Goal: Task Accomplishment & Management: Complete application form

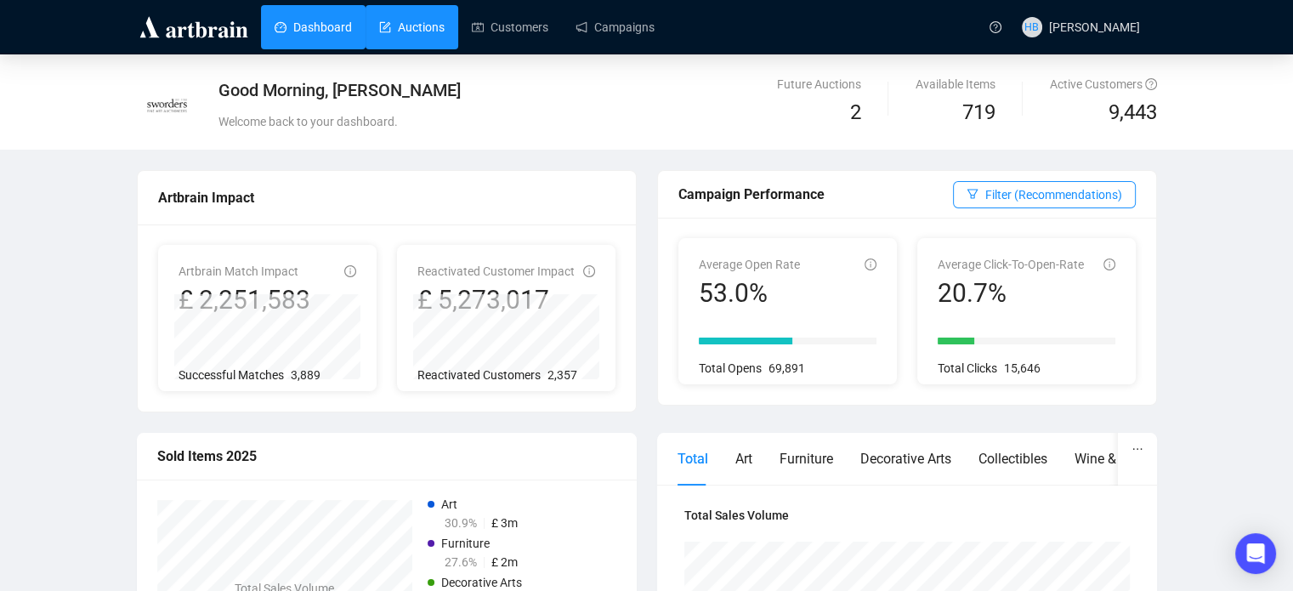
click at [431, 29] on link "Auctions" at bounding box center [411, 27] width 65 height 44
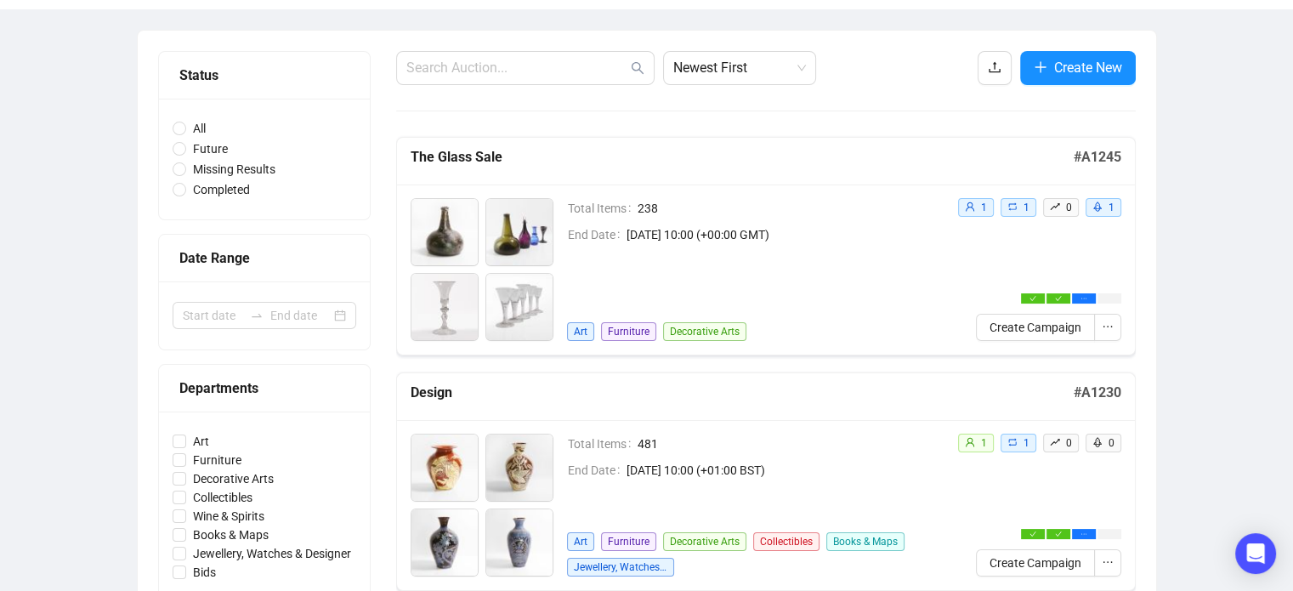
scroll to position [133, 0]
click at [1068, 65] on span "Create New" at bounding box center [1088, 68] width 68 height 21
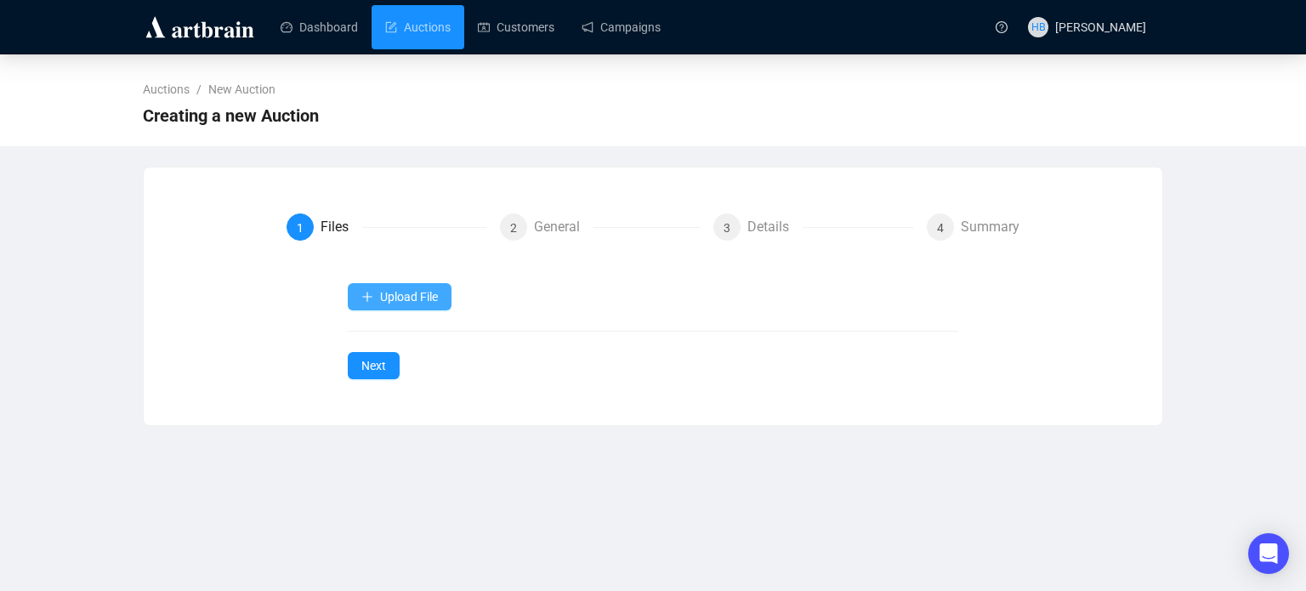
click at [406, 286] on button "Upload File" at bounding box center [400, 296] width 104 height 27
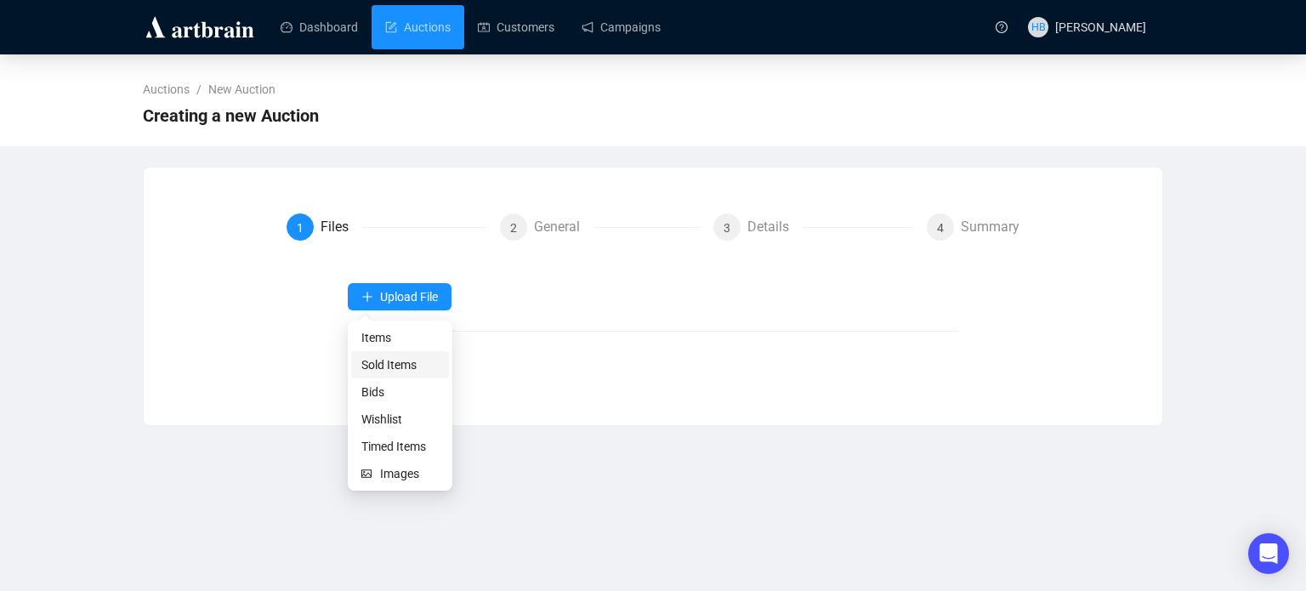
click at [398, 362] on span "Sold Items" at bounding box center [399, 364] width 77 height 19
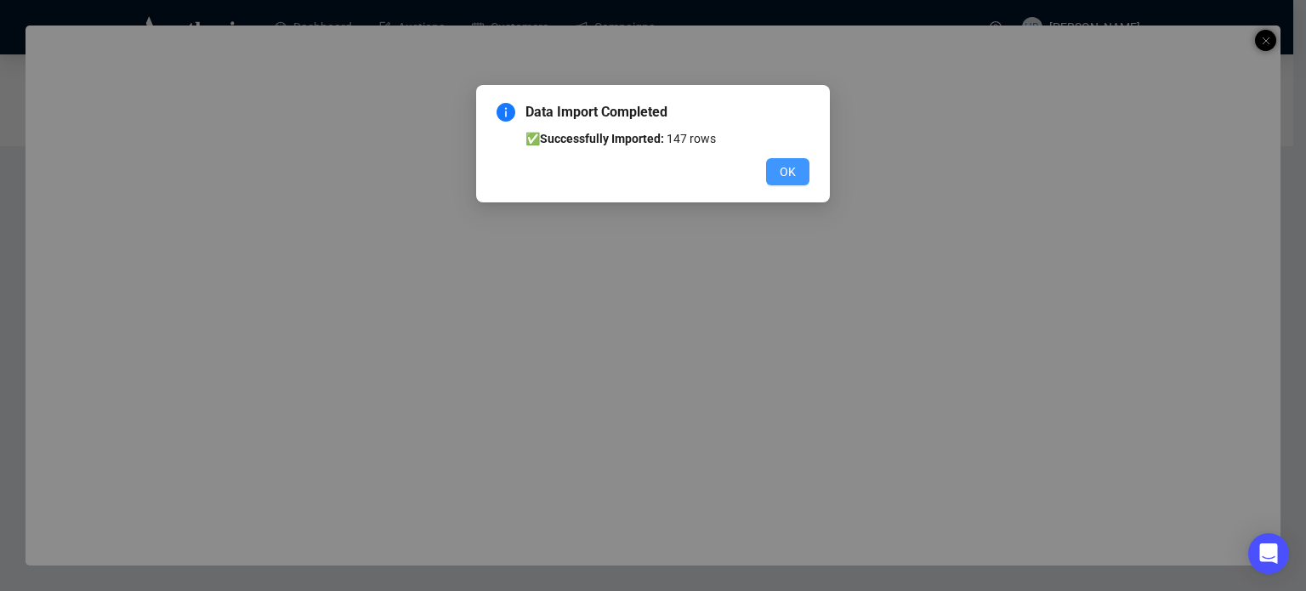
click at [778, 169] on button "OK" at bounding box center [787, 171] width 43 height 27
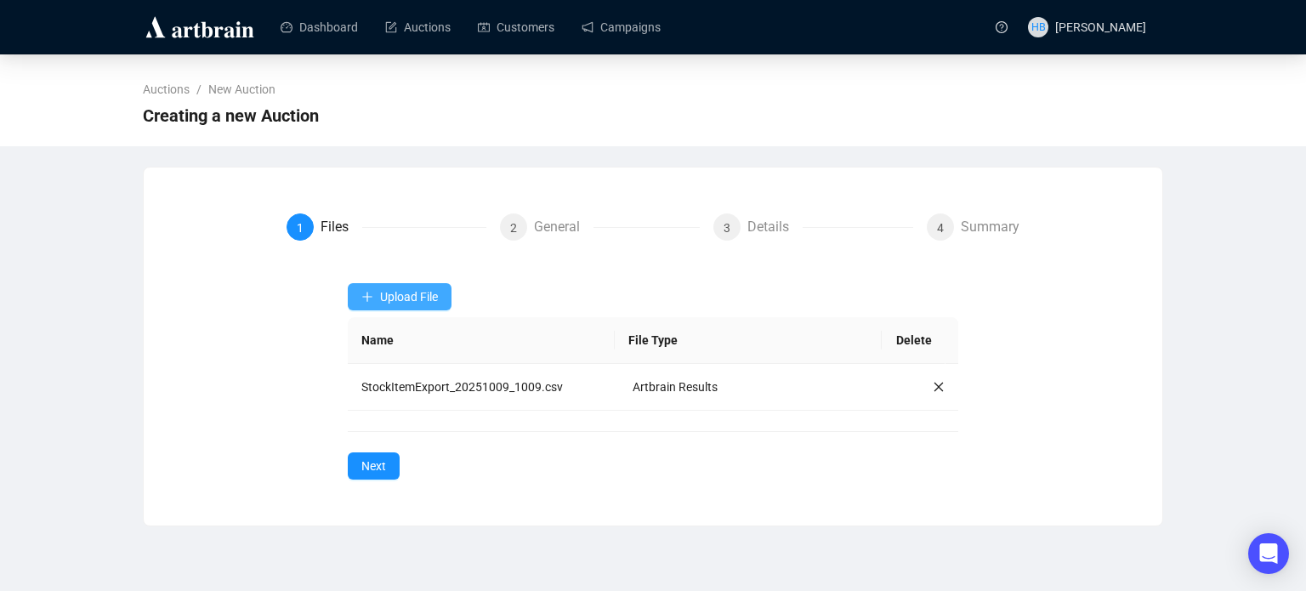
click at [408, 298] on span "Upload File" at bounding box center [409, 297] width 58 height 14
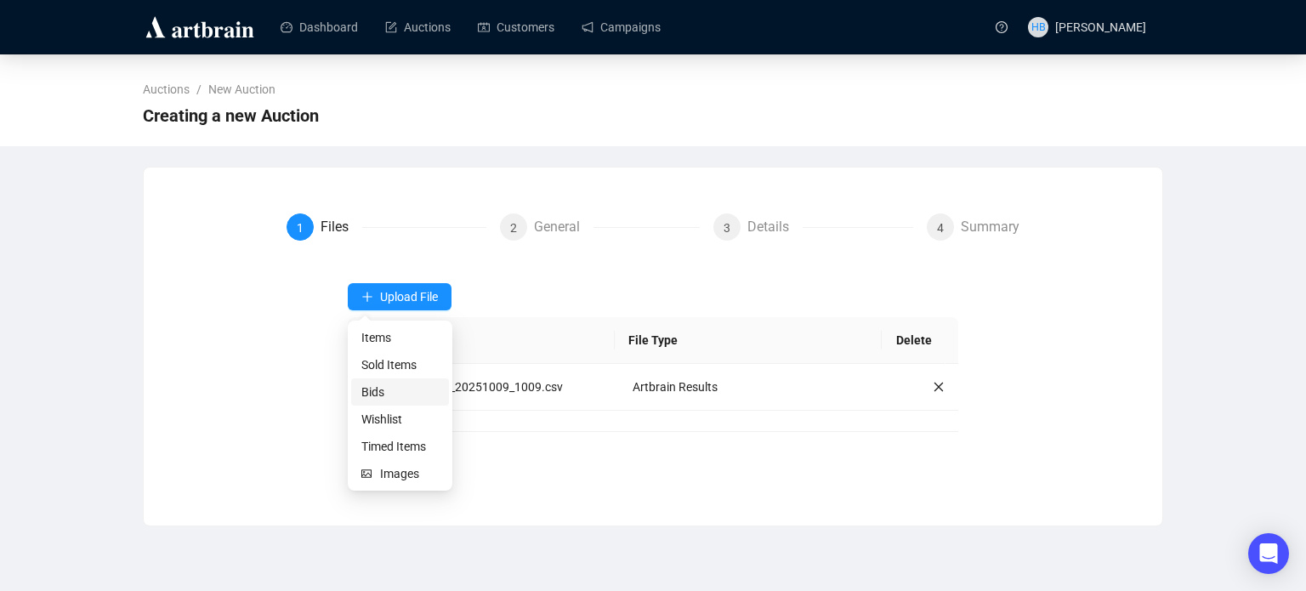
click at [397, 394] on span "Bids" at bounding box center [399, 392] width 77 height 19
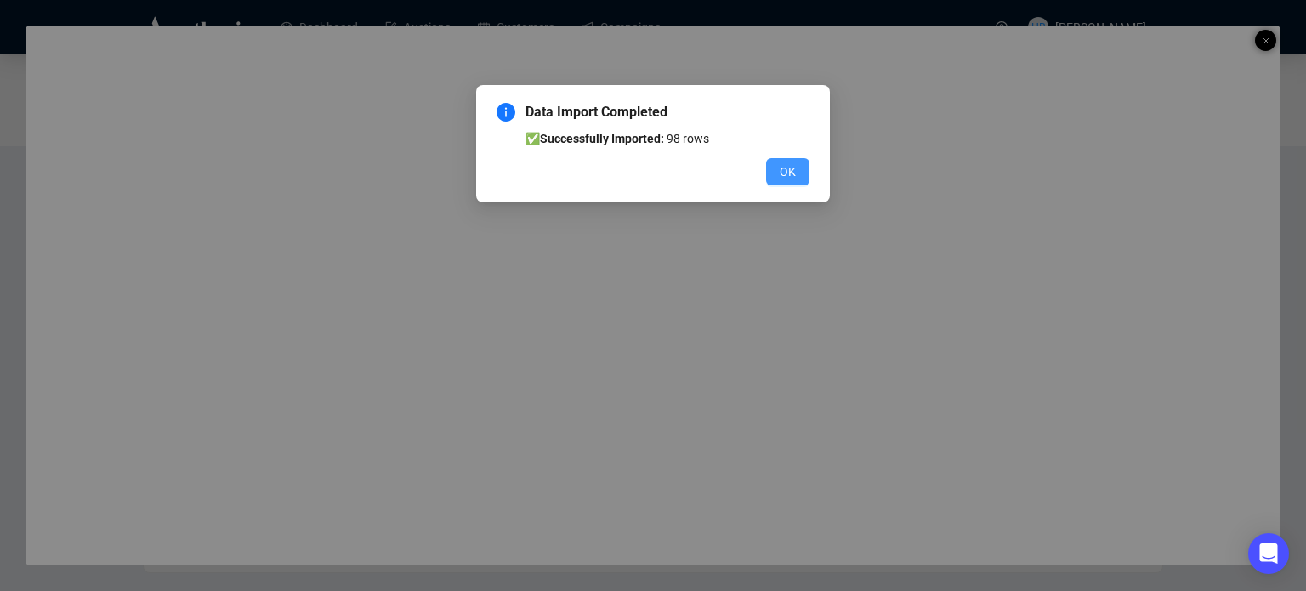
click at [799, 174] on button "OK" at bounding box center [787, 171] width 43 height 27
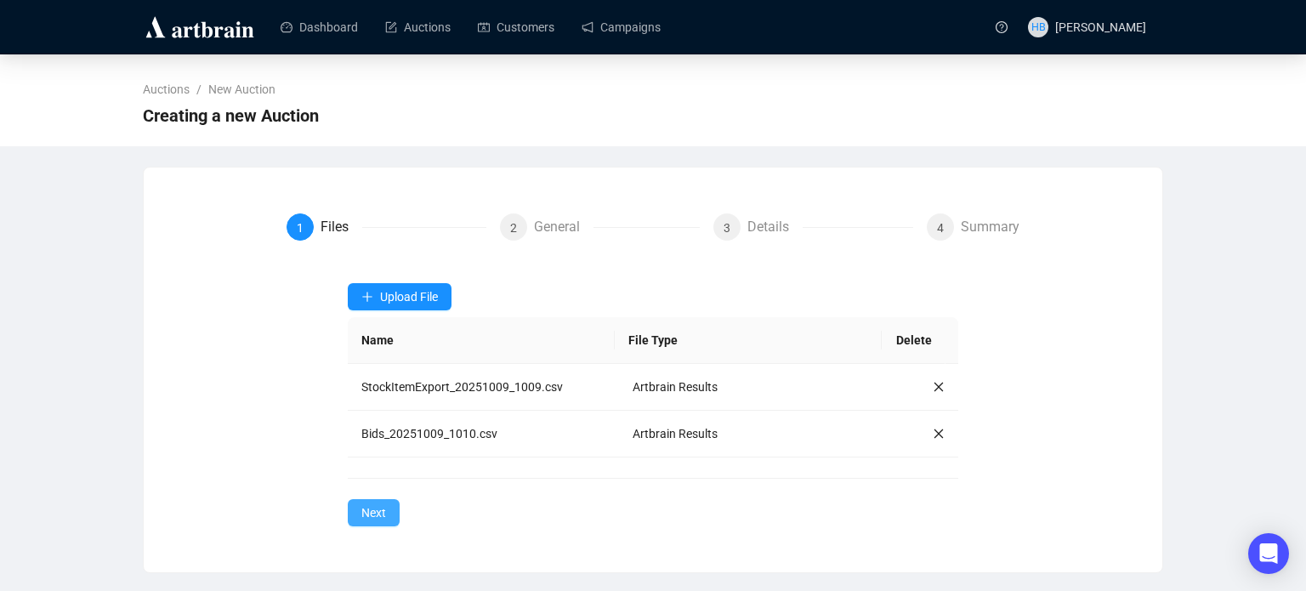
click at [367, 513] on span "Next" at bounding box center [373, 512] width 25 height 19
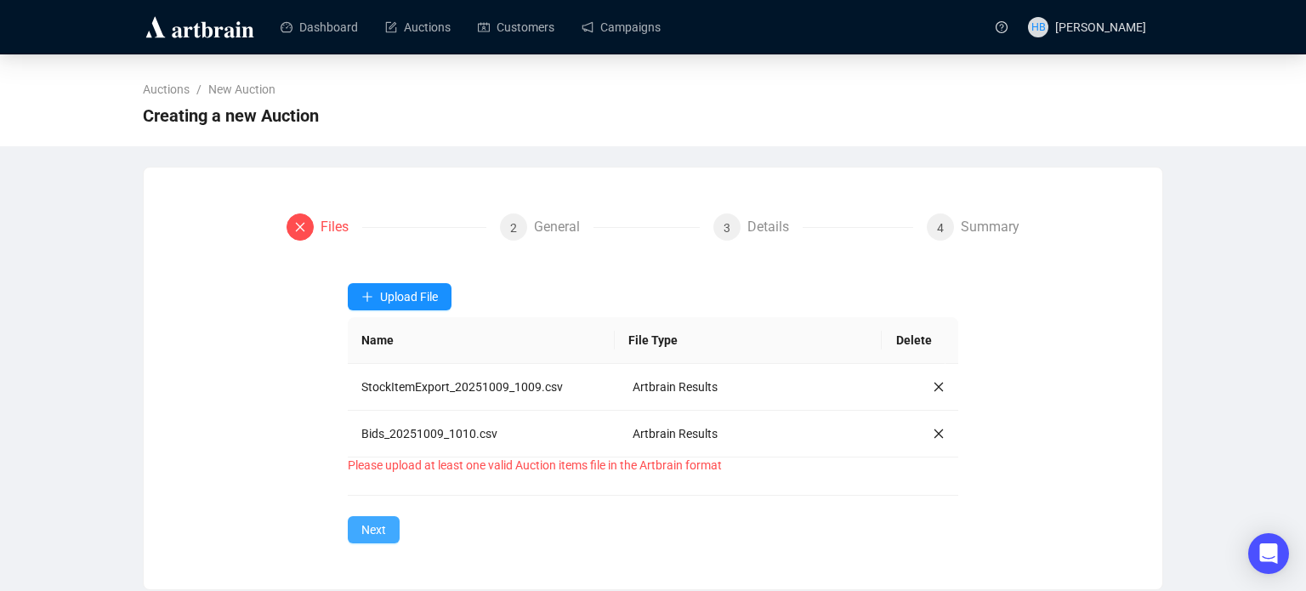
click at [366, 524] on span "Next" at bounding box center [373, 529] width 25 height 19
click at [405, 295] on span "Upload File" at bounding box center [409, 297] width 58 height 14
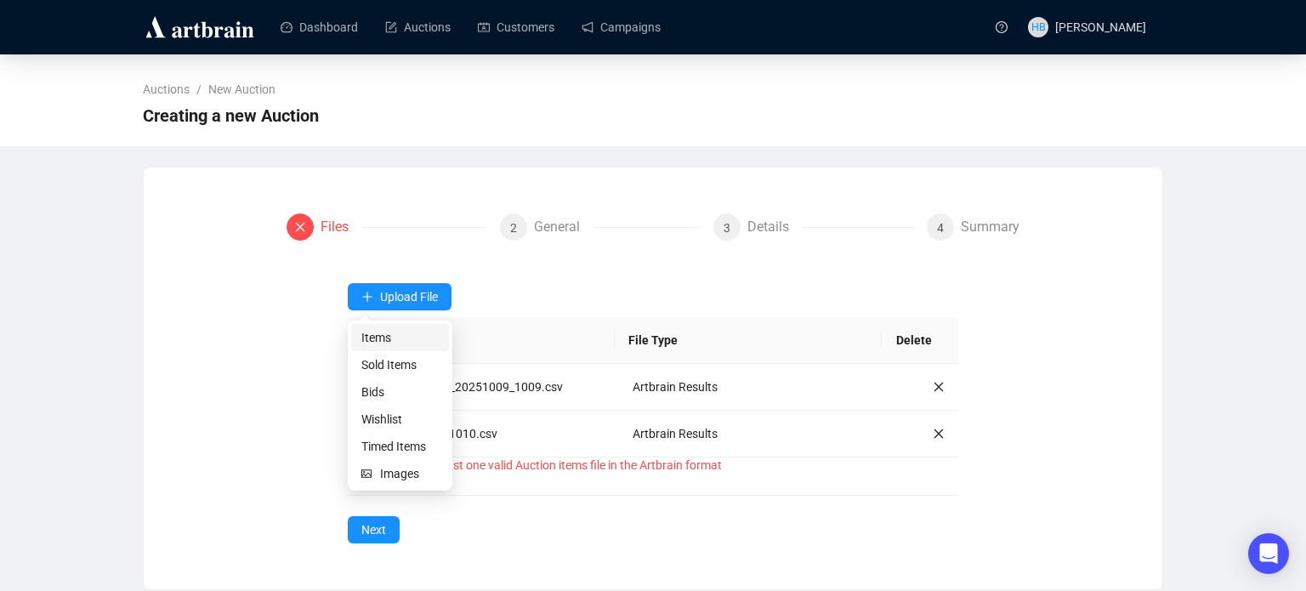
click at [394, 335] on span "Items" at bounding box center [399, 337] width 77 height 19
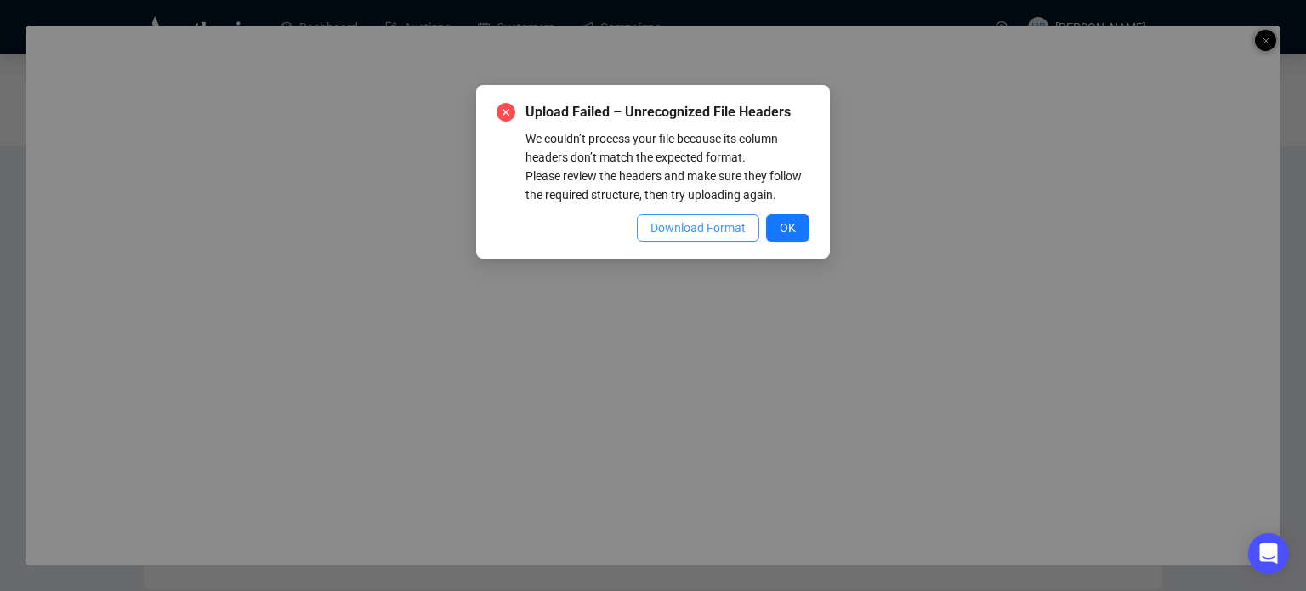
click at [728, 224] on span "Download Format" at bounding box center [697, 227] width 95 height 19
click at [796, 227] on button "OK" at bounding box center [787, 227] width 43 height 27
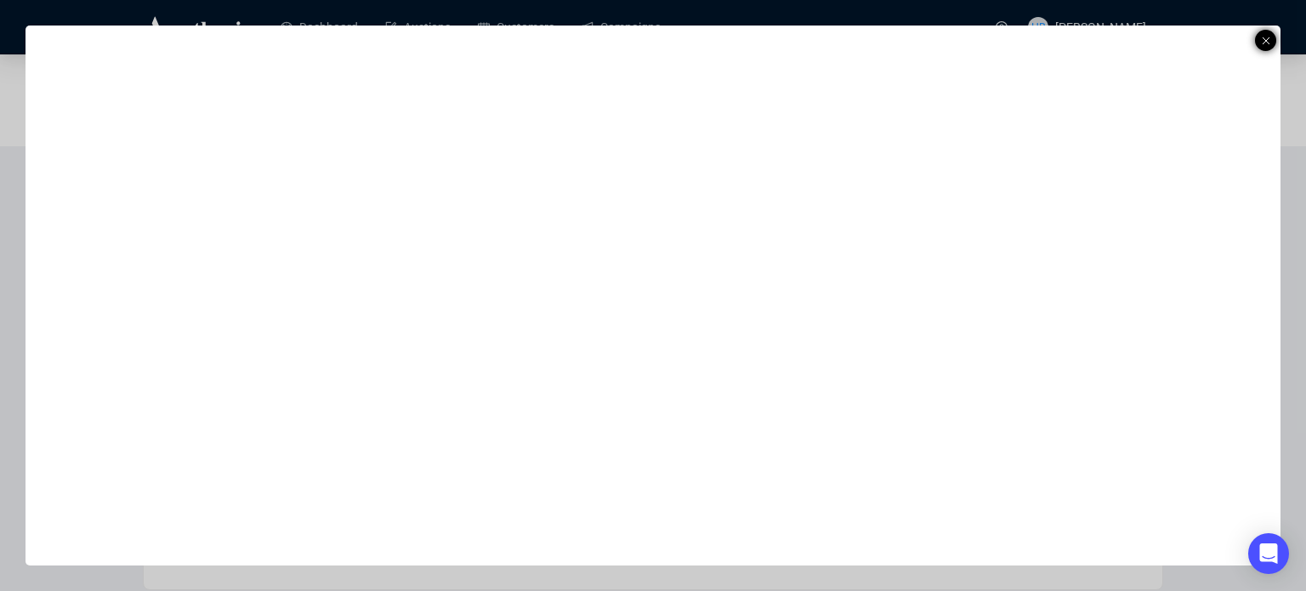
click at [1263, 40] on icon at bounding box center [1265, 41] width 9 height 20
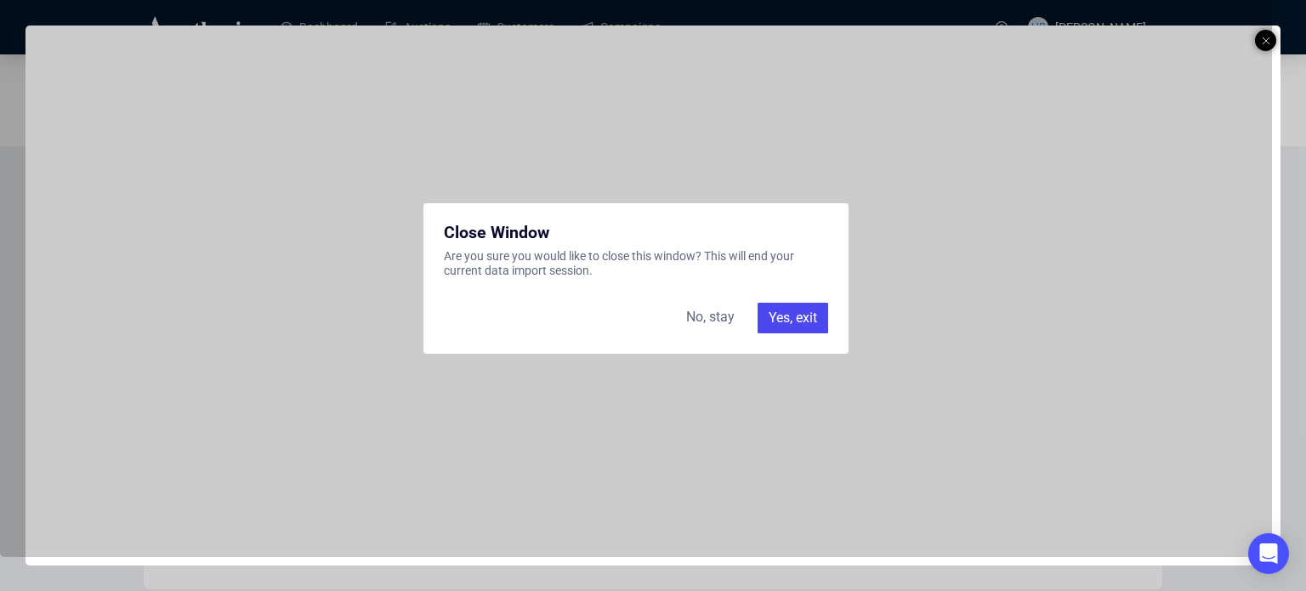
click at [796, 315] on div "Yes, exit" at bounding box center [792, 318] width 71 height 31
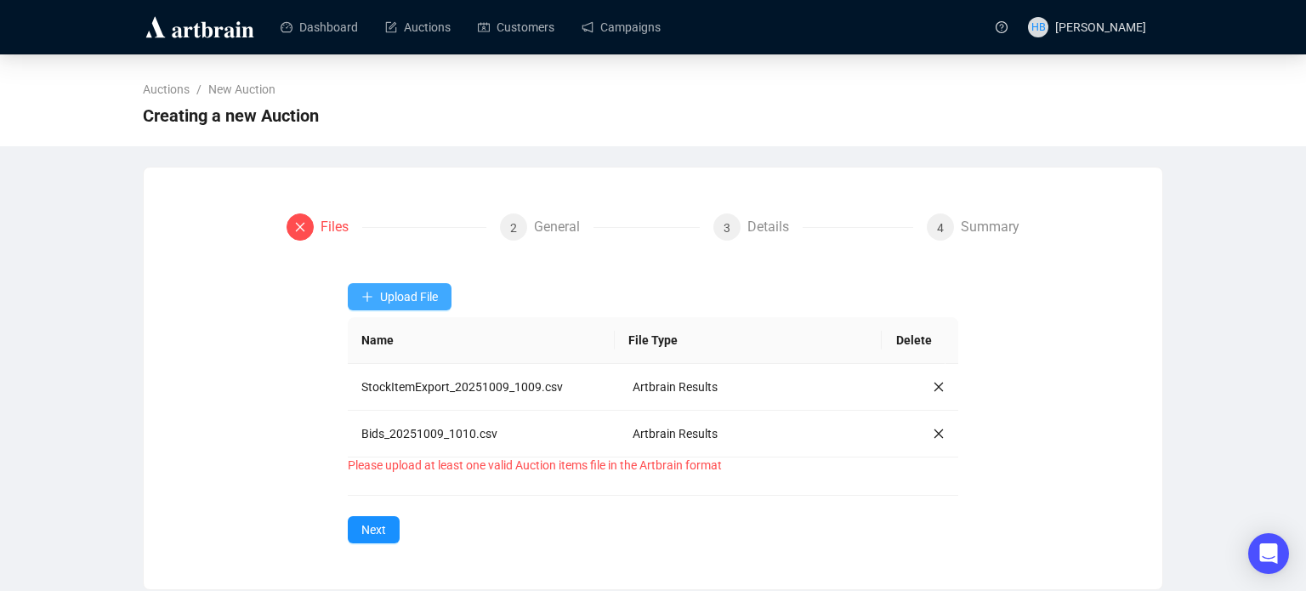
click at [407, 283] on button "Upload File" at bounding box center [400, 296] width 104 height 27
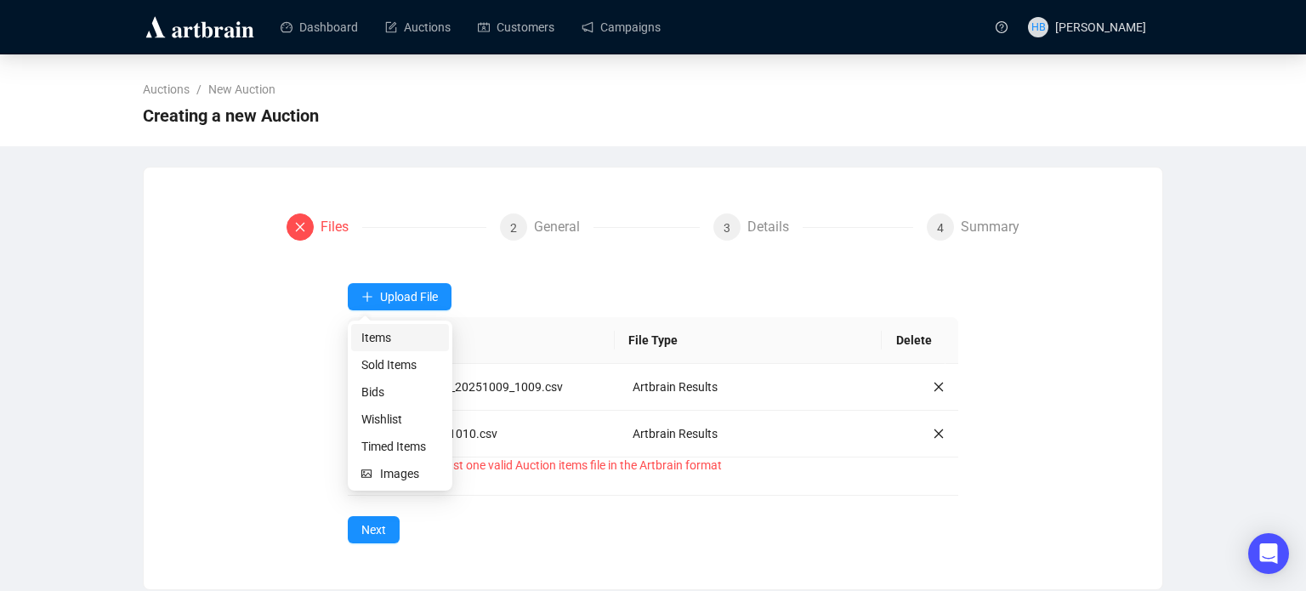
click at [395, 332] on span "Items" at bounding box center [399, 337] width 77 height 19
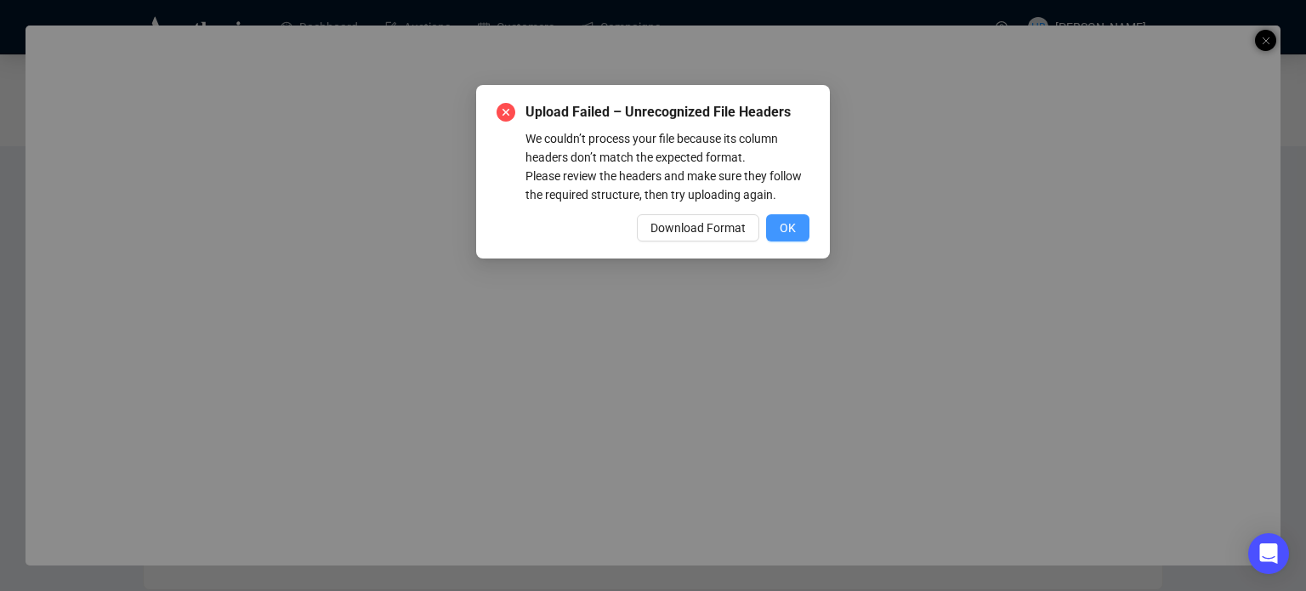
click at [784, 224] on span "OK" at bounding box center [787, 227] width 16 height 19
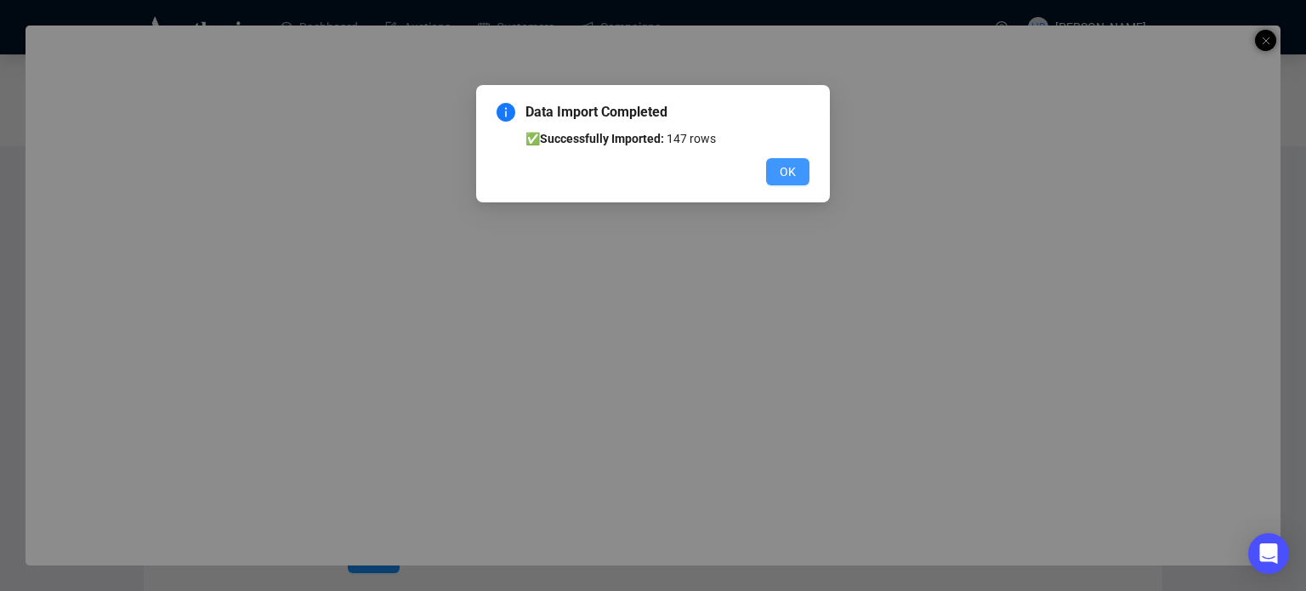
click at [793, 166] on span "OK" at bounding box center [787, 171] width 16 height 19
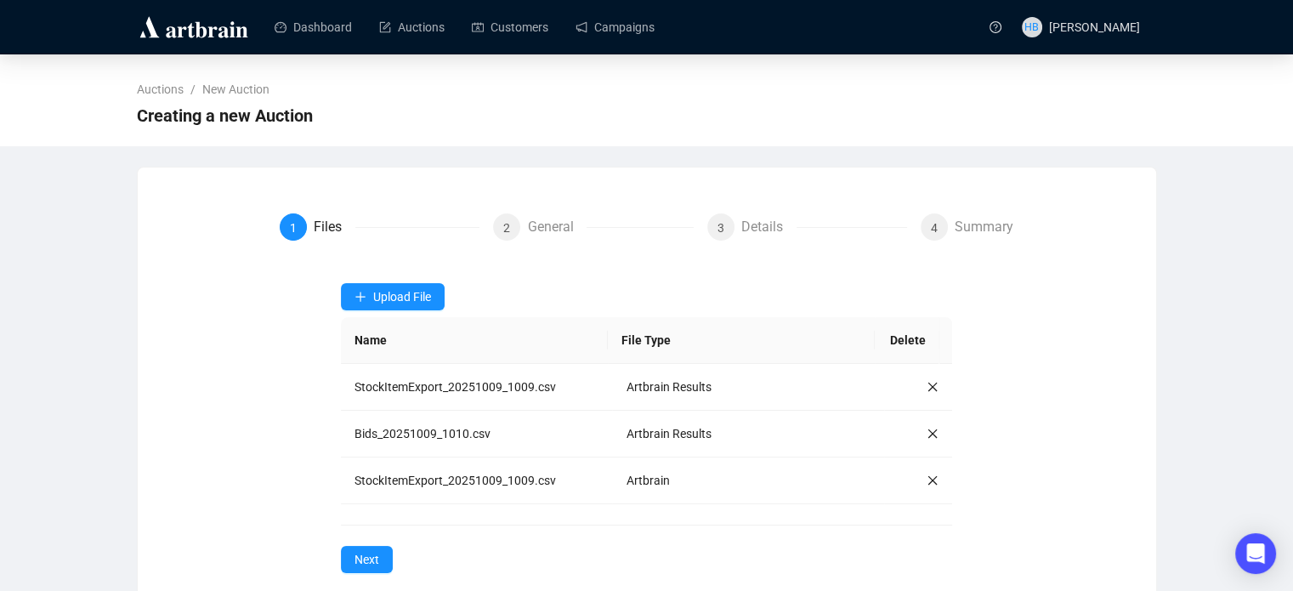
scroll to position [27, 0]
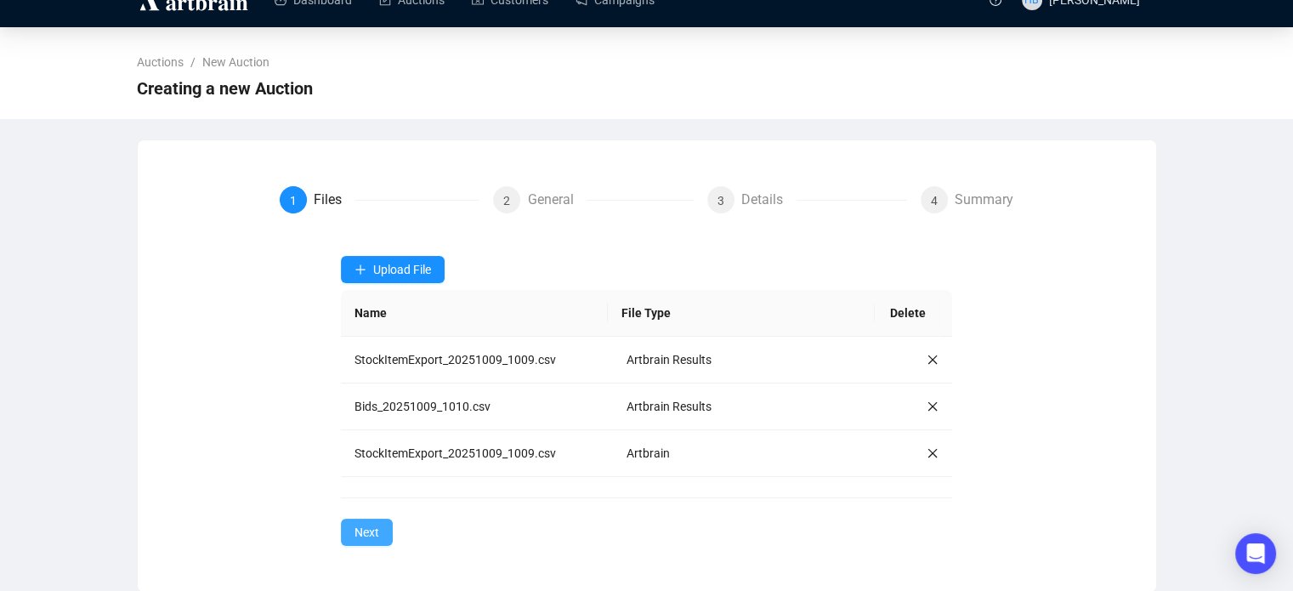
click at [371, 528] on span "Next" at bounding box center [366, 532] width 25 height 19
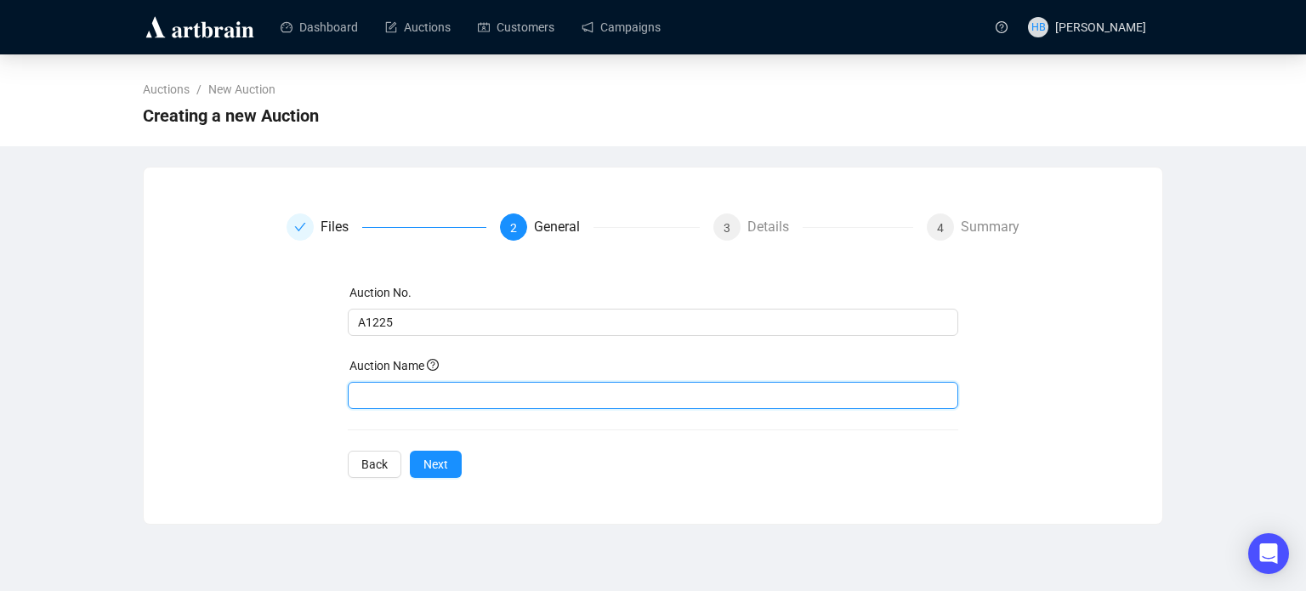
click at [386, 394] on input "text" at bounding box center [653, 395] width 611 height 27
type input "Open House"
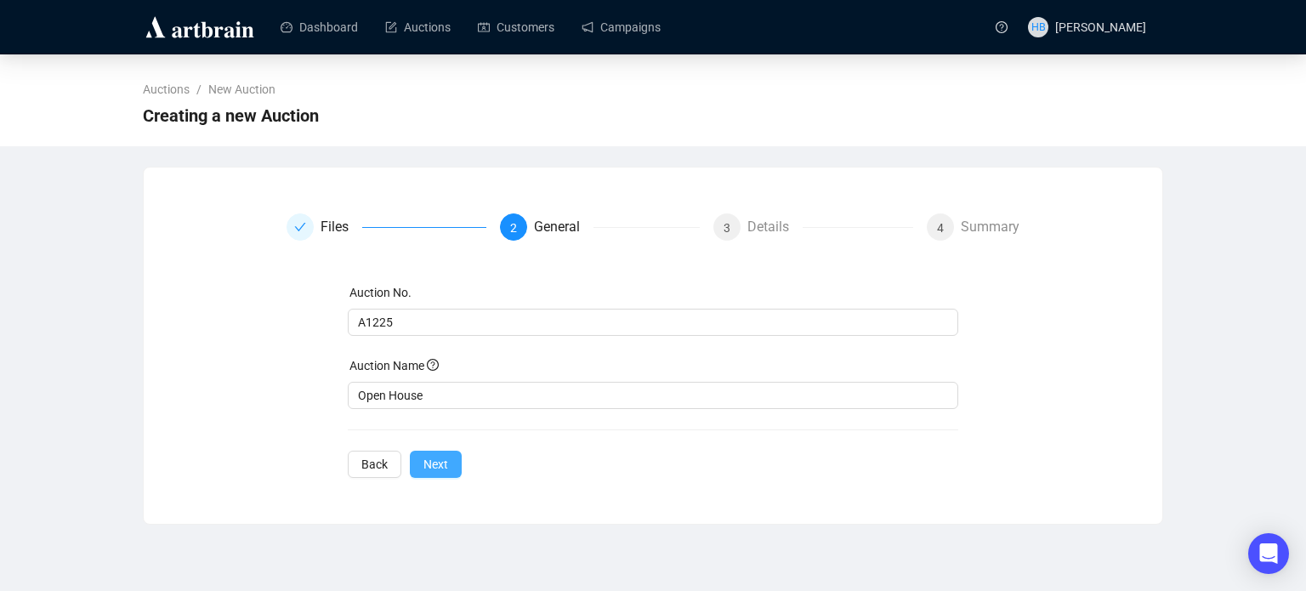
click at [435, 462] on span "Next" at bounding box center [435, 464] width 25 height 19
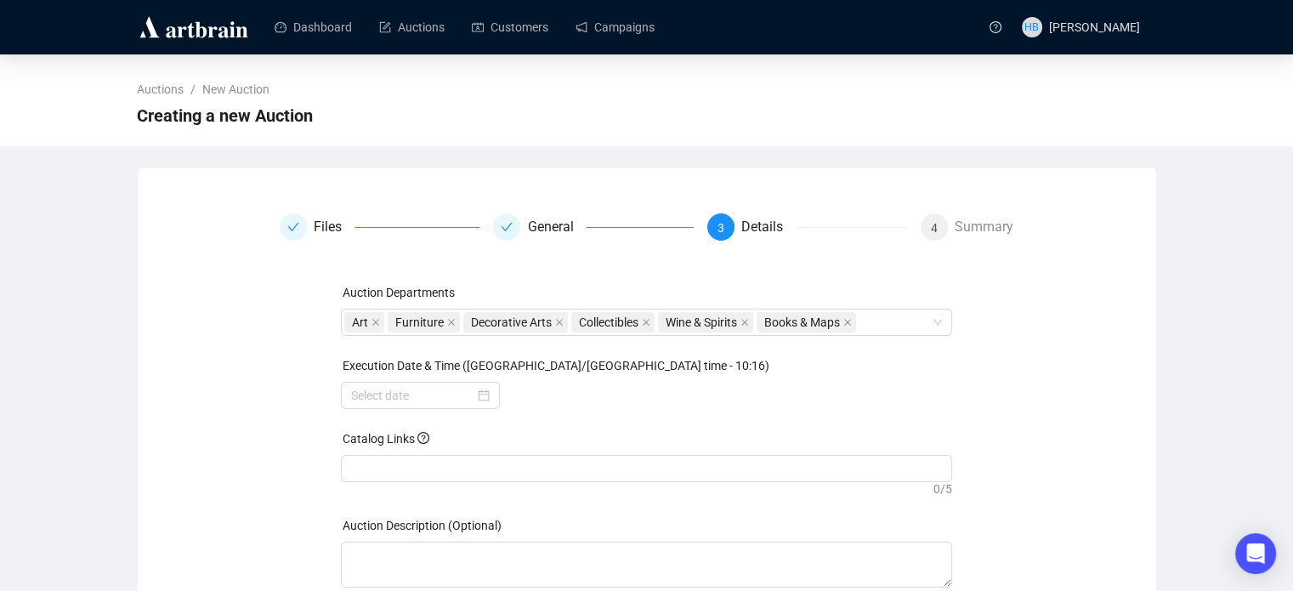
scroll to position [112, 0]
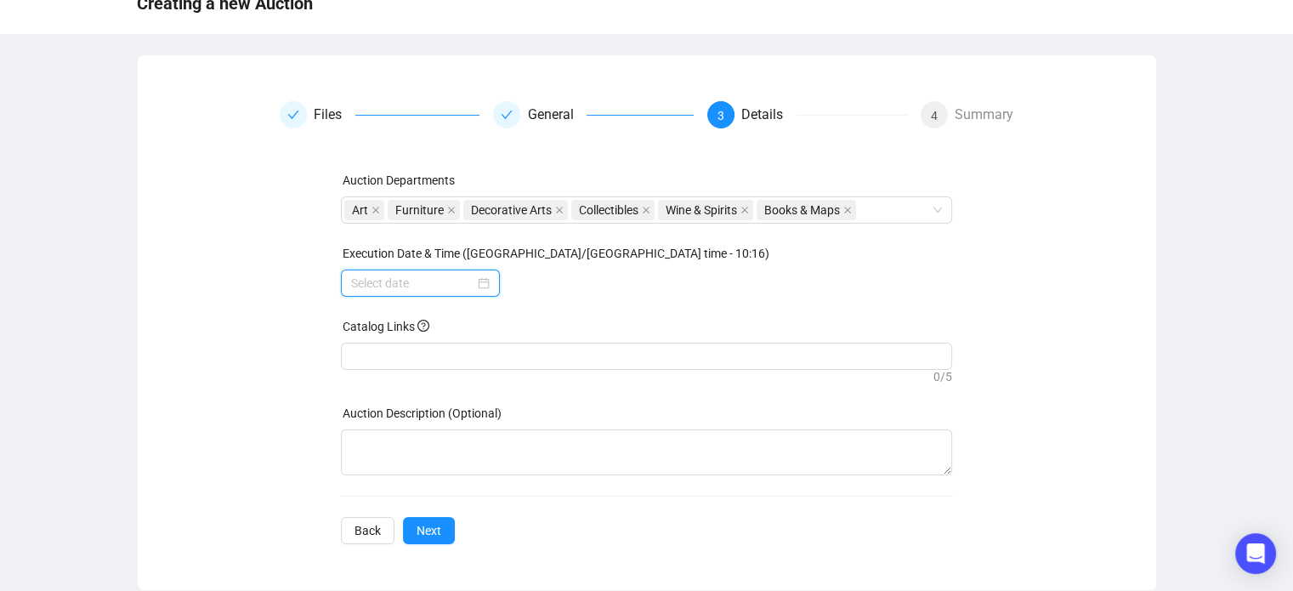
click at [399, 286] on input at bounding box center [412, 283] width 123 height 19
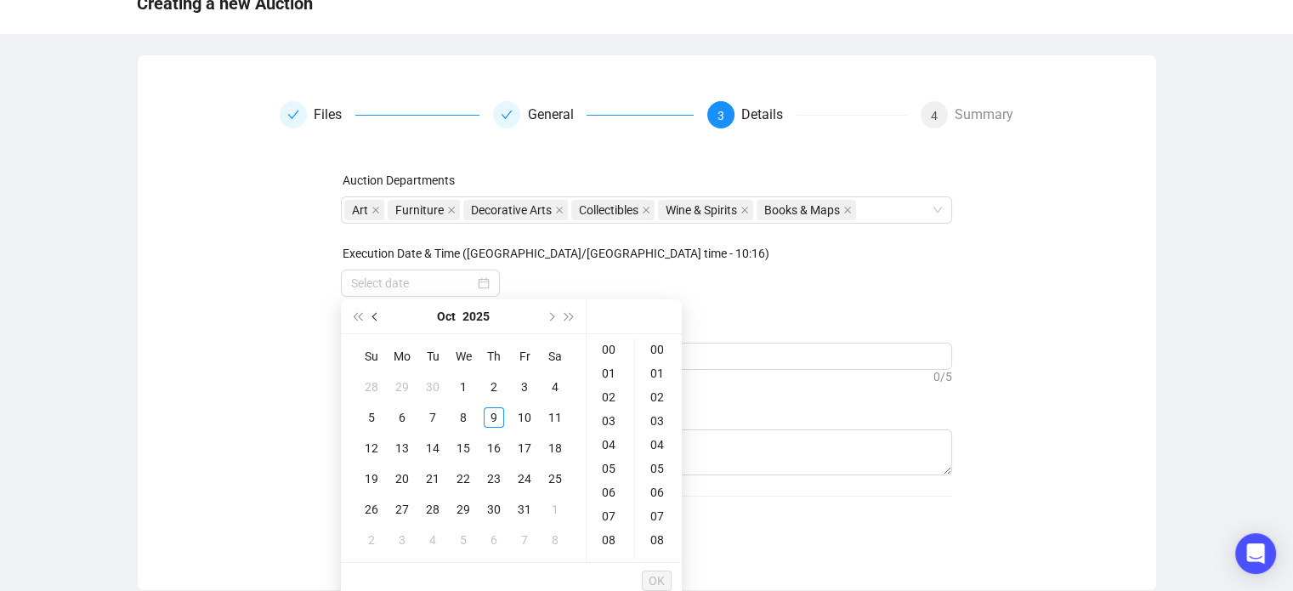
click at [377, 318] on span "Previous month (PageUp)" at bounding box center [376, 316] width 9 height 9
click at [433, 417] on div "9" at bounding box center [432, 417] width 20 height 20
click at [612, 418] on div "05" at bounding box center [610, 419] width 41 height 24
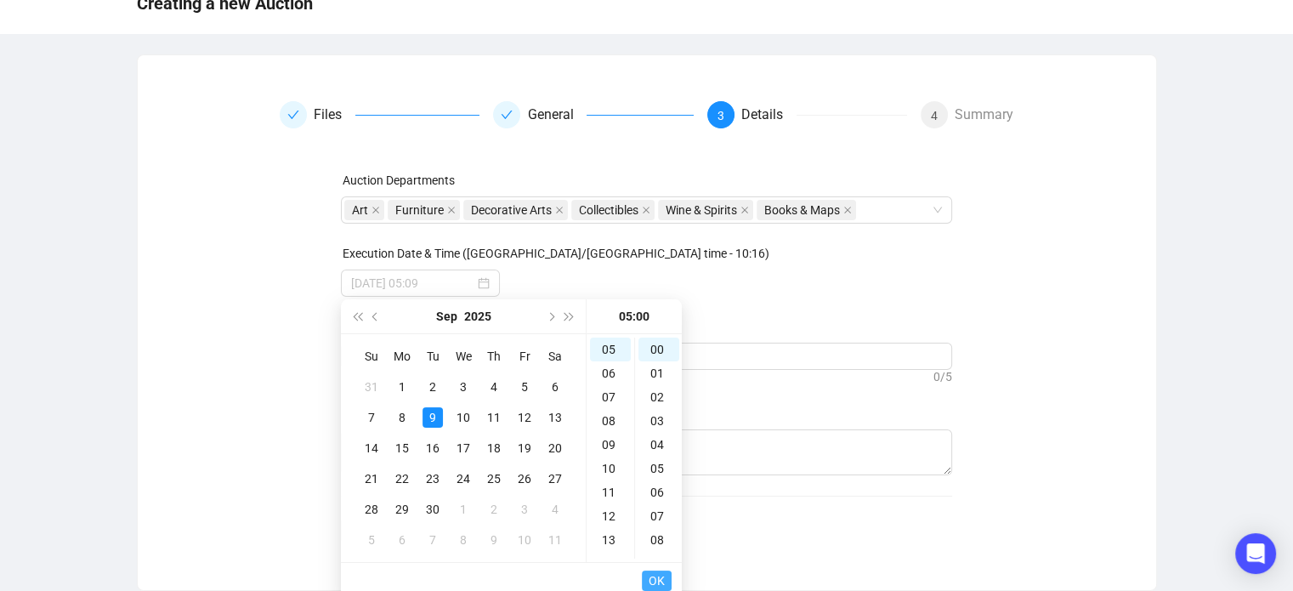
type input "[DATE] 05:00"
click at [663, 581] on span "OK" at bounding box center [657, 580] width 16 height 32
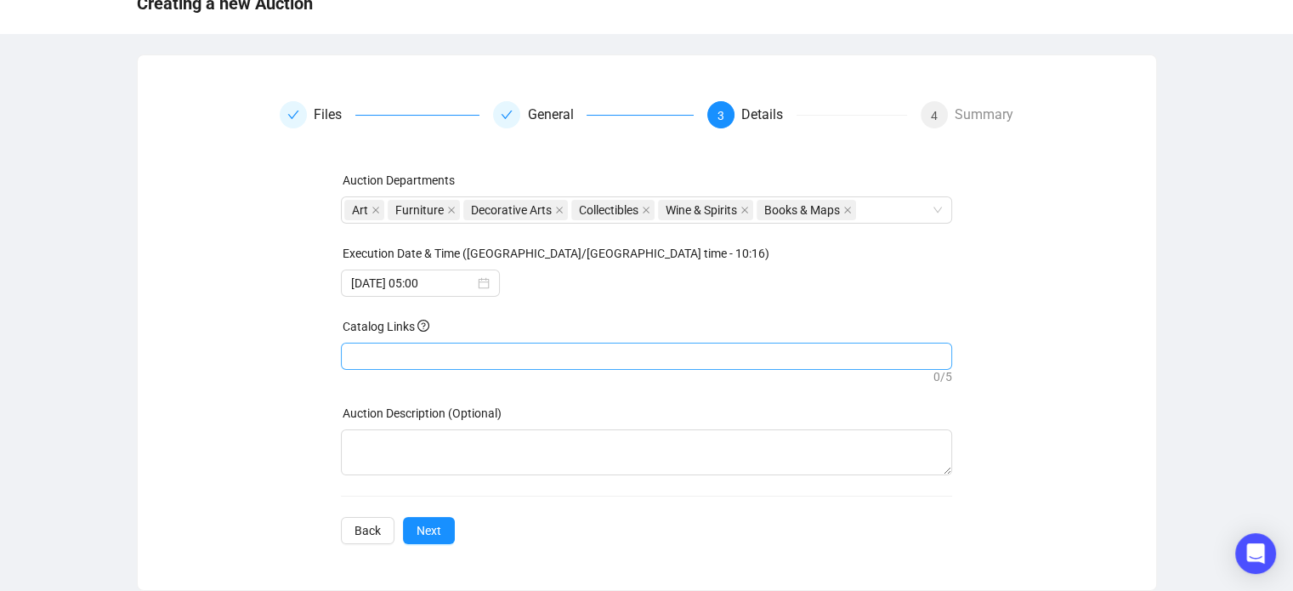
click at [523, 367] on div at bounding box center [646, 356] width 611 height 27
paste input "[URL][DOMAIN_NAME]"
type input "[URL][DOMAIN_NAME]"
click at [265, 352] on div "Files General 3 Details 4 Summary Auction Departments Art Furniture Decorative …" at bounding box center [647, 322] width 978 height 443
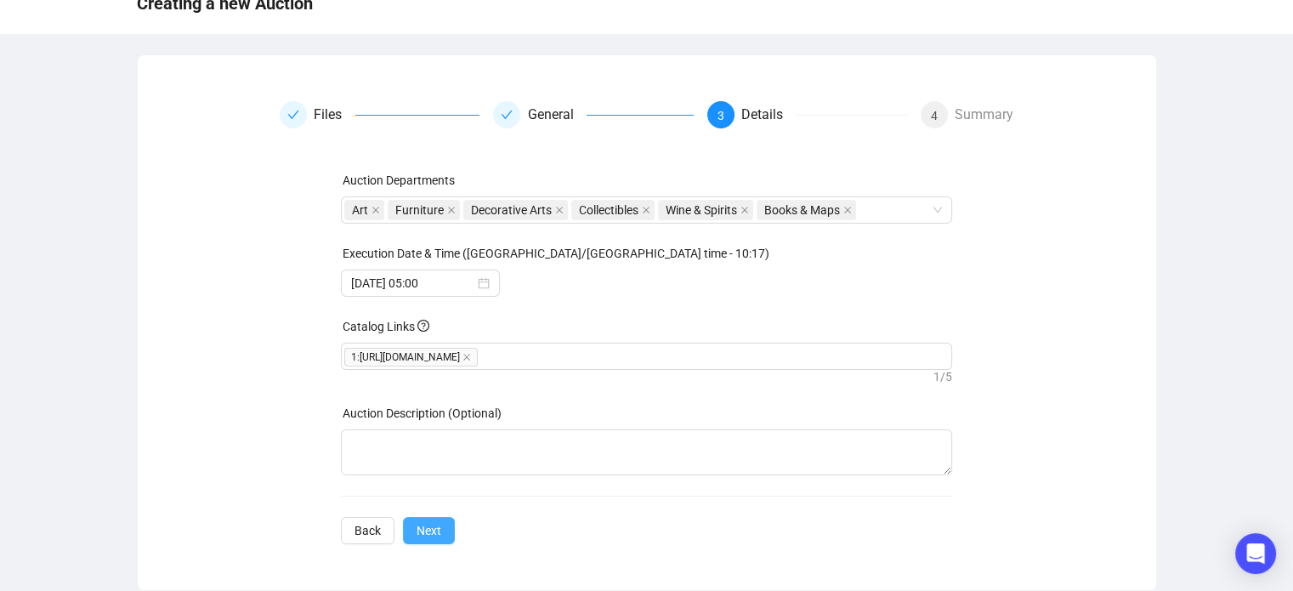
click at [425, 529] on span "Next" at bounding box center [429, 530] width 25 height 19
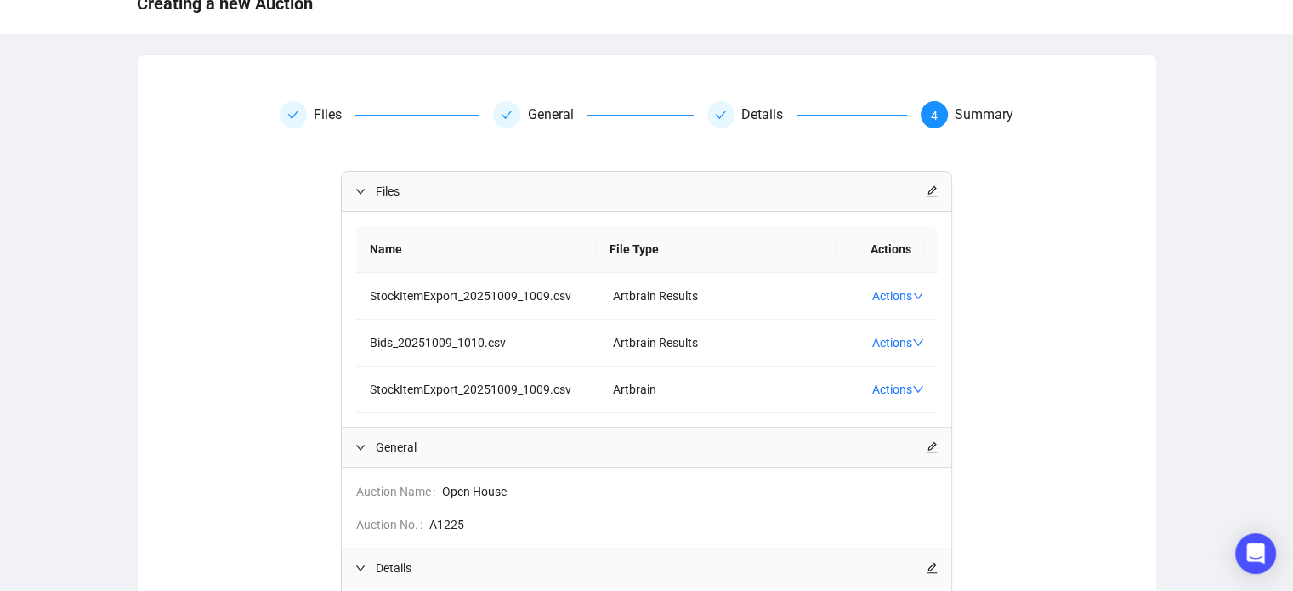
scroll to position [359, 0]
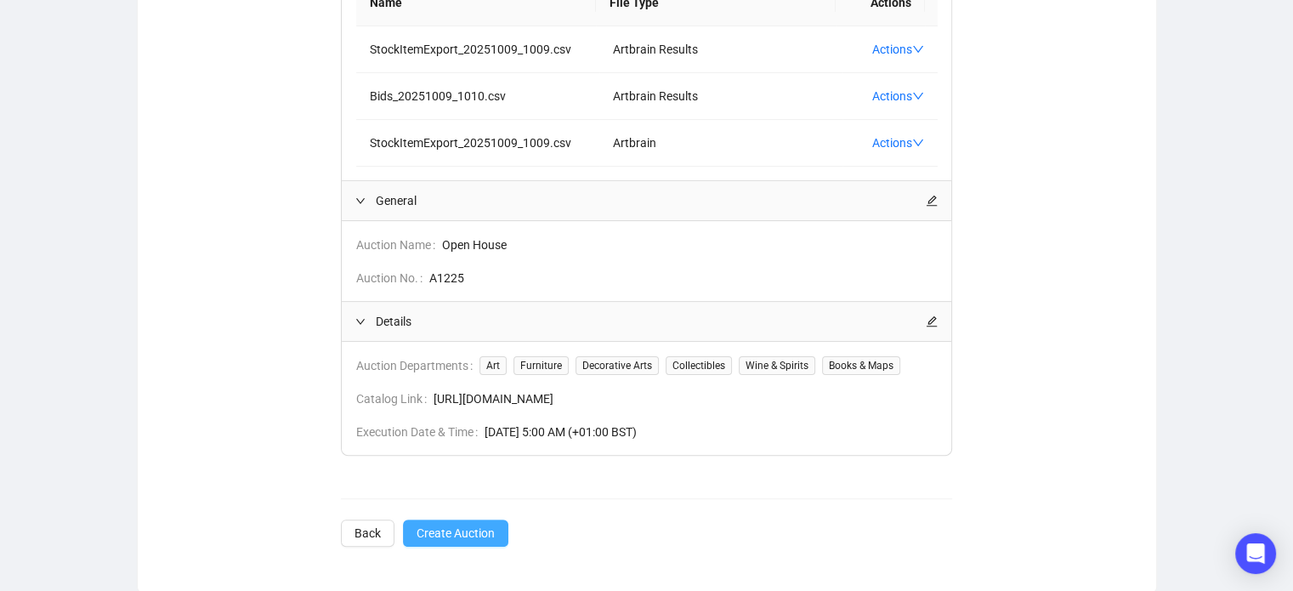
click at [449, 530] on span "Create Auction" at bounding box center [456, 533] width 78 height 19
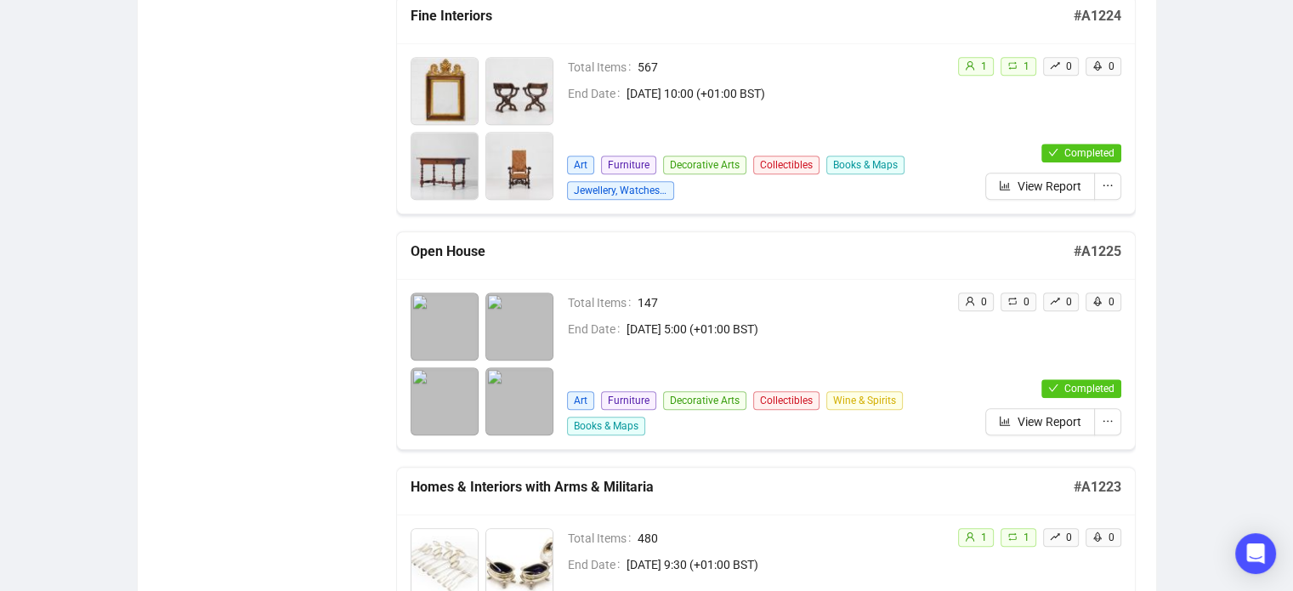
scroll to position [1437, 0]
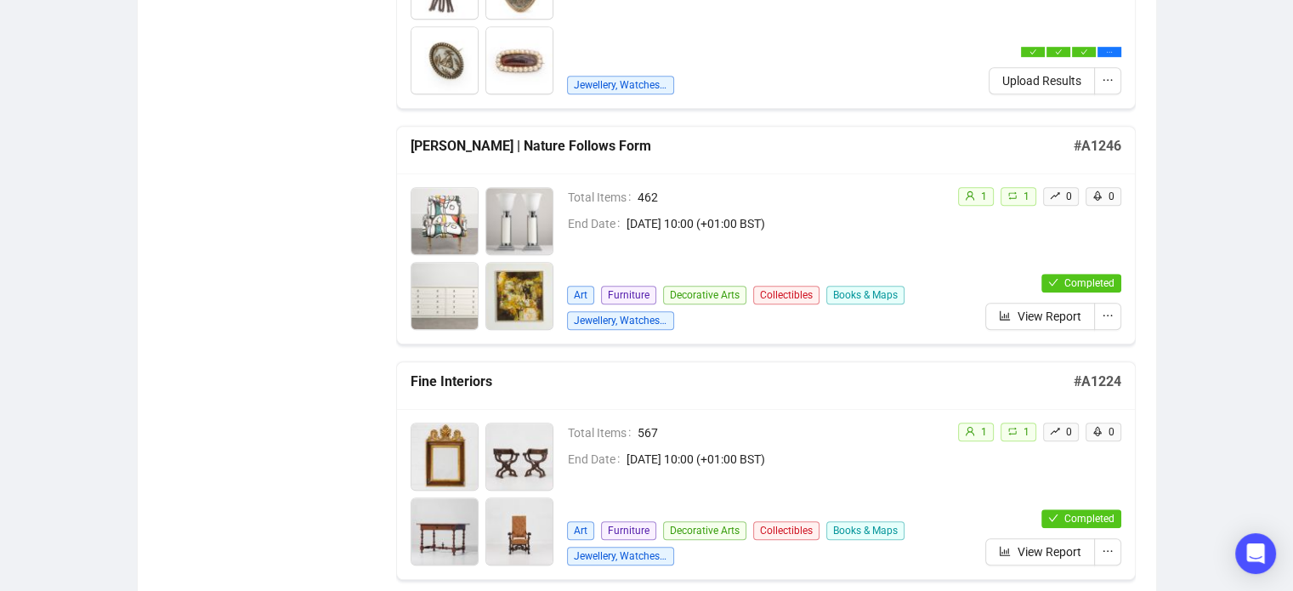
click at [1212, 530] on div "Auctions Total Auctions 883 Future Auctions 2 Sold Items 305,423 Available Item…" at bounding box center [646, 403] width 1293 height 2871
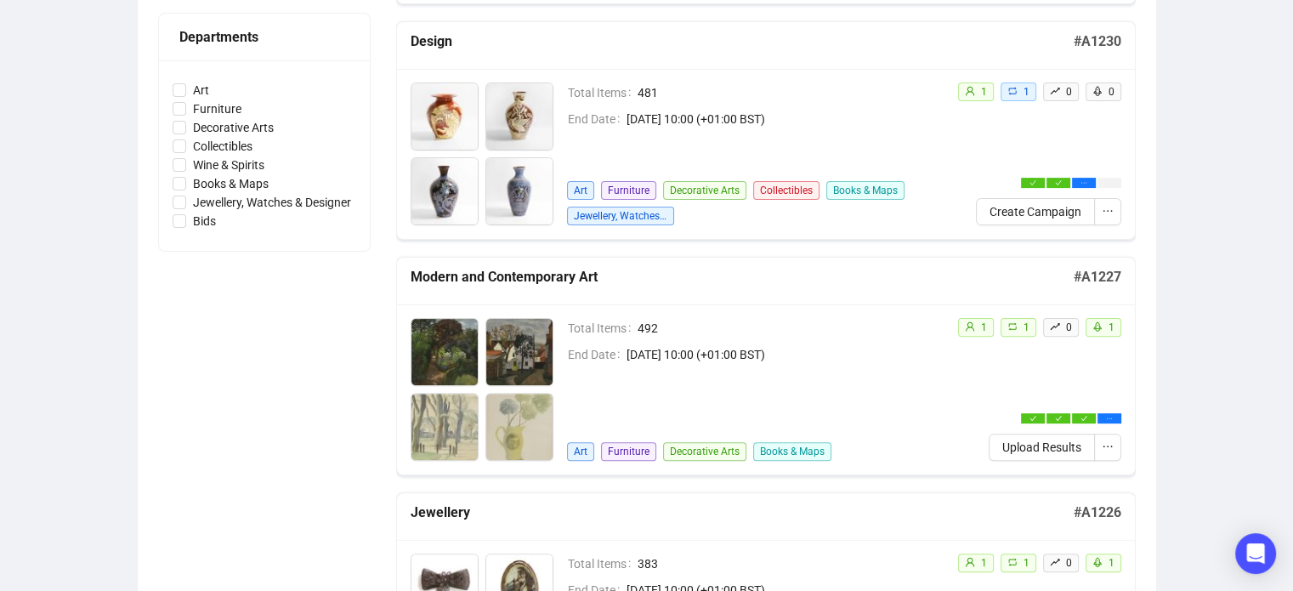
scroll to position [0, 0]
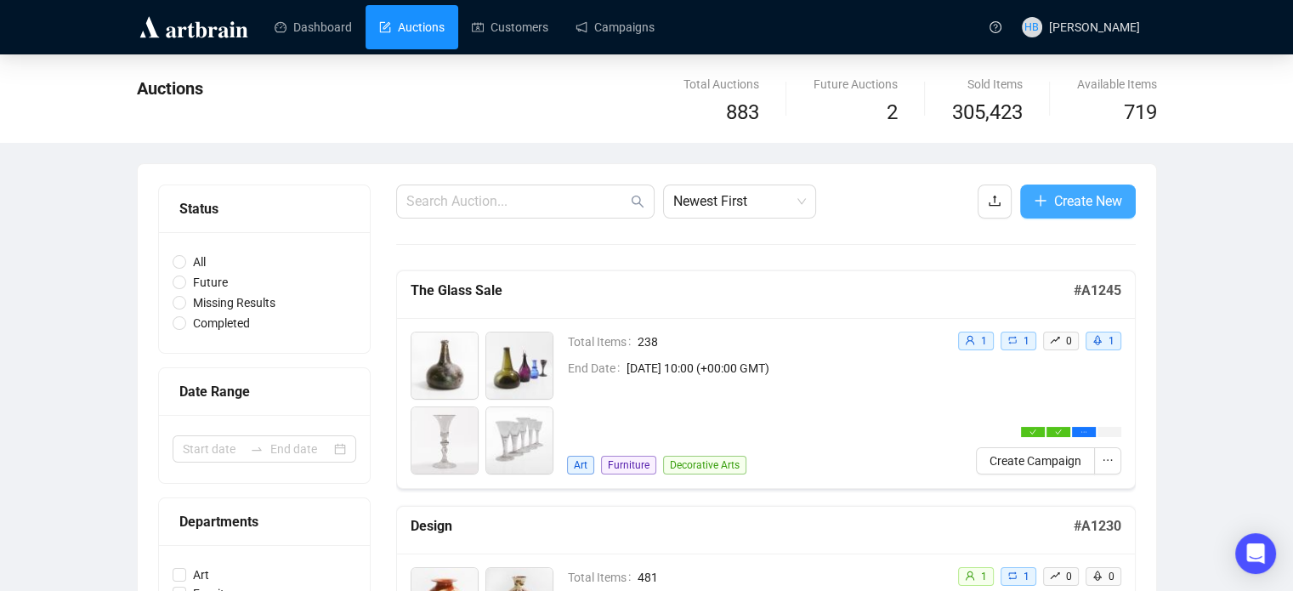
click at [1074, 202] on span "Create New" at bounding box center [1088, 200] width 68 height 21
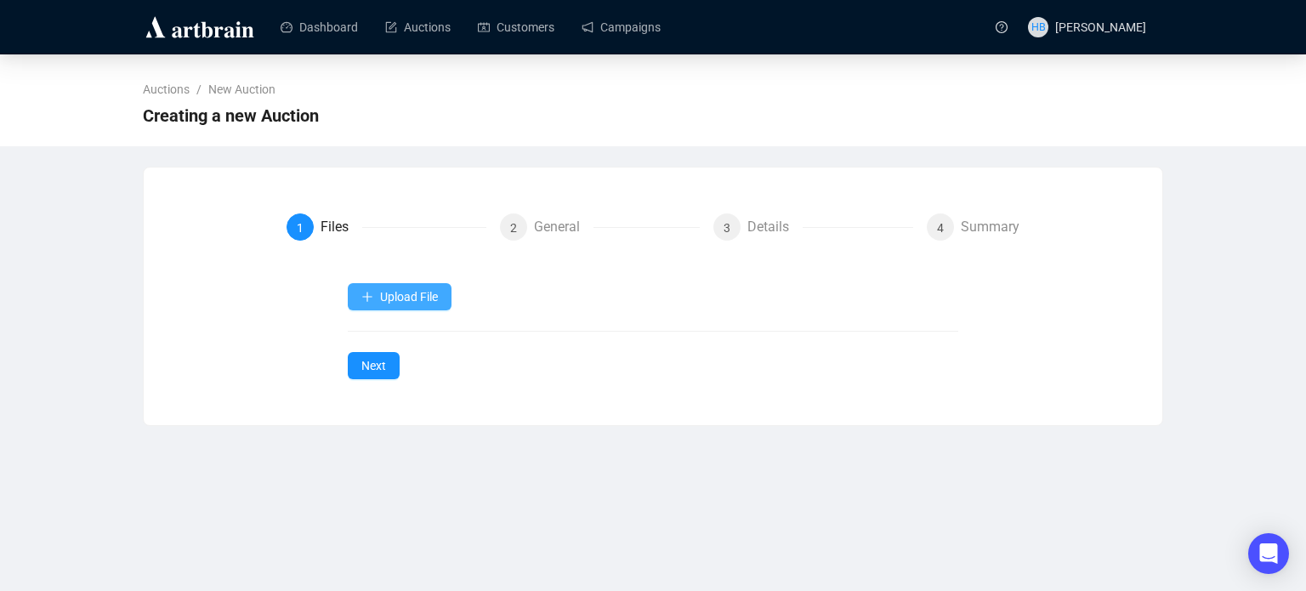
click at [394, 300] on span "Upload File" at bounding box center [409, 297] width 58 height 14
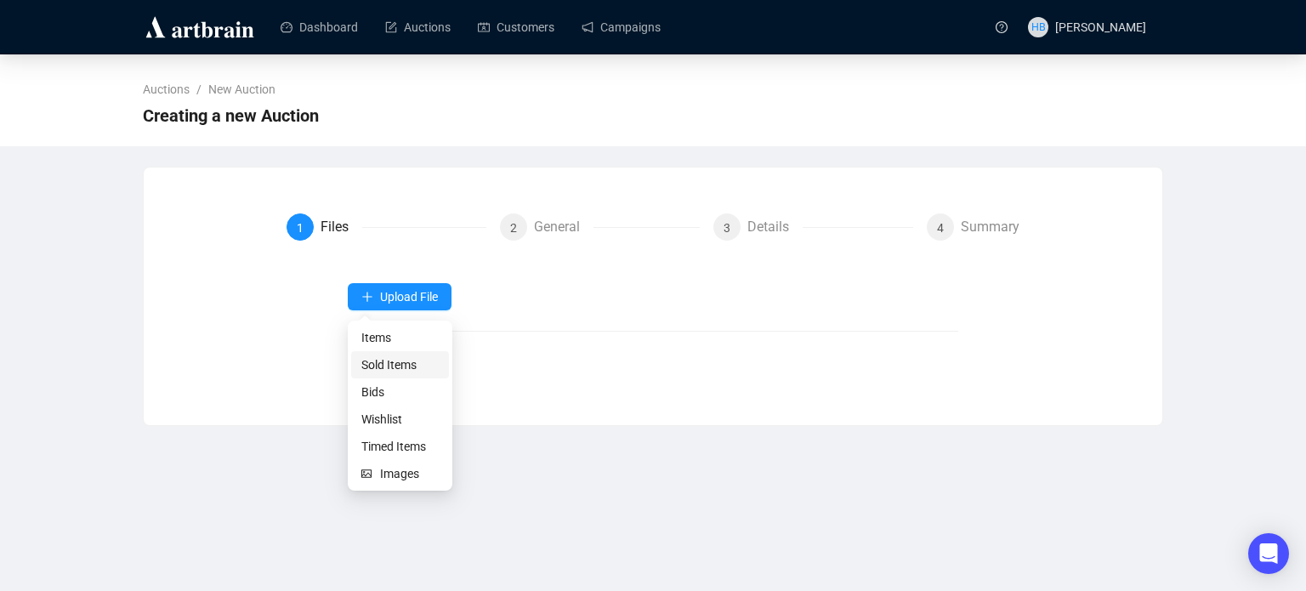
click at [401, 362] on span "Sold Items" at bounding box center [399, 364] width 77 height 19
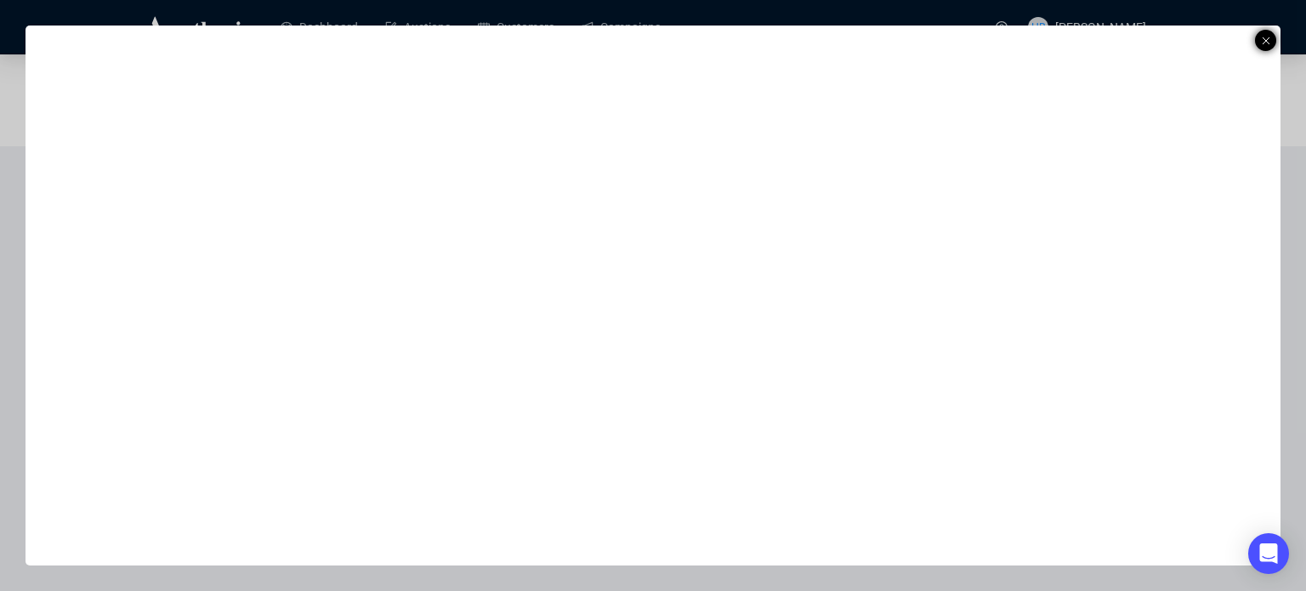
click at [1263, 39] on icon at bounding box center [1265, 41] width 9 height 20
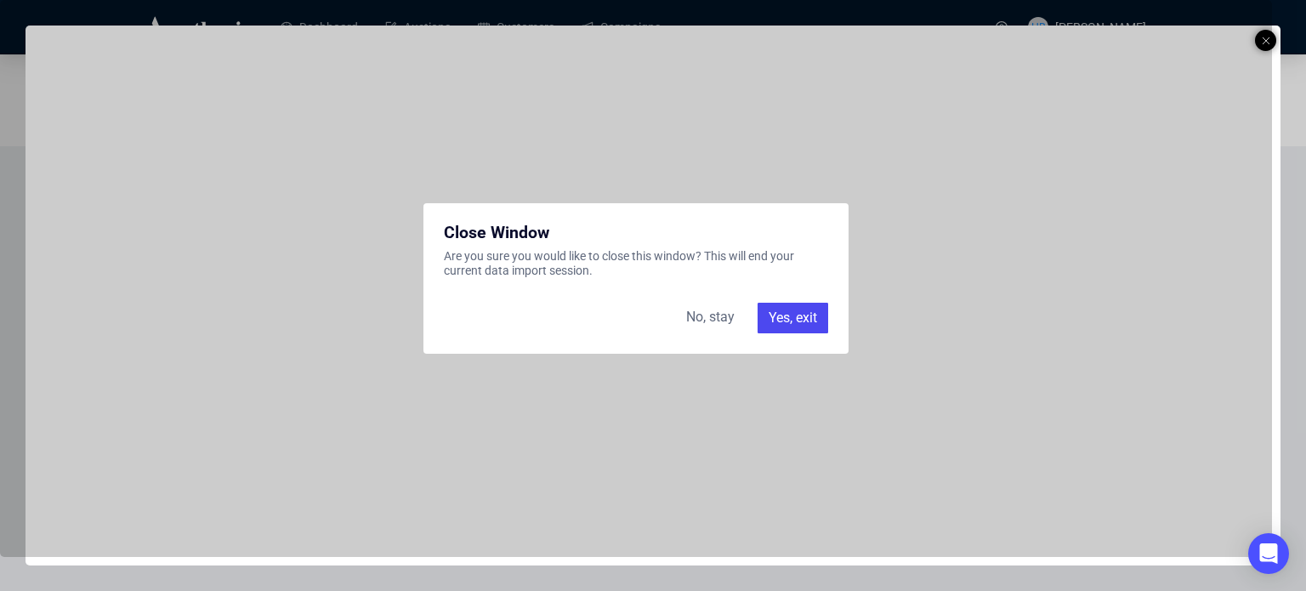
click at [799, 309] on div "Yes, exit" at bounding box center [792, 318] width 71 height 31
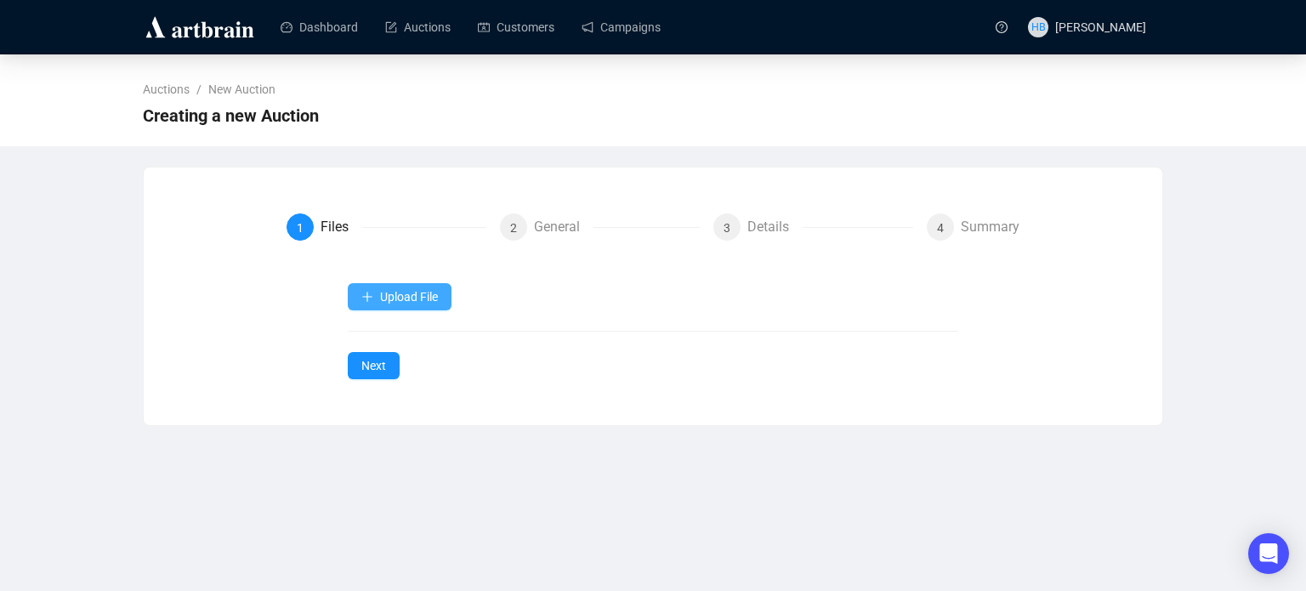
click at [435, 291] on span "Upload File" at bounding box center [409, 297] width 58 height 14
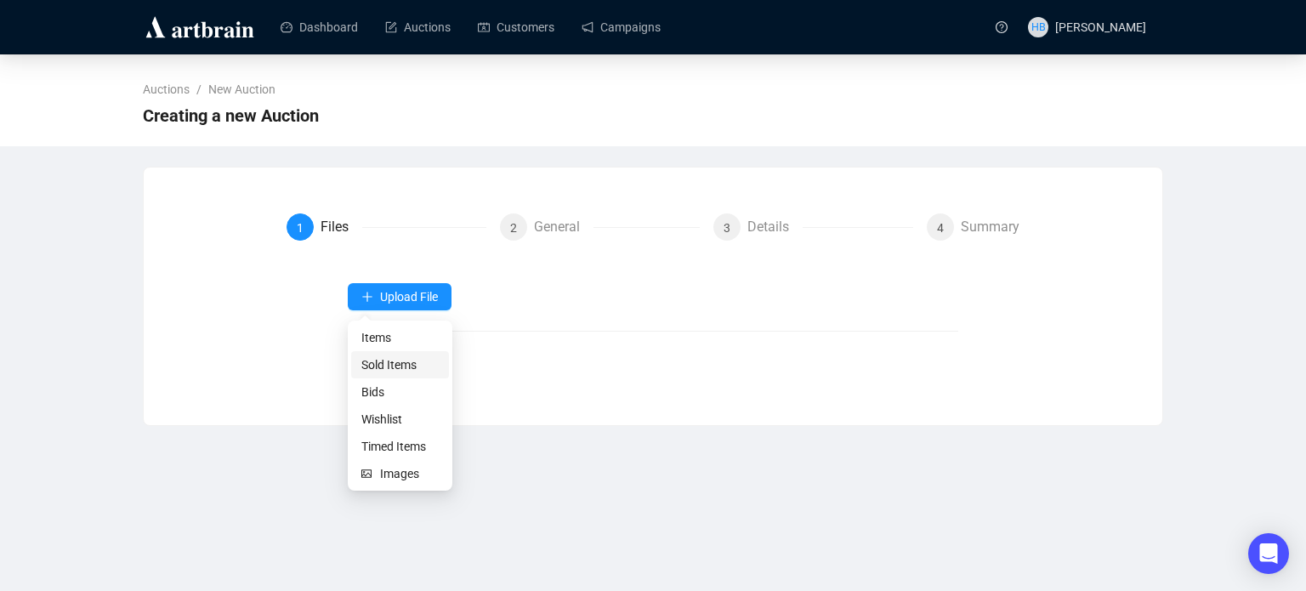
click at [408, 364] on span "Sold Items" at bounding box center [399, 364] width 77 height 19
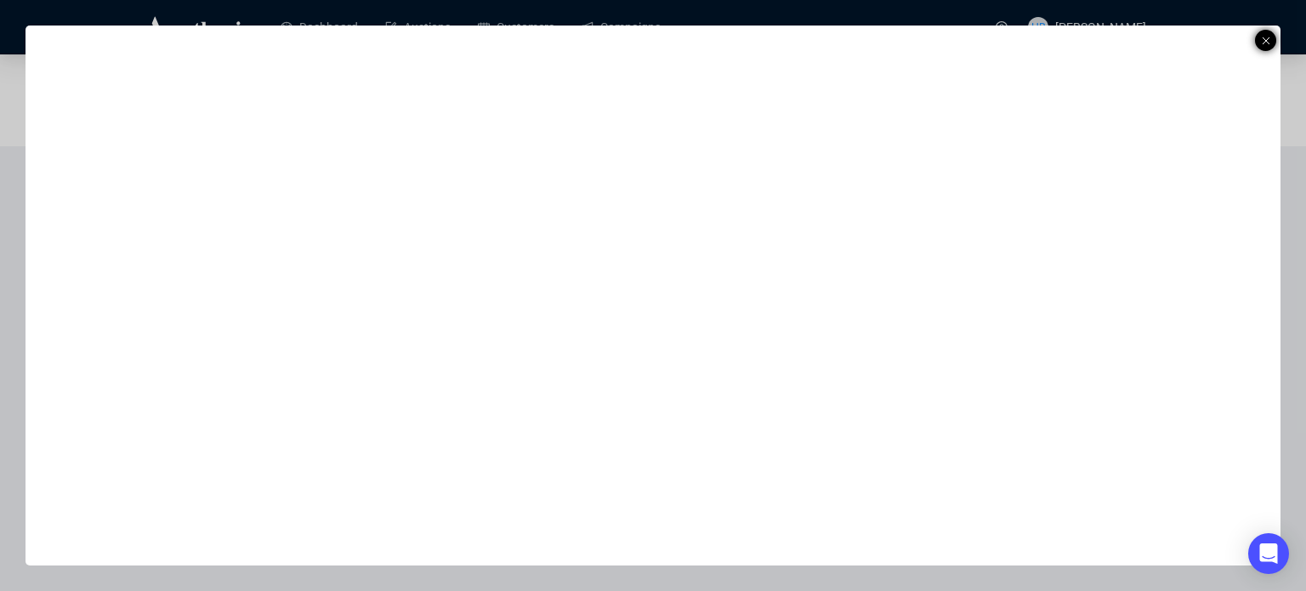
click at [1264, 41] on line at bounding box center [1265, 40] width 7 height 7
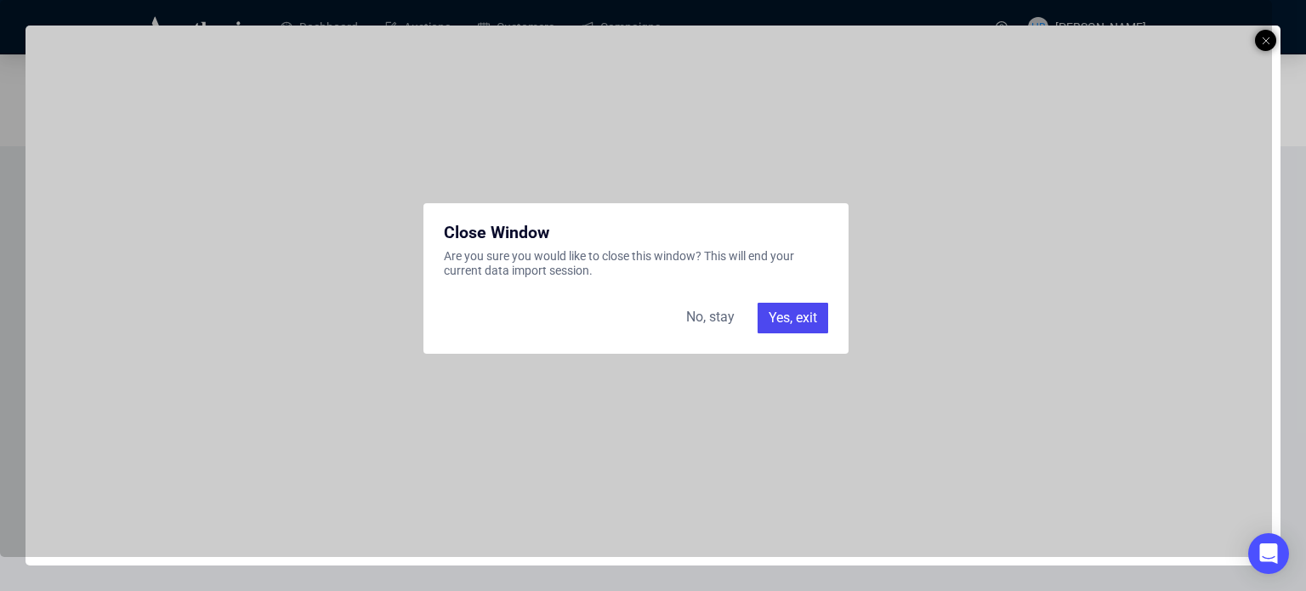
click at [793, 312] on div "Yes, exit" at bounding box center [792, 318] width 71 height 31
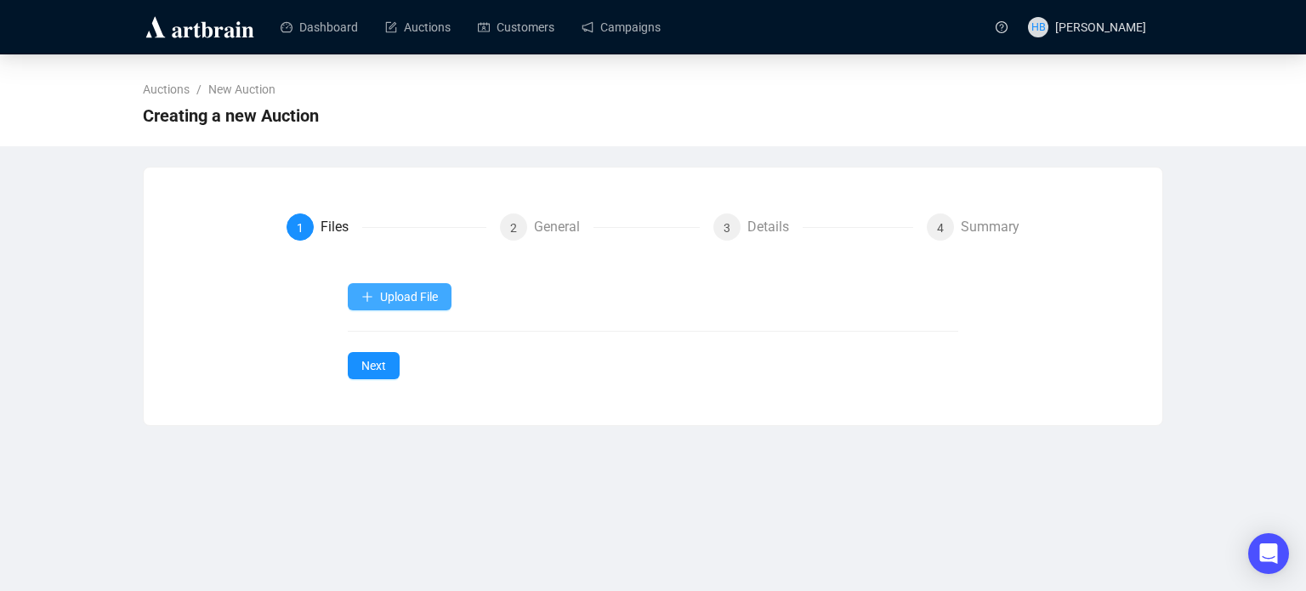
click at [439, 298] on button "Upload File" at bounding box center [400, 296] width 104 height 27
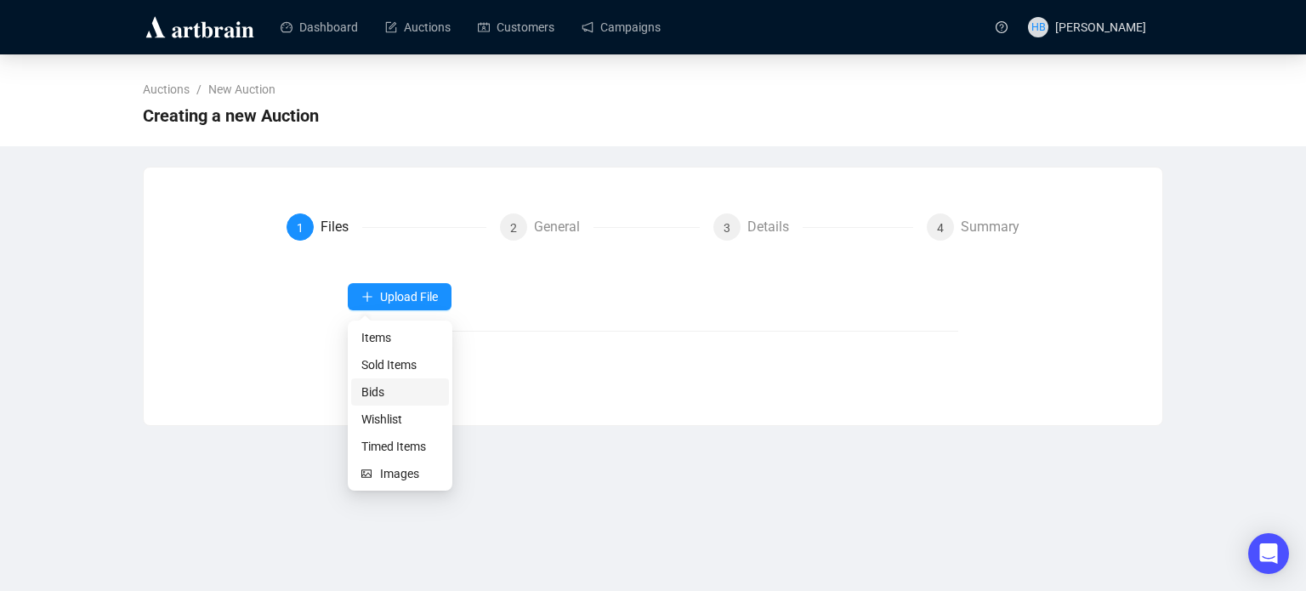
click at [395, 397] on span "Bids" at bounding box center [399, 392] width 77 height 19
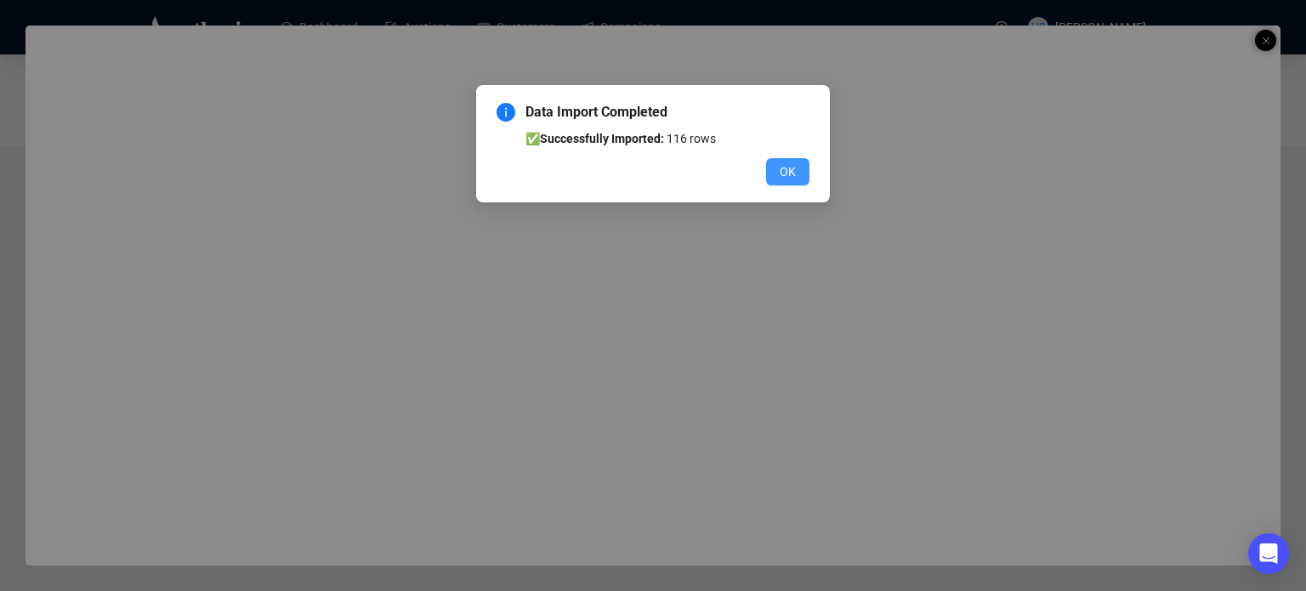
click at [787, 173] on span "OK" at bounding box center [787, 171] width 16 height 19
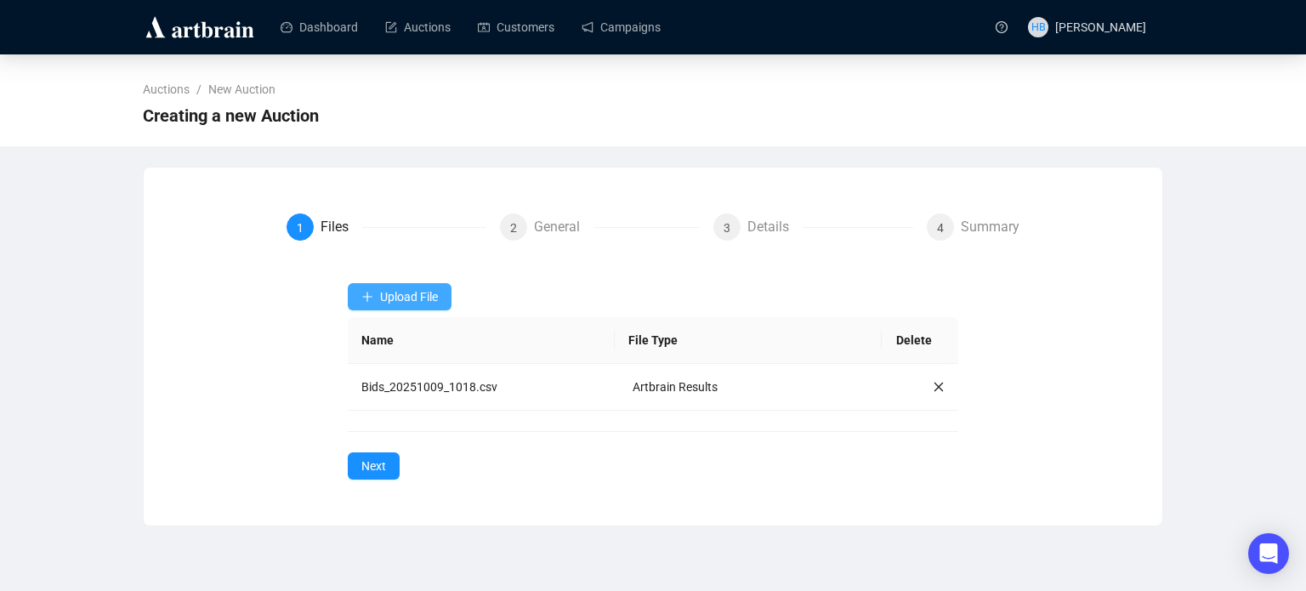
click at [419, 290] on span "Upload File" at bounding box center [409, 297] width 58 height 14
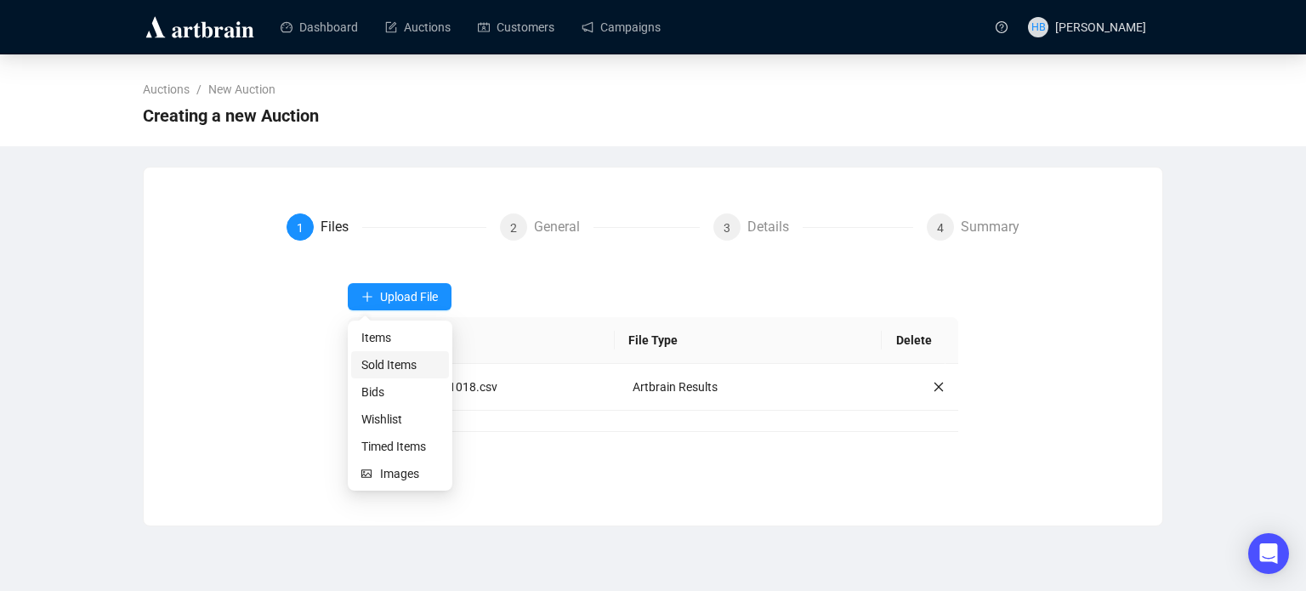
click at [391, 366] on span "Sold Items" at bounding box center [399, 364] width 77 height 19
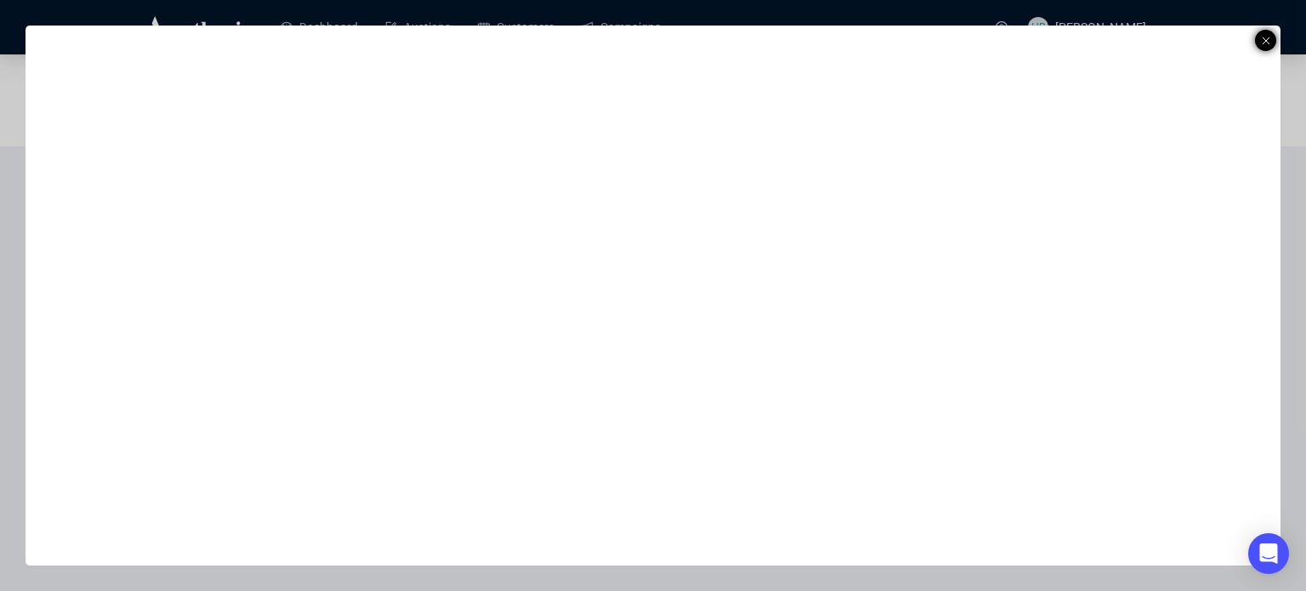
click at [1268, 39] on icon at bounding box center [1265, 41] width 9 height 20
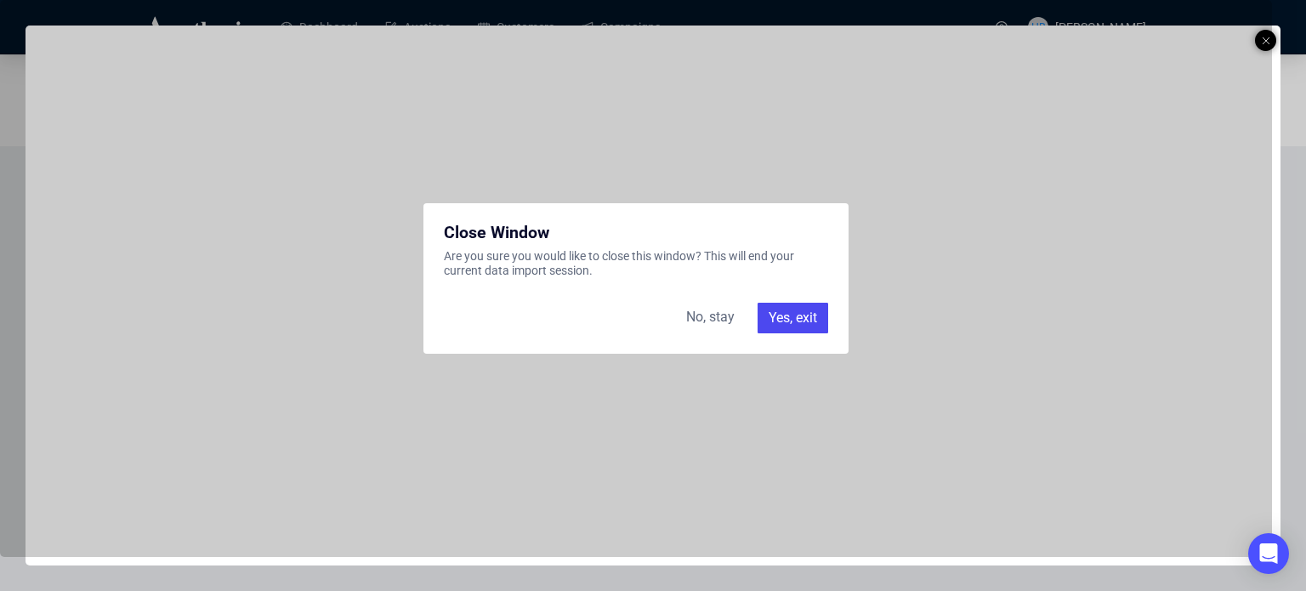
click at [783, 318] on div "Yes, exit" at bounding box center [792, 318] width 71 height 31
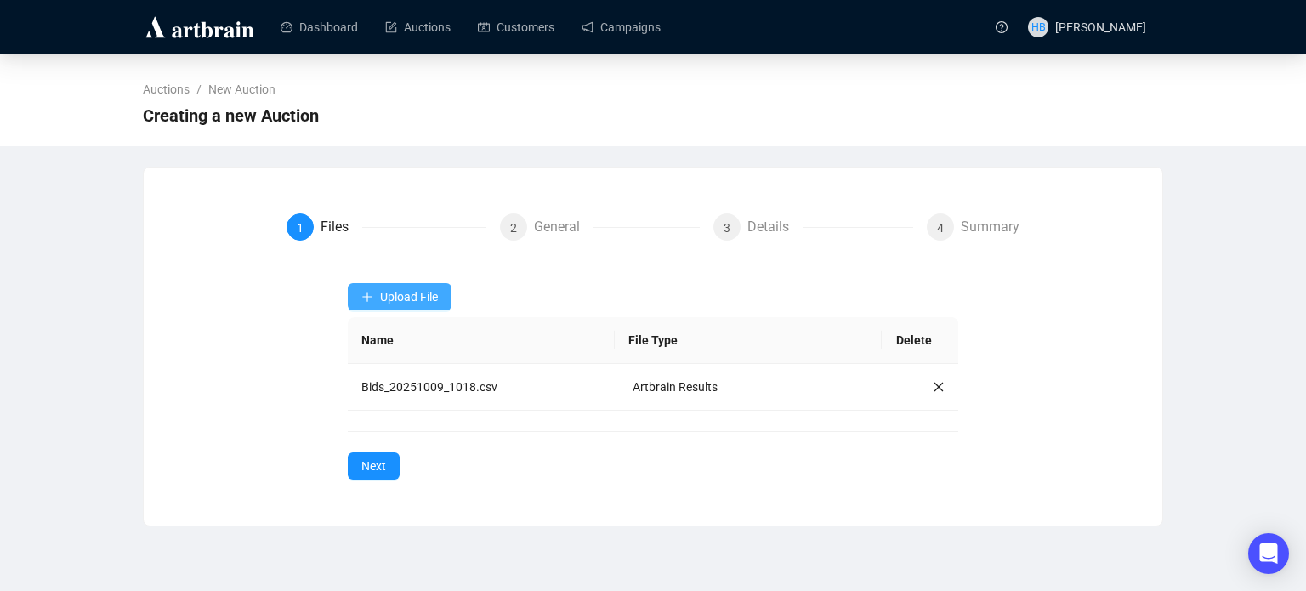
click at [393, 303] on span "Upload File" at bounding box center [409, 297] width 58 height 14
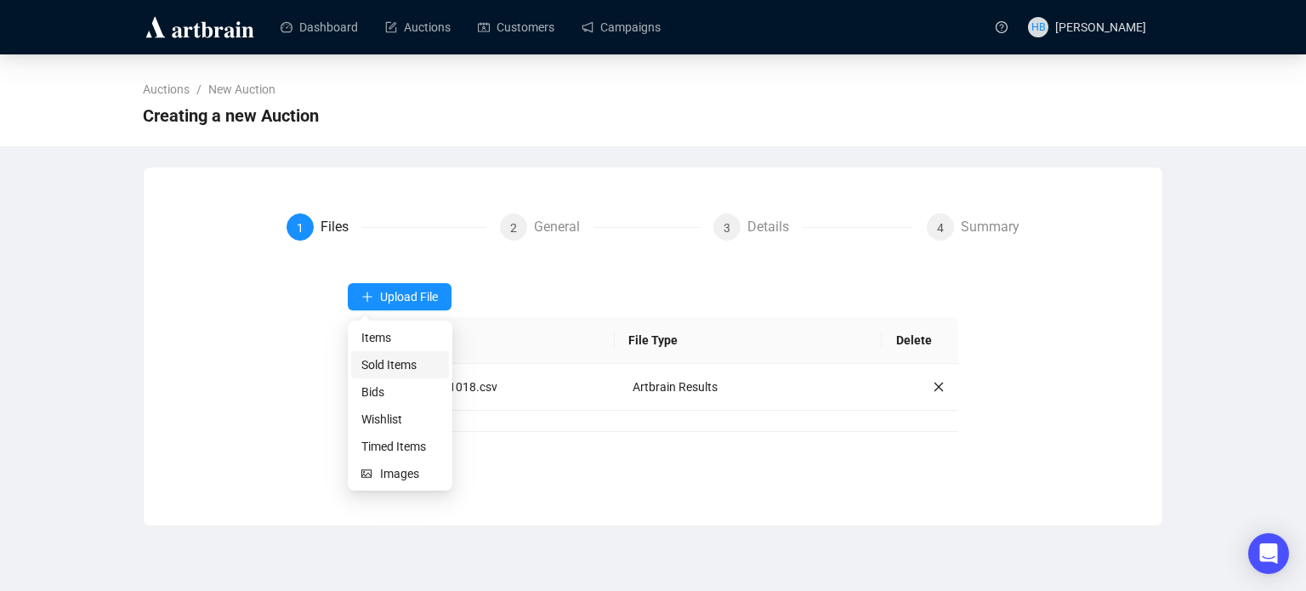
click at [394, 367] on span "Sold Items" at bounding box center [399, 364] width 77 height 19
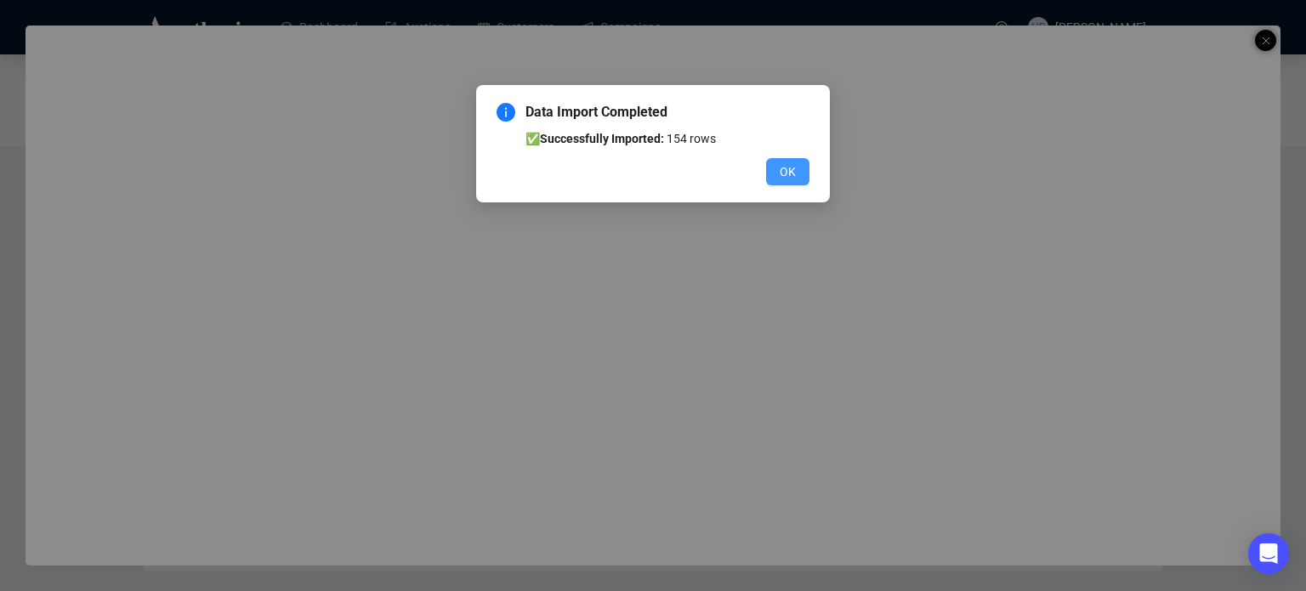
click at [797, 176] on button "OK" at bounding box center [787, 171] width 43 height 27
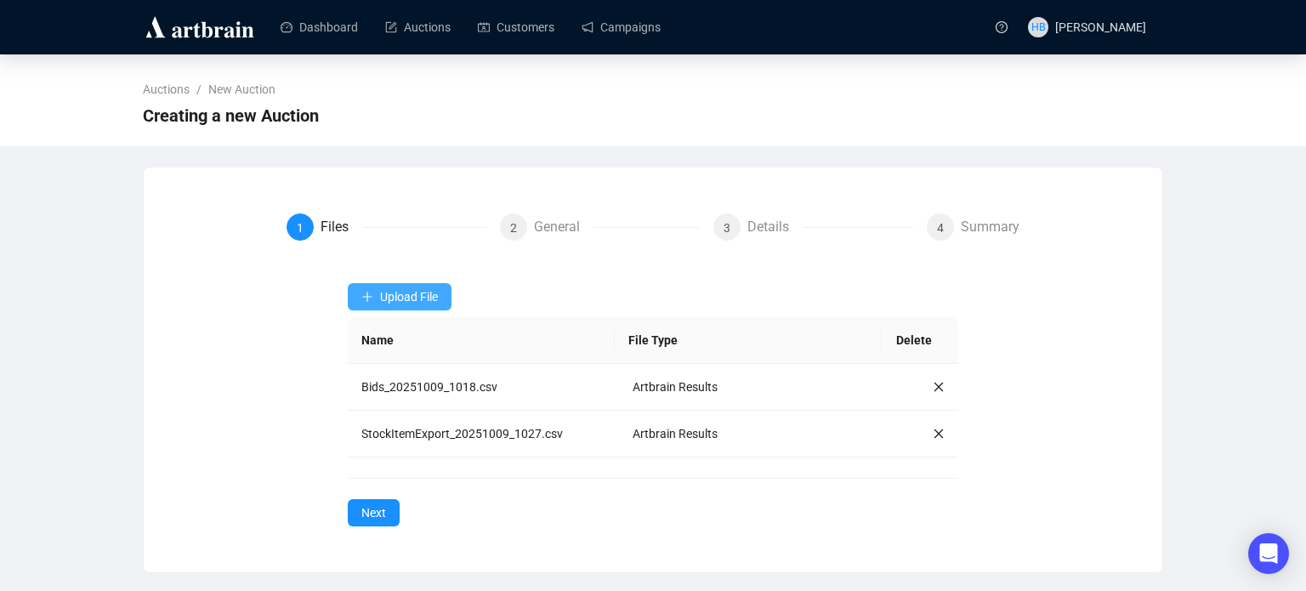
click at [425, 292] on span "Upload File" at bounding box center [409, 297] width 58 height 14
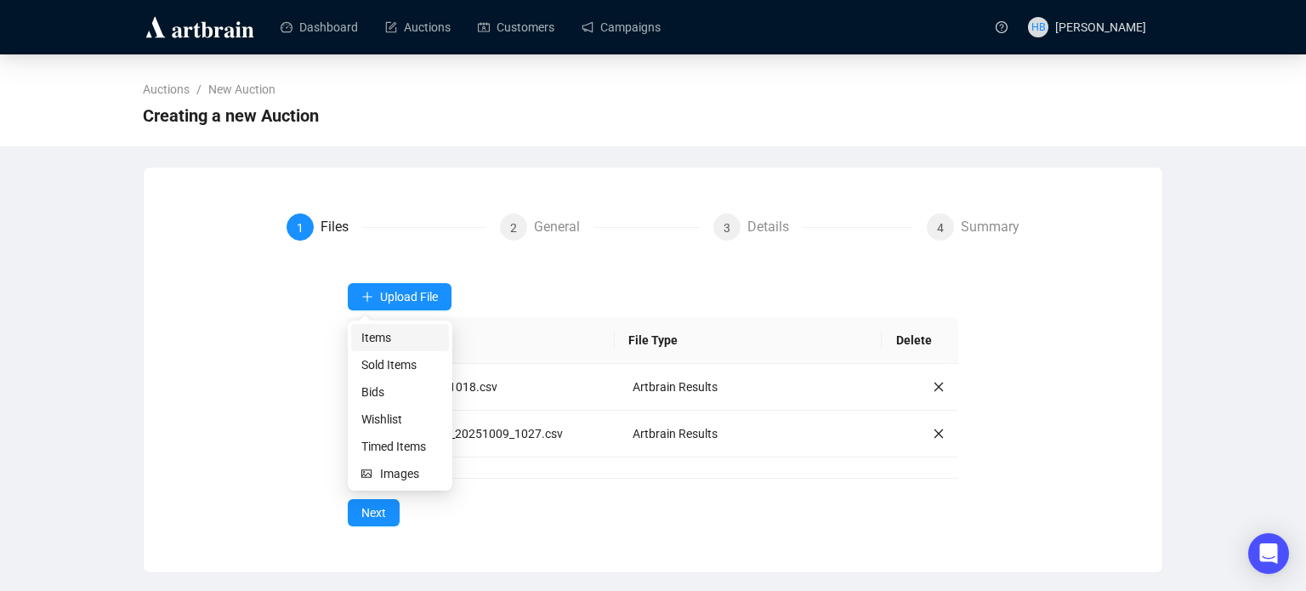
click at [382, 341] on span "Items" at bounding box center [399, 337] width 77 height 19
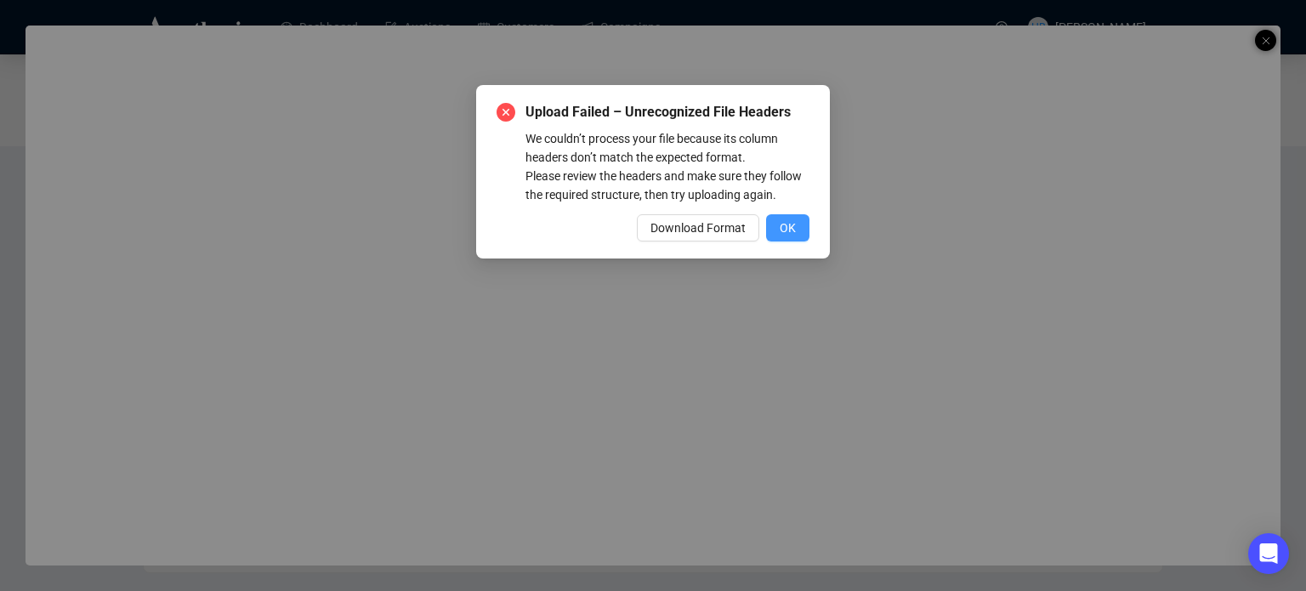
click at [790, 228] on span "OK" at bounding box center [787, 227] width 16 height 19
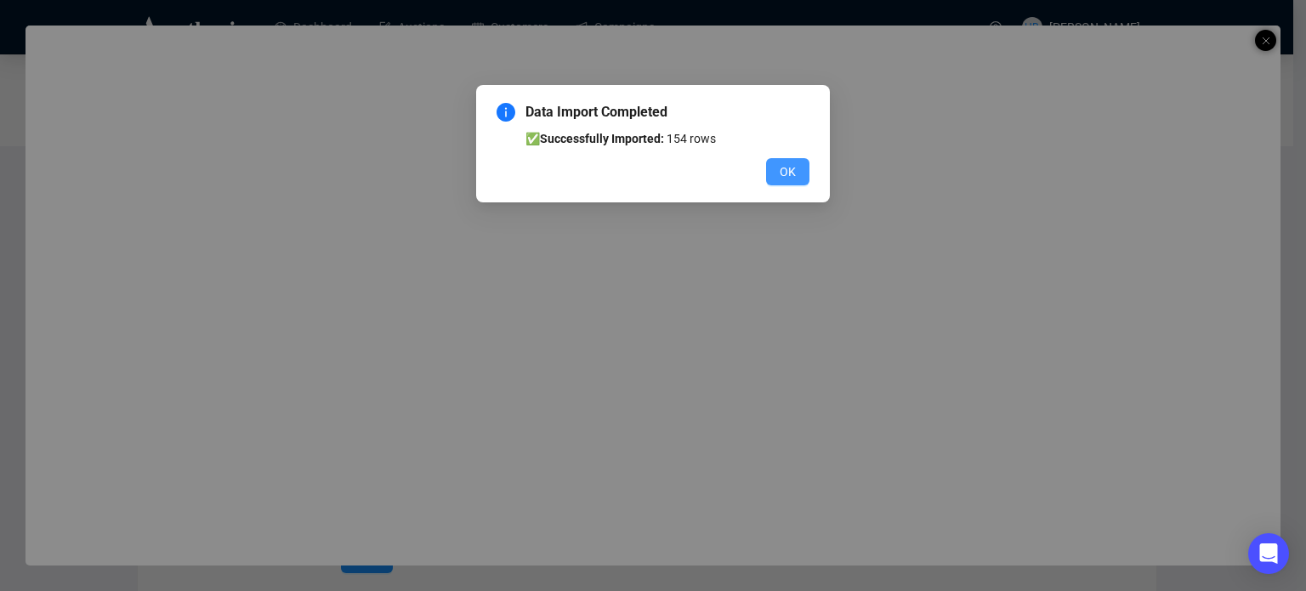
click at [783, 169] on span "OK" at bounding box center [787, 171] width 16 height 19
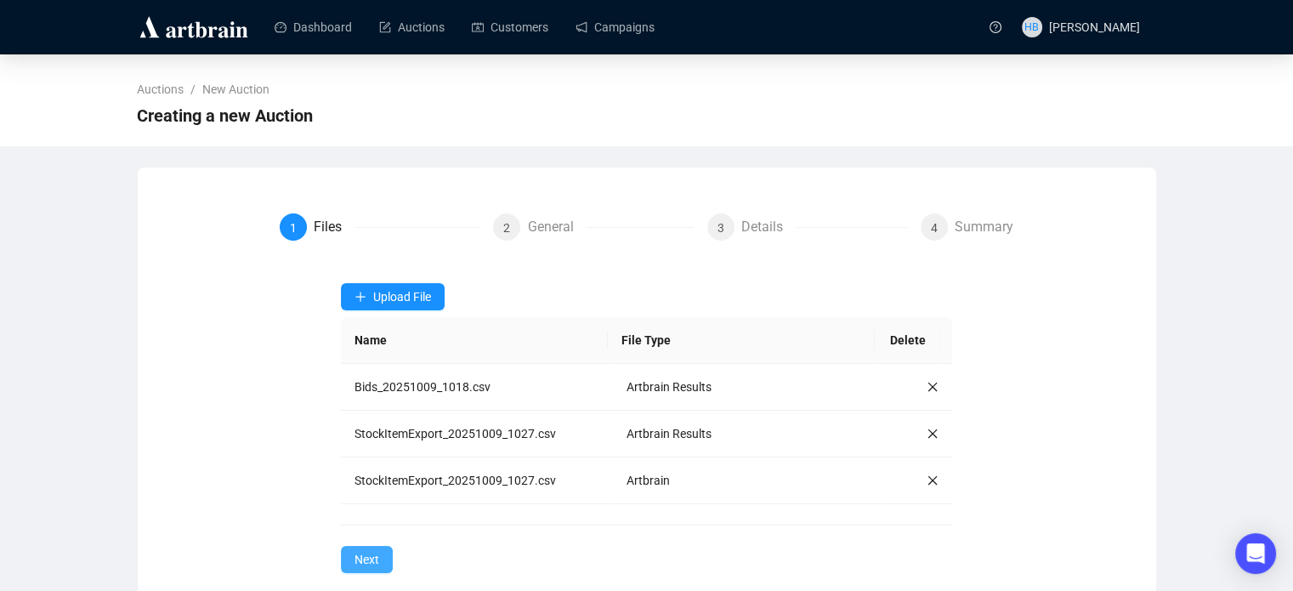
click at [361, 553] on span "Next" at bounding box center [366, 559] width 25 height 19
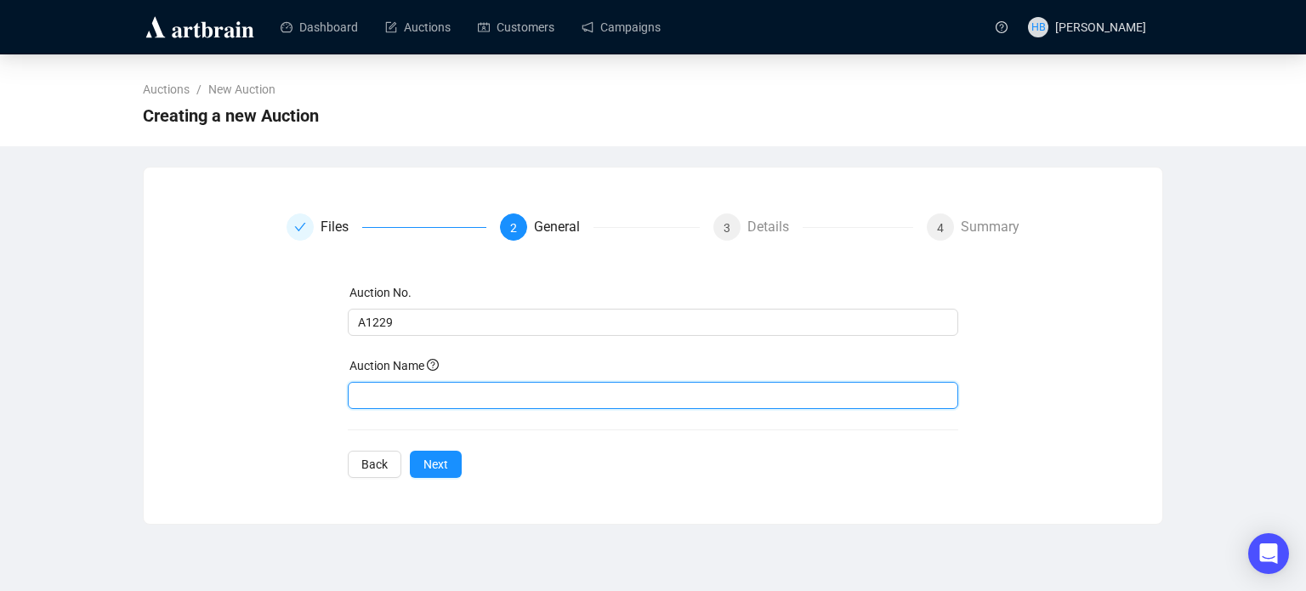
click at [393, 395] on input "text" at bounding box center [653, 395] width 611 height 27
type input "Open House"
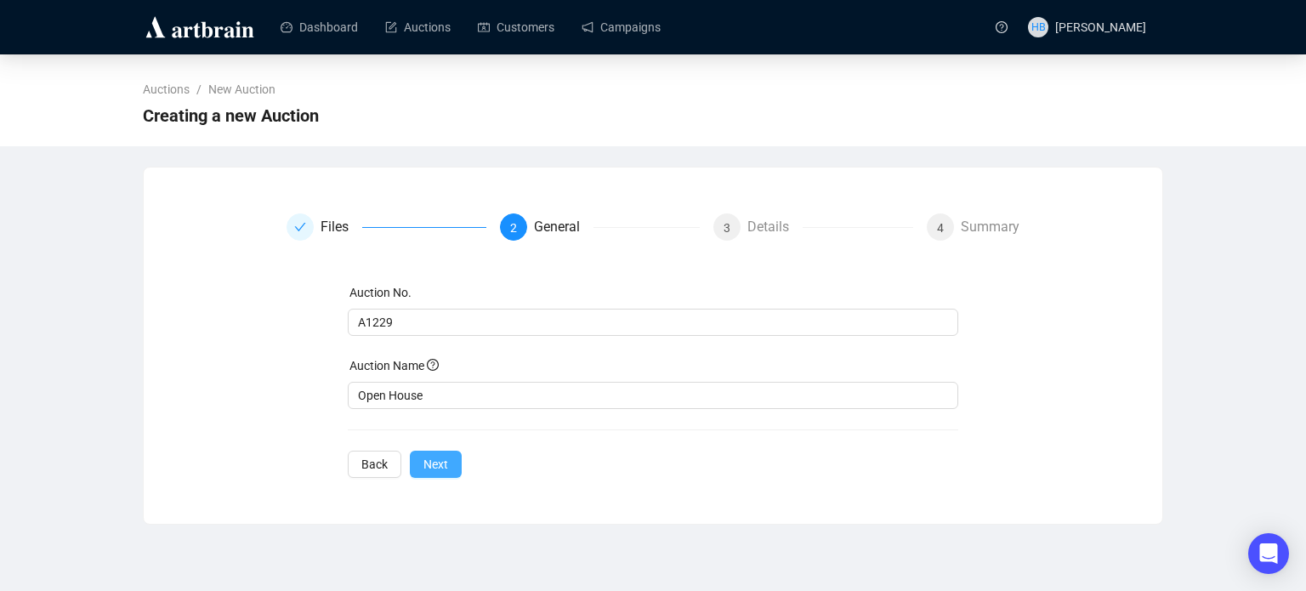
click at [427, 463] on span "Next" at bounding box center [435, 464] width 25 height 19
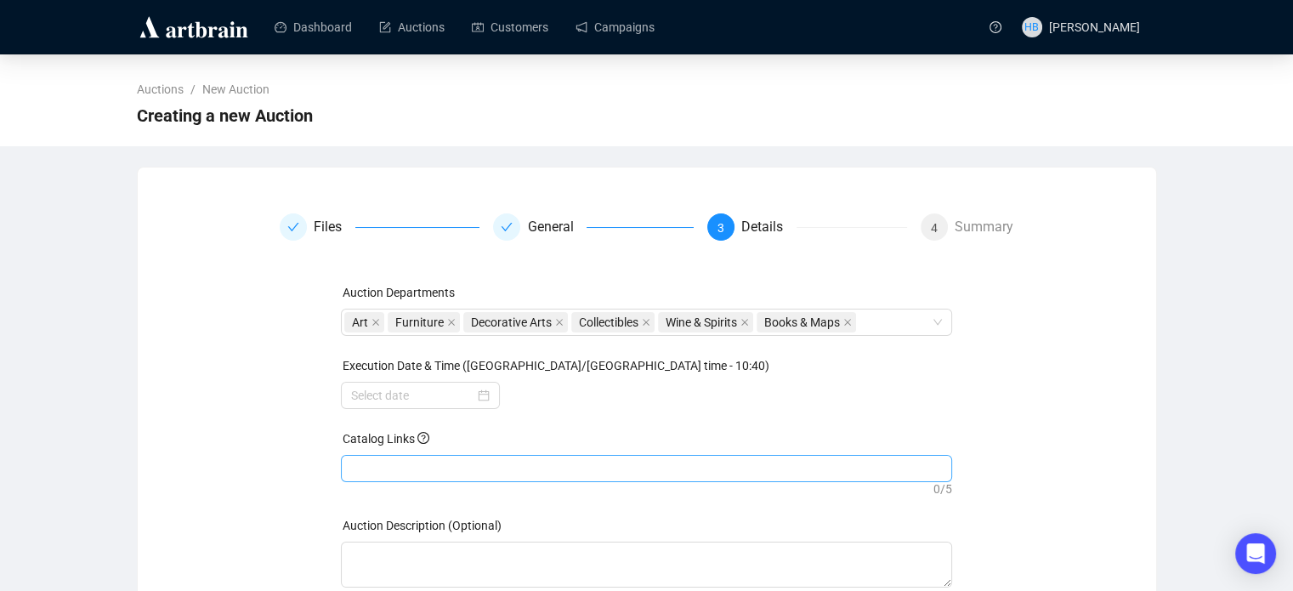
click at [405, 464] on div at bounding box center [646, 468] width 604 height 24
paste input "[URL][DOMAIN_NAME]"
click at [484, 393] on div at bounding box center [420, 395] width 139 height 19
type input "[URL][DOMAIN_NAME]"
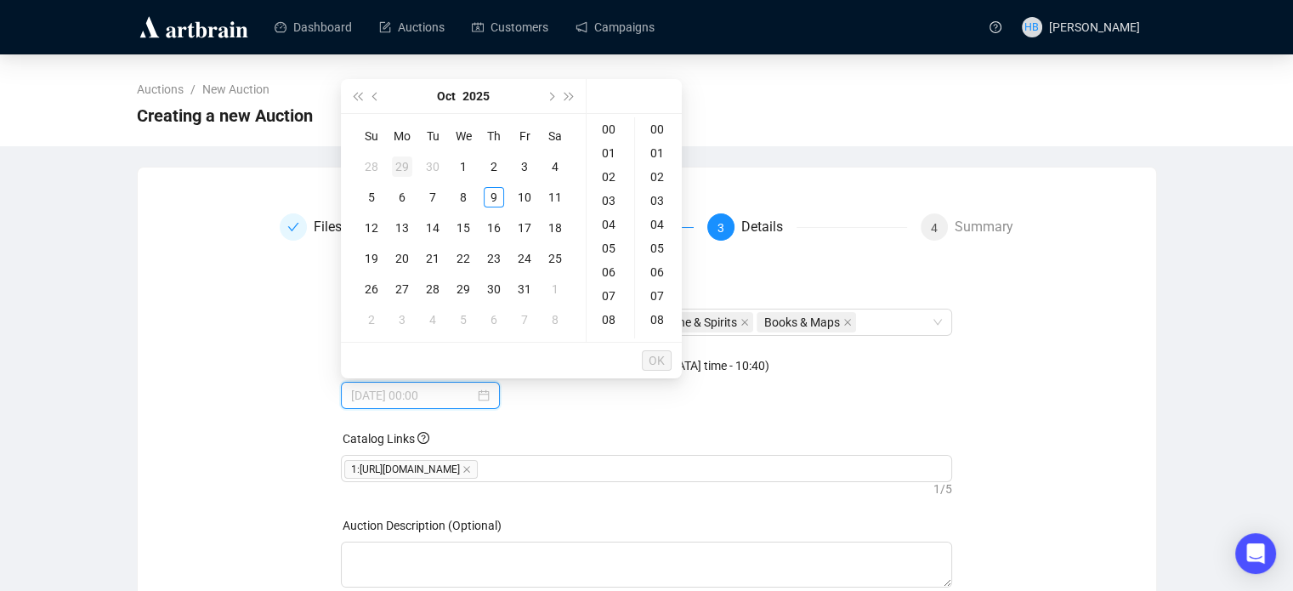
type input "[DATE] 00:00"
click at [374, 89] on button "Previous month (PageUp)" at bounding box center [375, 96] width 19 height 34
click at [432, 228] on div "16" at bounding box center [432, 228] width 20 height 20
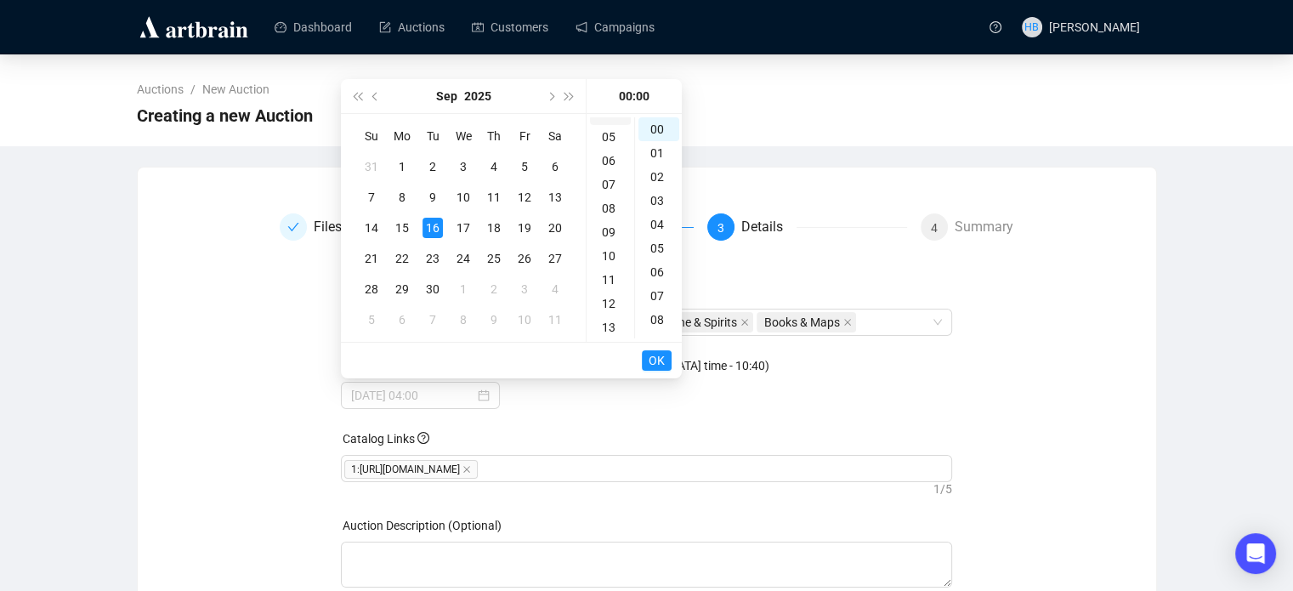
scroll to position [117, 0]
click at [609, 149] on div "17" at bounding box center [610, 145] width 41 height 24
type input "[DATE] 17:00"
click at [656, 360] on span "OK" at bounding box center [657, 360] width 16 height 32
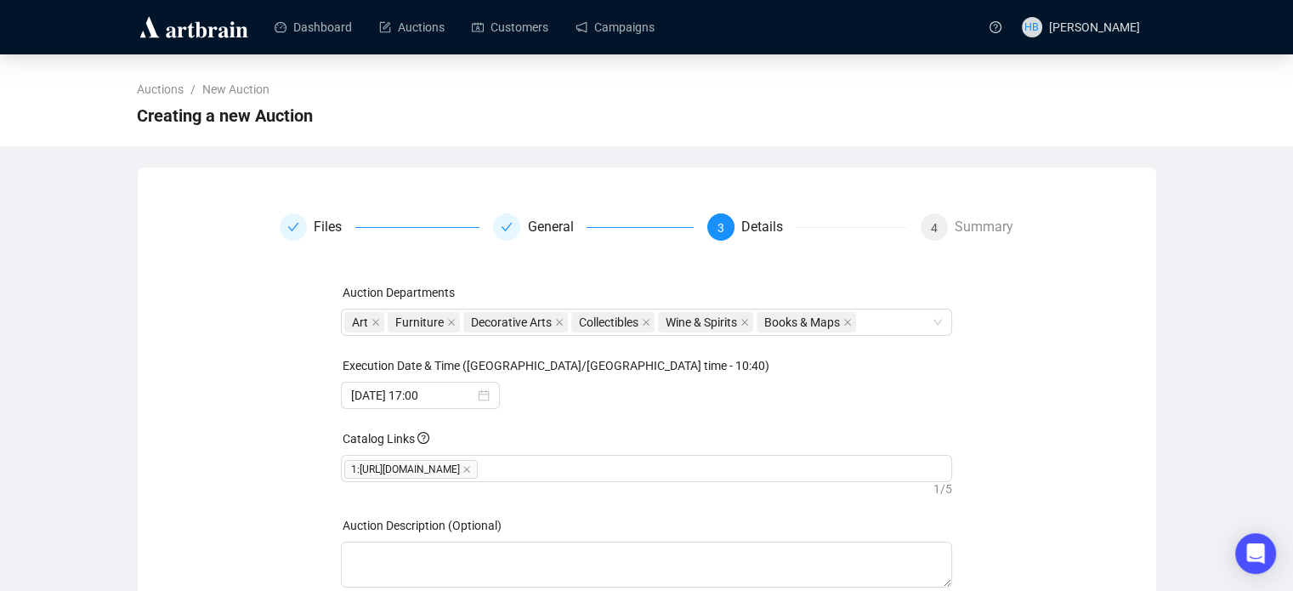
scroll to position [112, 0]
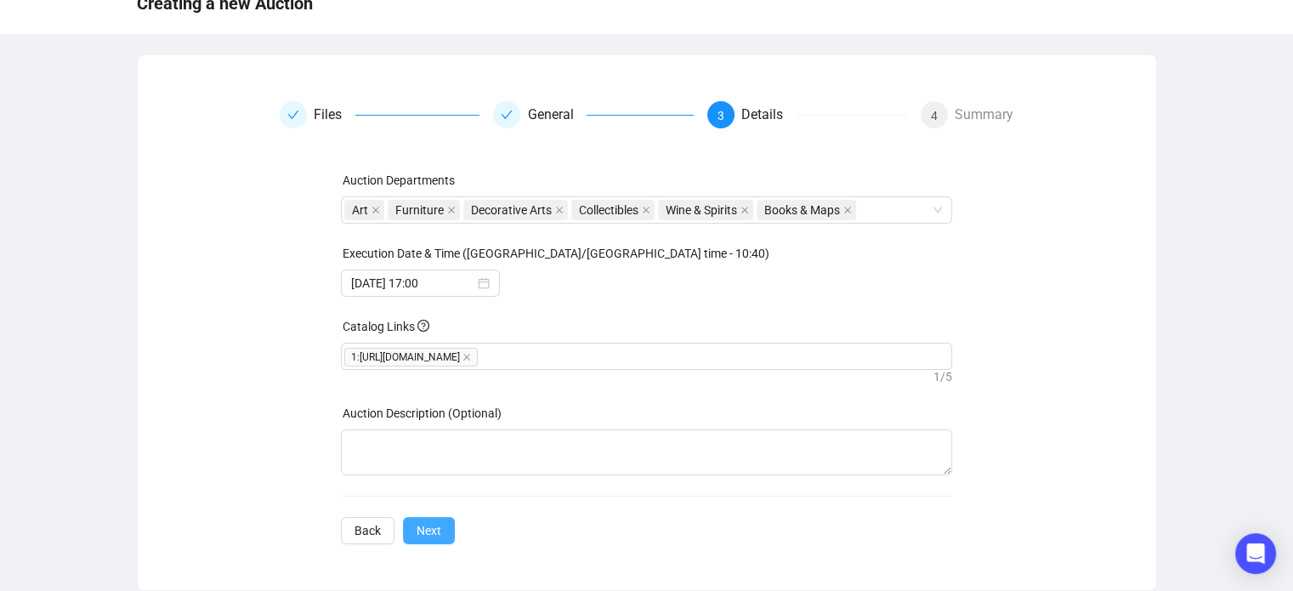
click at [433, 525] on span "Next" at bounding box center [429, 530] width 25 height 19
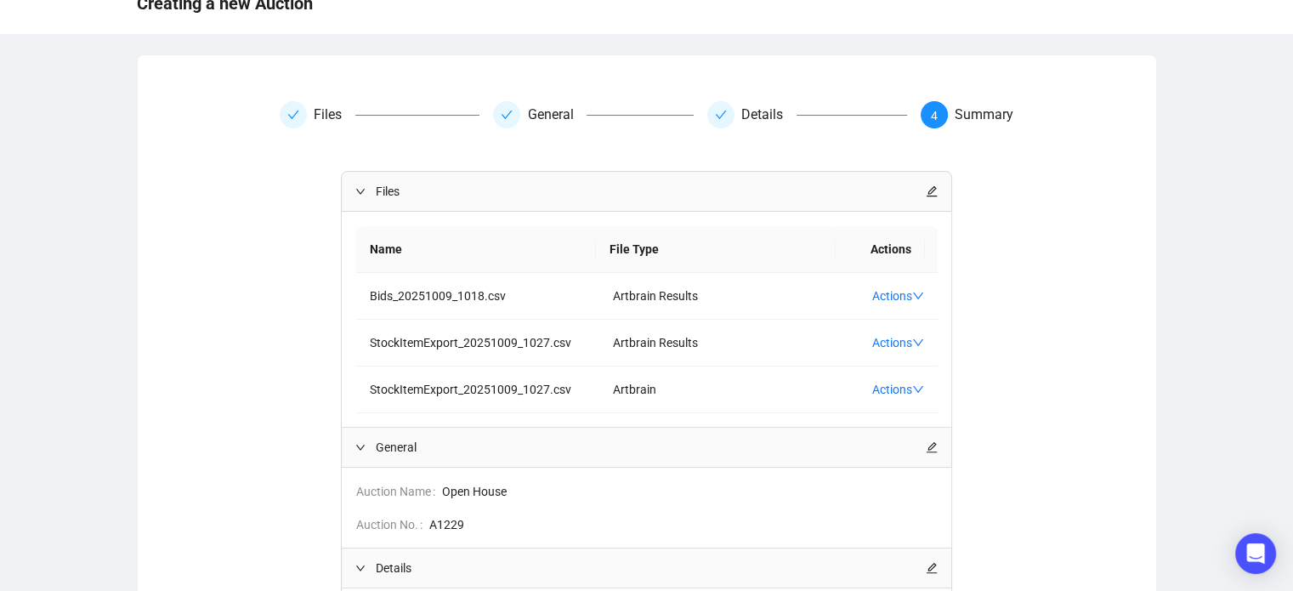
scroll to position [359, 0]
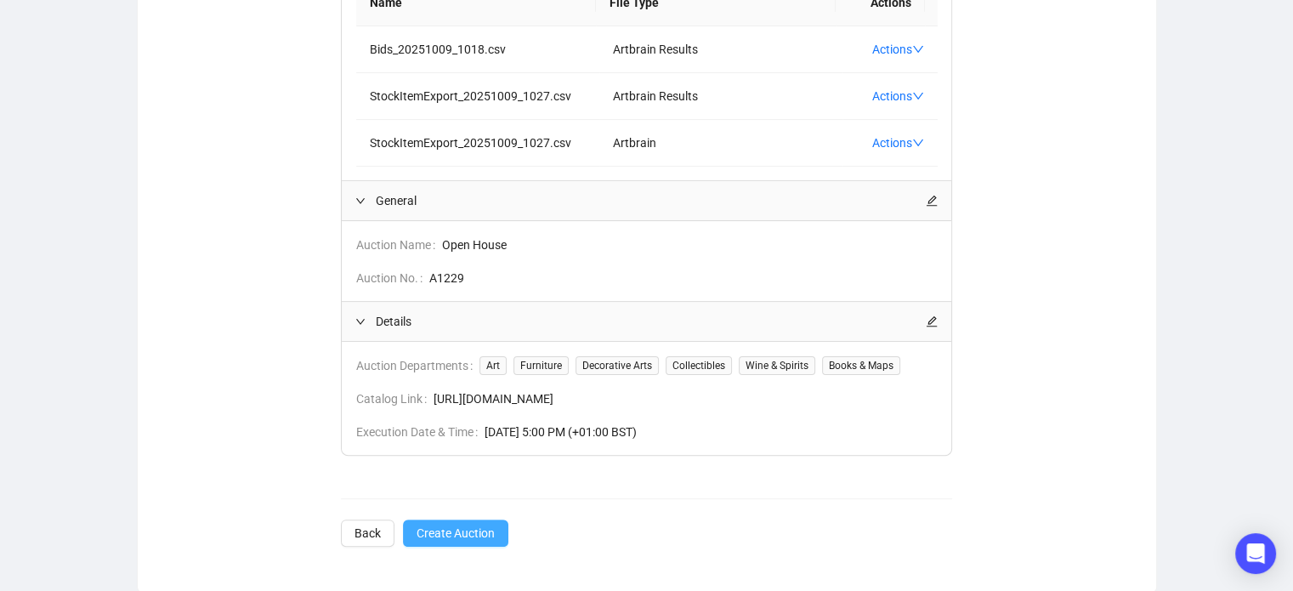
click at [449, 540] on button "Create Auction" at bounding box center [455, 532] width 105 height 27
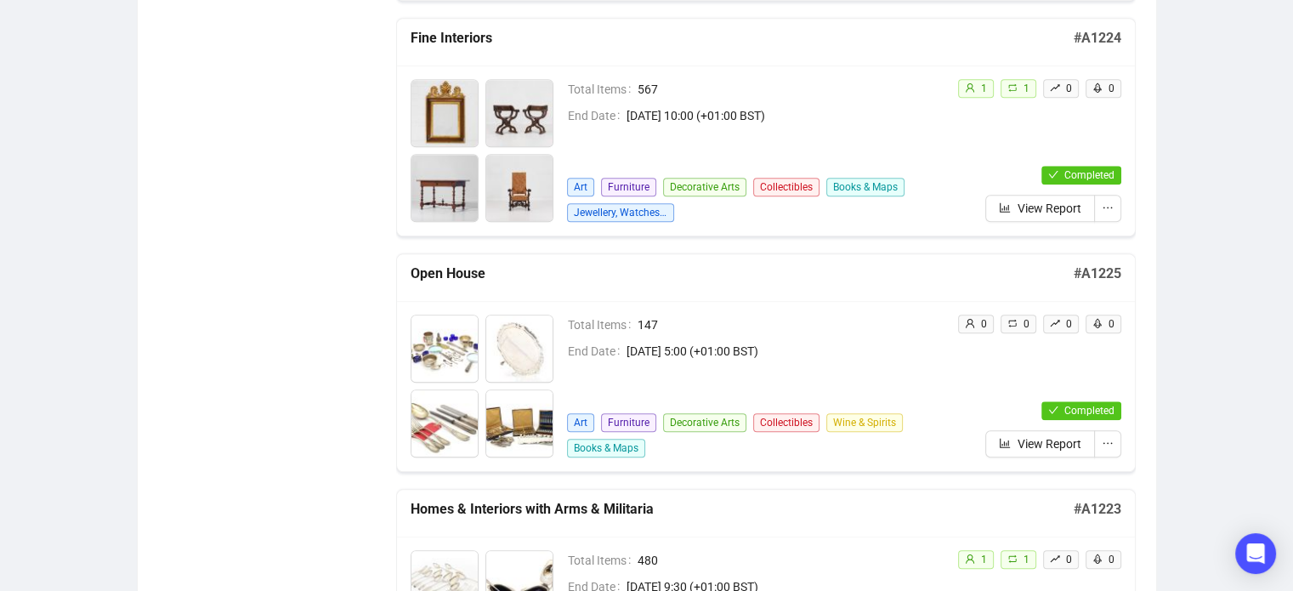
scroll to position [1670, 0]
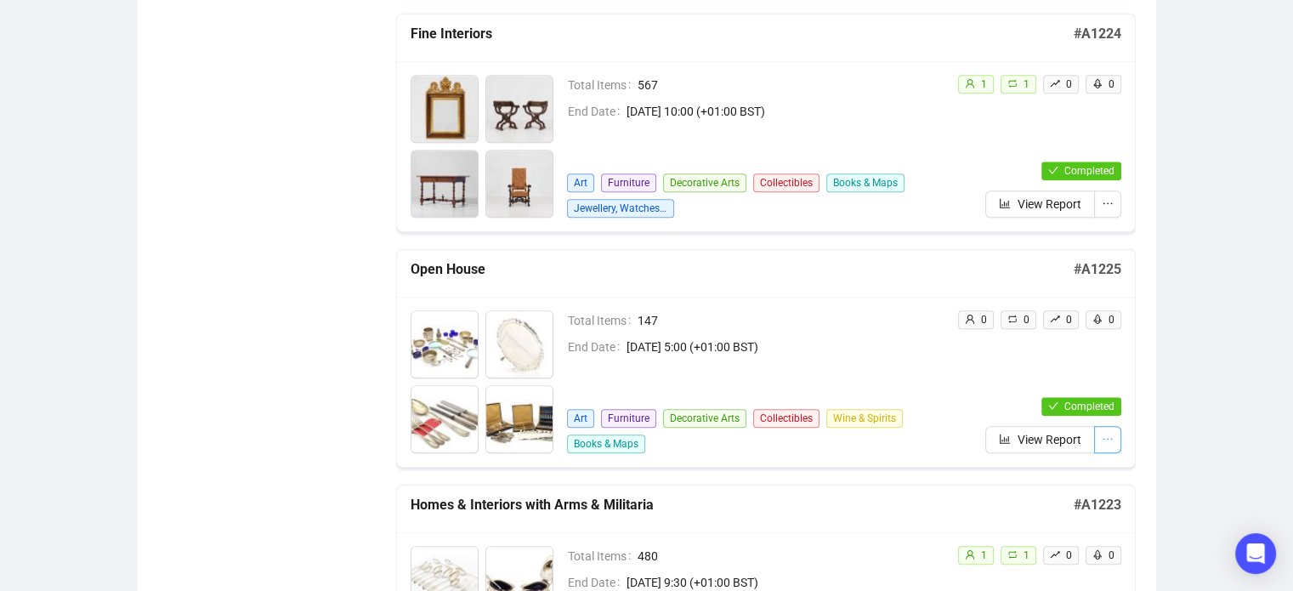
click at [1109, 433] on icon "ellipsis" at bounding box center [1108, 439] width 12 height 12
click at [1047, 458] on div "Total Items 147 End Date [DATE] 5:00 (+01:00 BST) Art Furniture Decorative Arts…" at bounding box center [766, 382] width 738 height 170
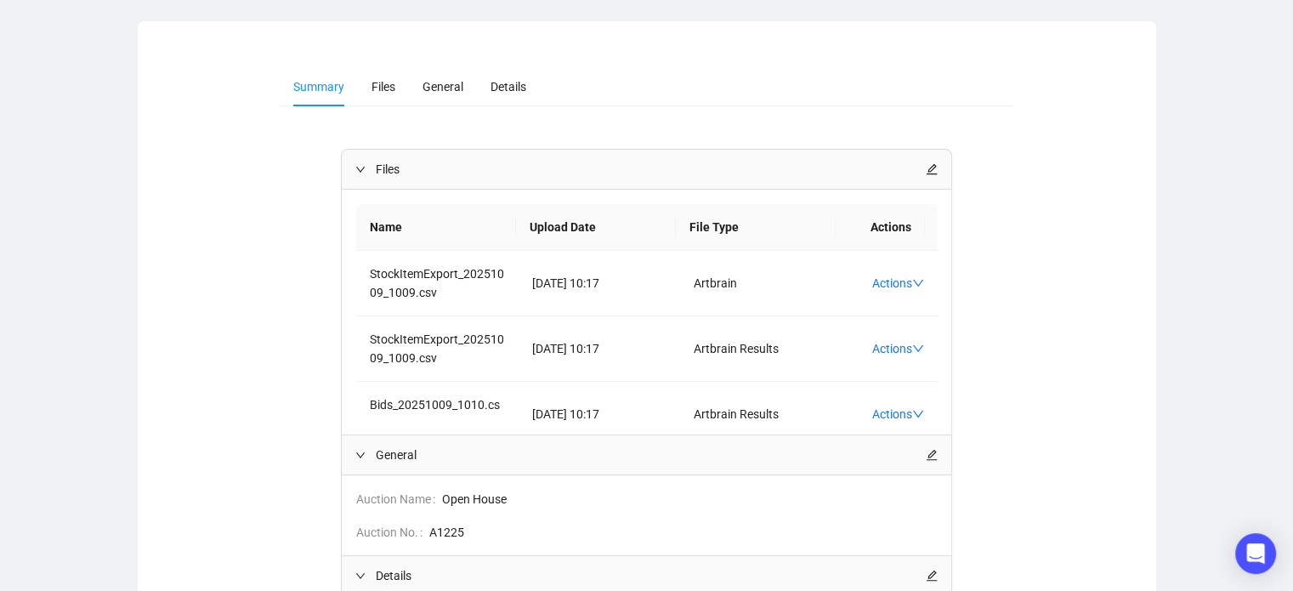
scroll to position [201, 0]
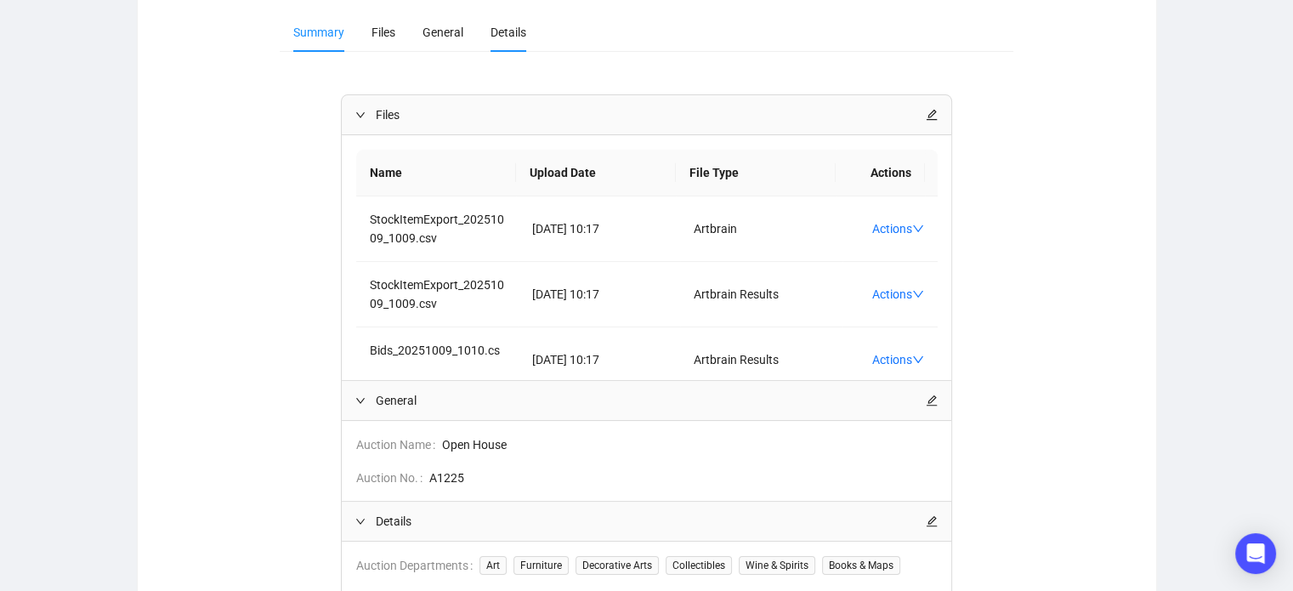
click at [484, 9] on div "Summary Files General Details Files Name Upload Date File Type Actions StockIte…" at bounding box center [647, 379] width 1018 height 774
click at [493, 23] on li "Details" at bounding box center [508, 32] width 63 height 39
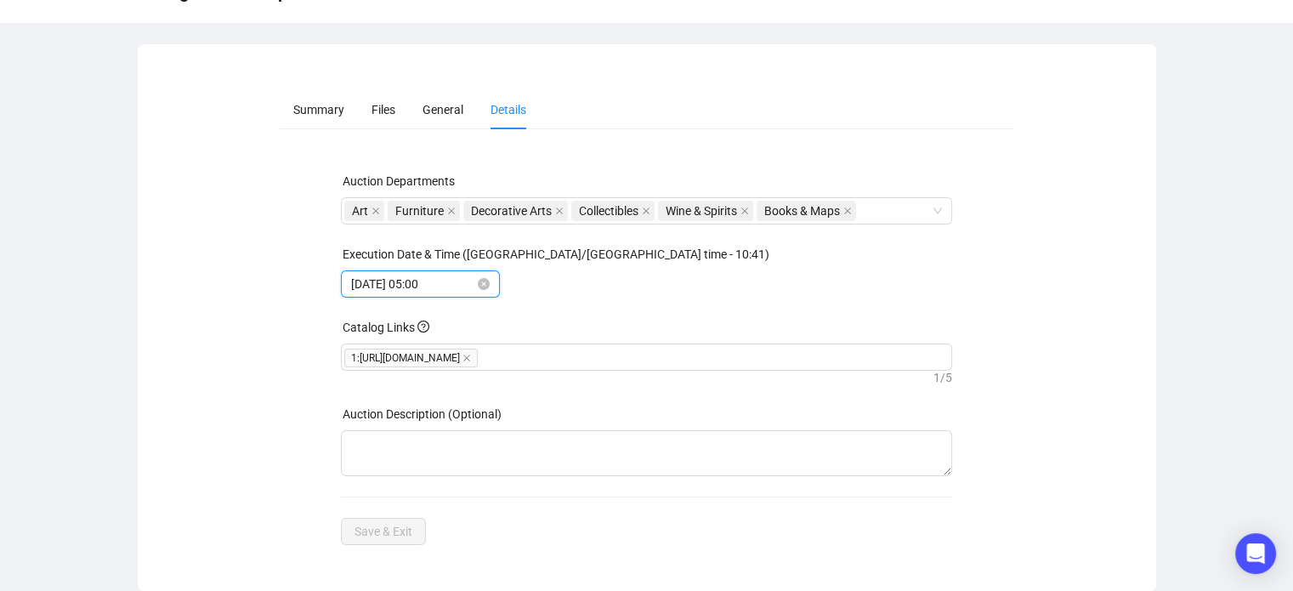
click at [442, 284] on input "[DATE] 05:00" at bounding box center [412, 284] width 123 height 19
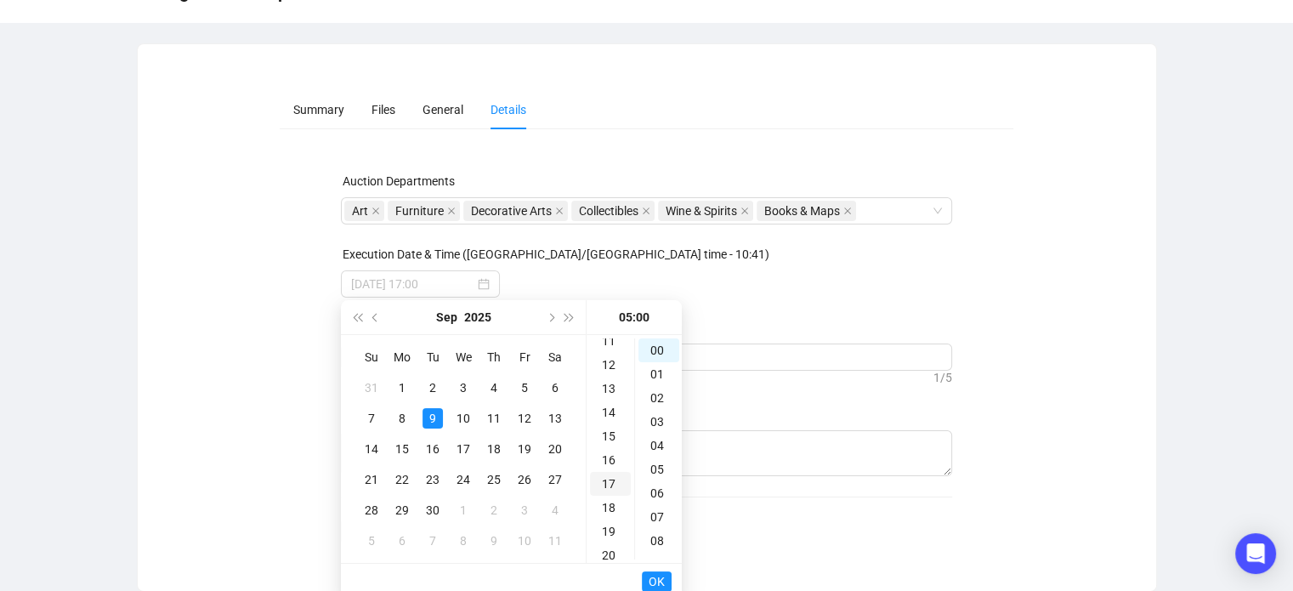
click at [609, 486] on div "17" at bounding box center [610, 484] width 41 height 24
type input "[DATE] 17:00"
click at [656, 582] on span "OK" at bounding box center [657, 581] width 16 height 32
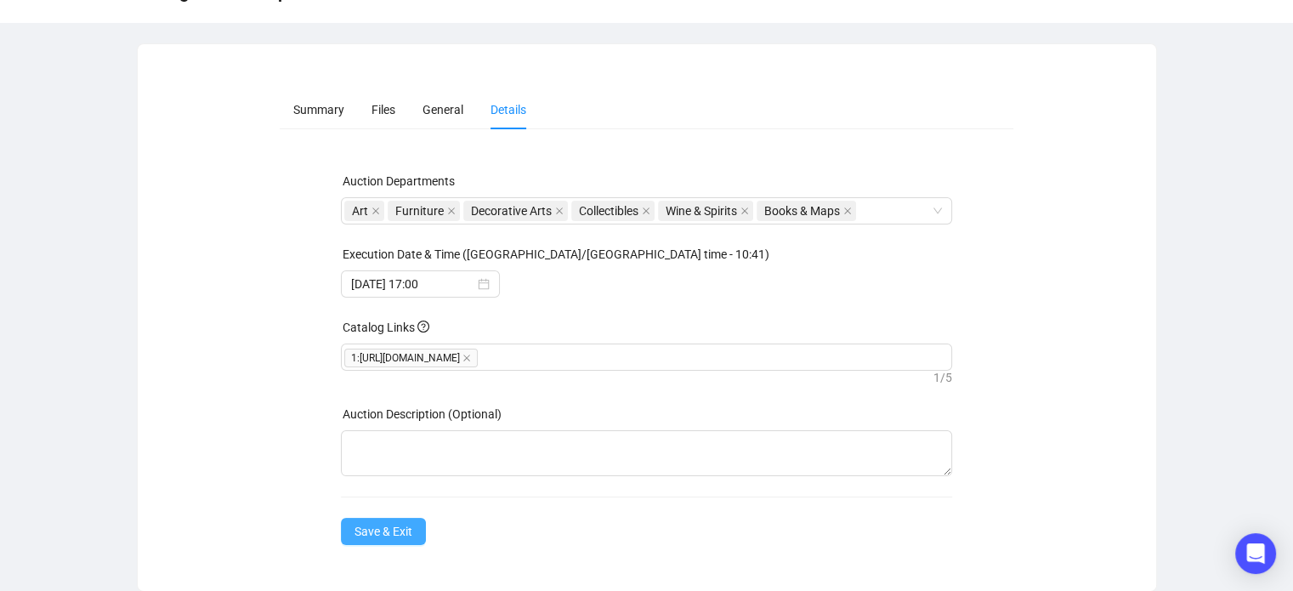
click at [408, 534] on span "Save & Exit" at bounding box center [383, 531] width 58 height 19
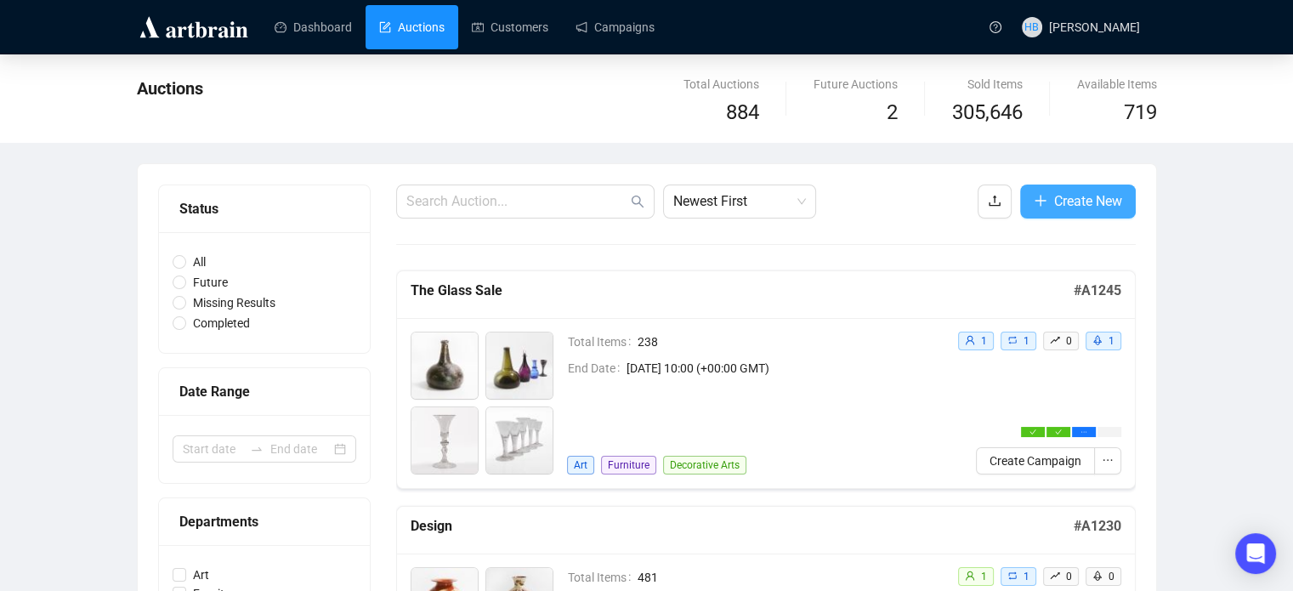
click at [1075, 202] on span "Create New" at bounding box center [1088, 200] width 68 height 21
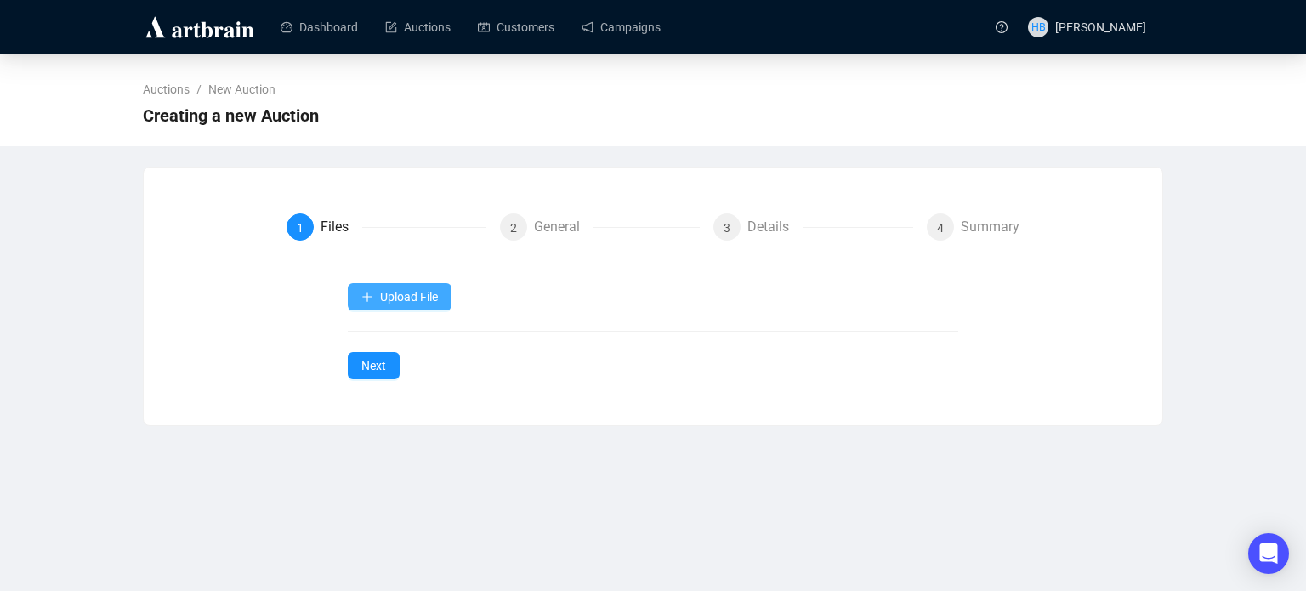
click at [382, 300] on span "Upload File" at bounding box center [409, 297] width 58 height 14
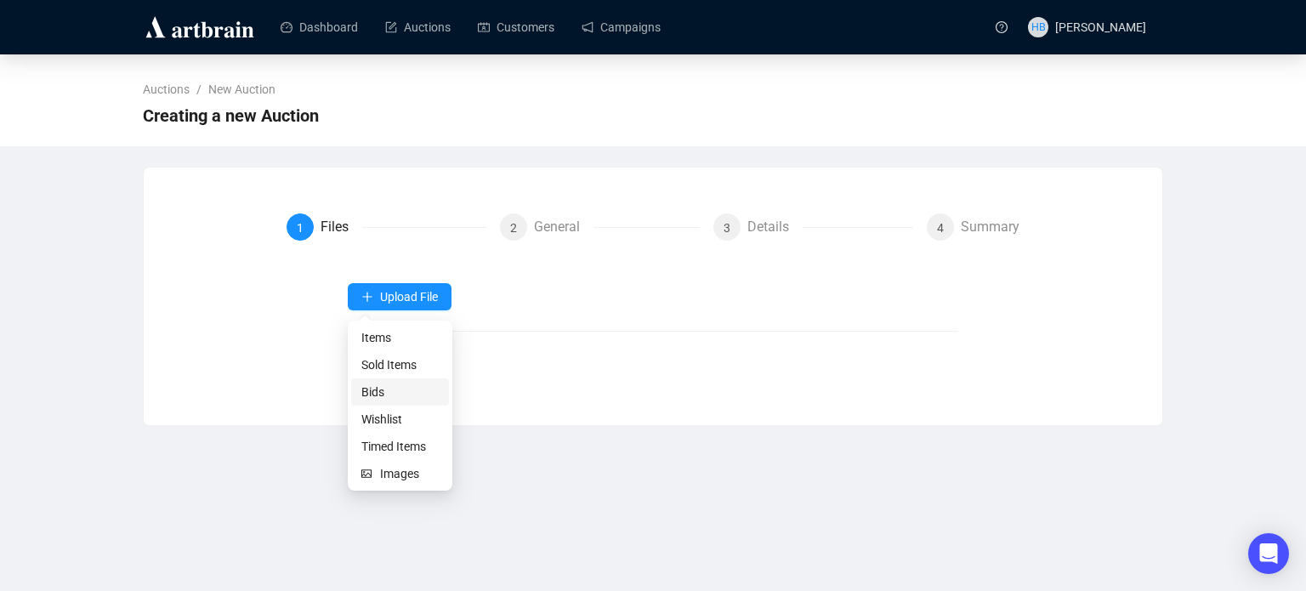
click at [384, 392] on span "Bids" at bounding box center [399, 392] width 77 height 19
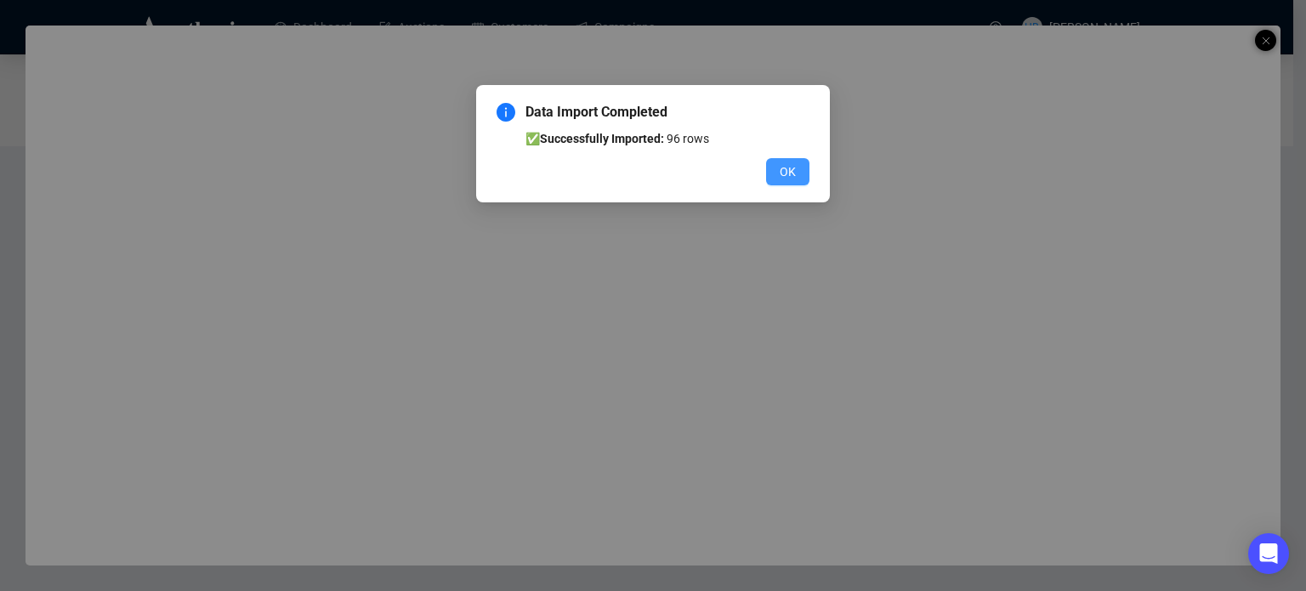
click at [785, 176] on span "OK" at bounding box center [787, 171] width 16 height 19
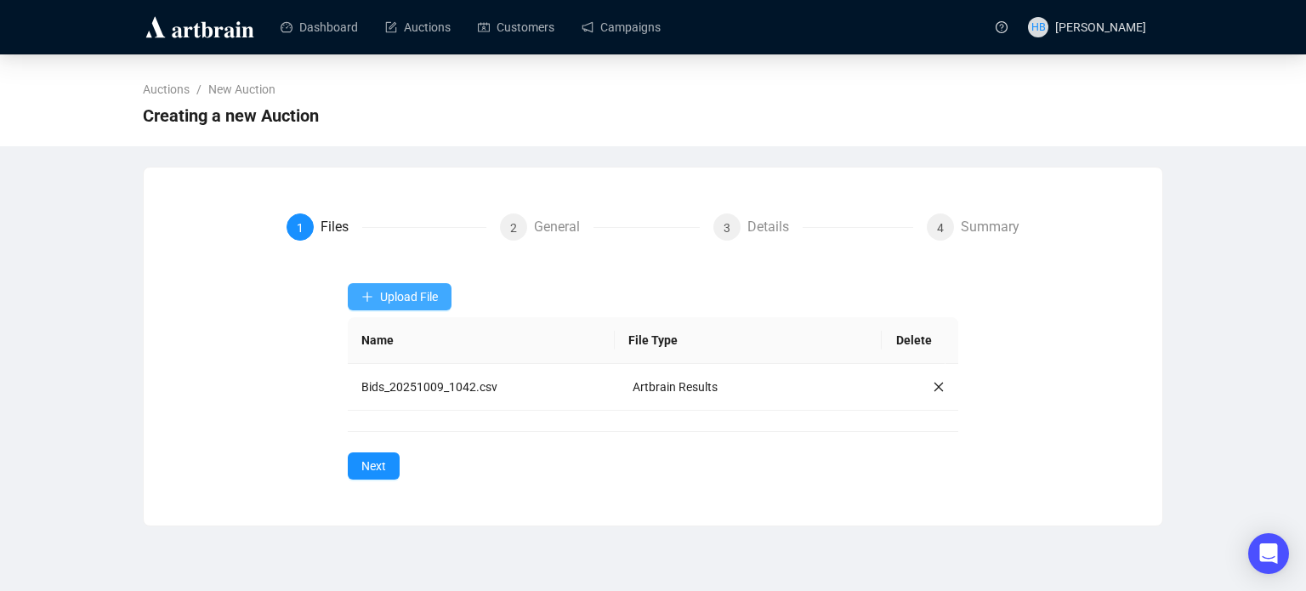
click at [411, 303] on span "Upload File" at bounding box center [409, 297] width 58 height 14
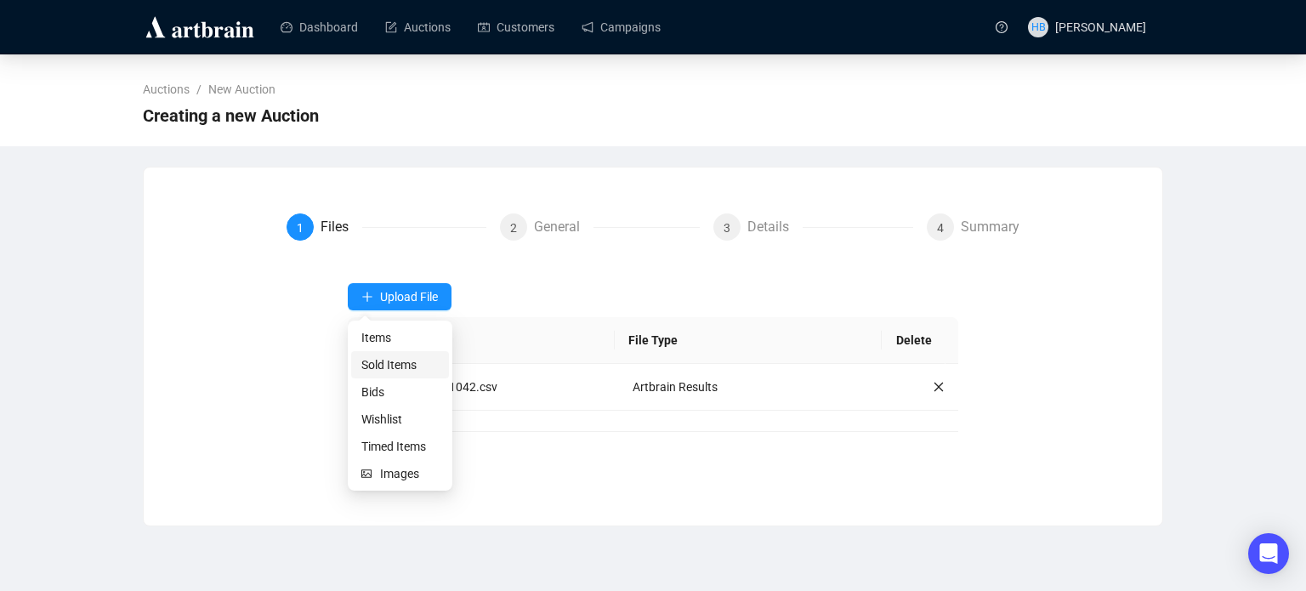
click at [398, 366] on span "Sold Items" at bounding box center [399, 364] width 77 height 19
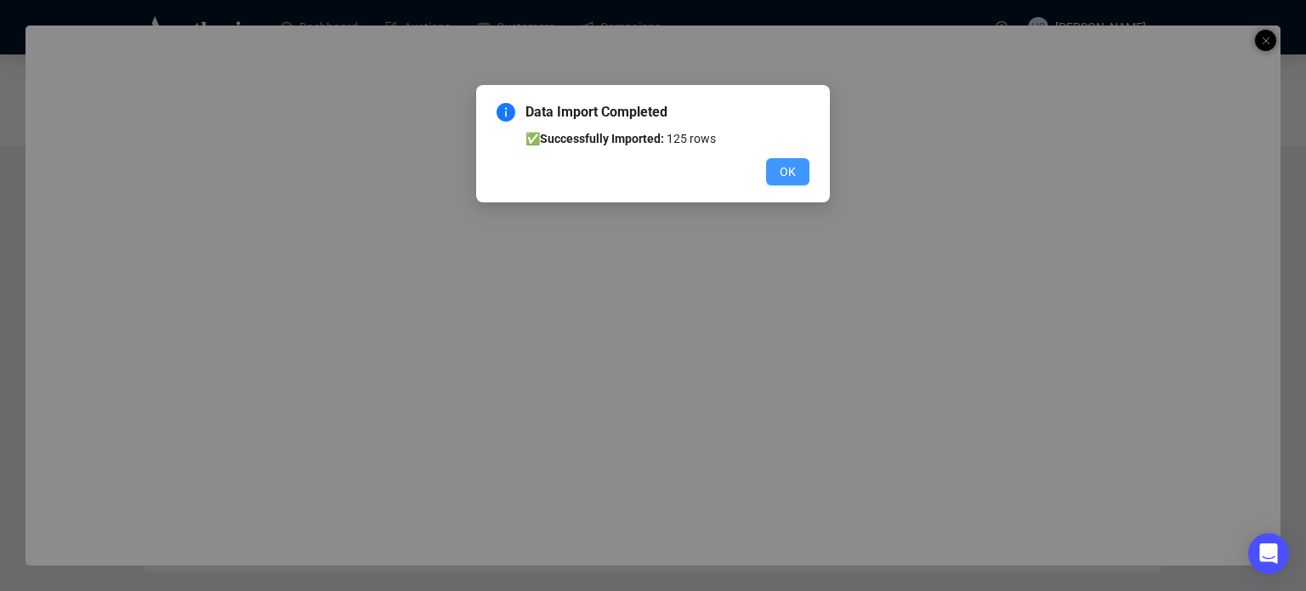
click at [785, 173] on span "OK" at bounding box center [787, 171] width 16 height 19
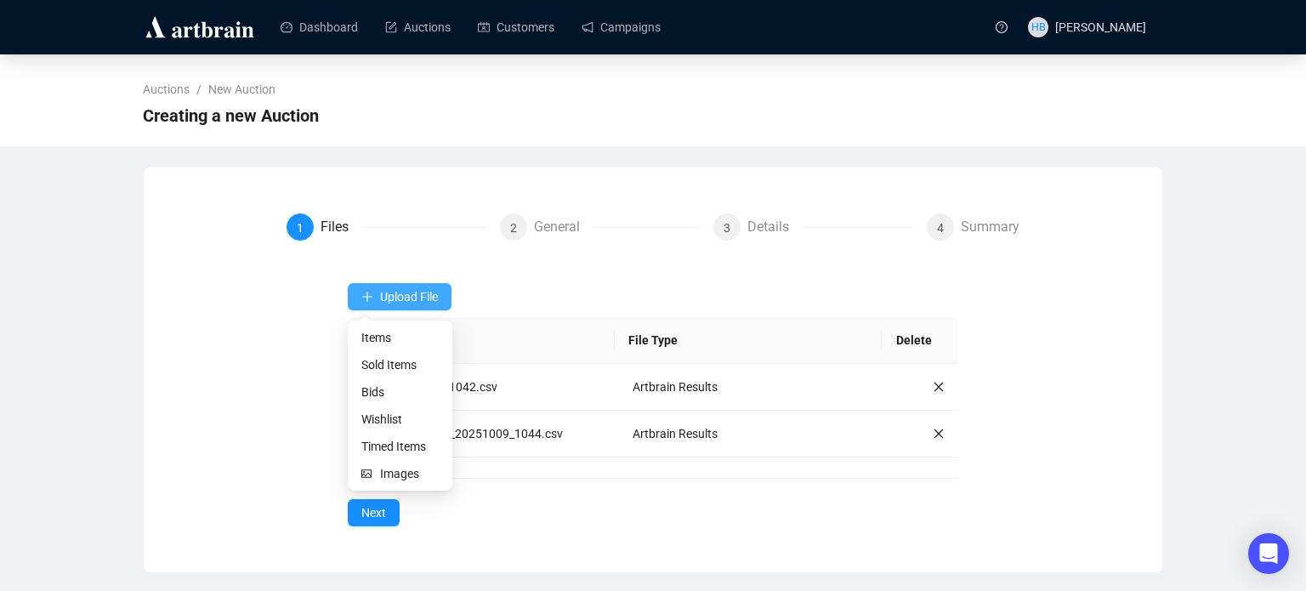
click at [394, 299] on span "Upload File" at bounding box center [409, 297] width 58 height 14
click at [396, 346] on span "Items" at bounding box center [399, 337] width 77 height 19
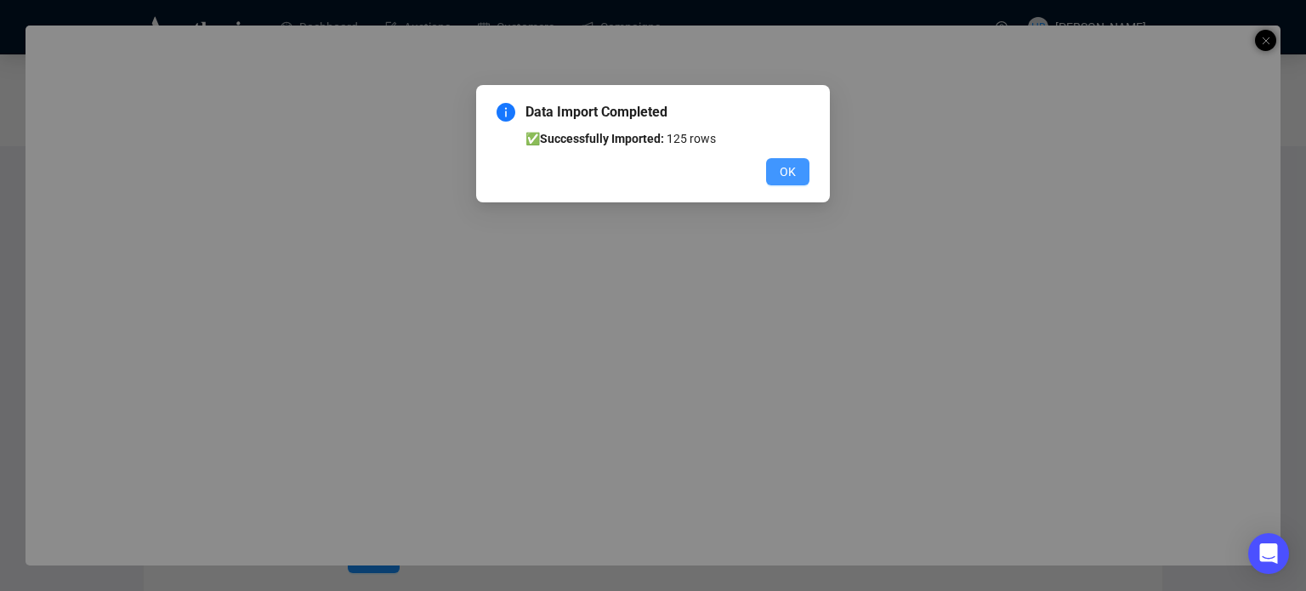
click at [782, 176] on span "OK" at bounding box center [787, 171] width 16 height 19
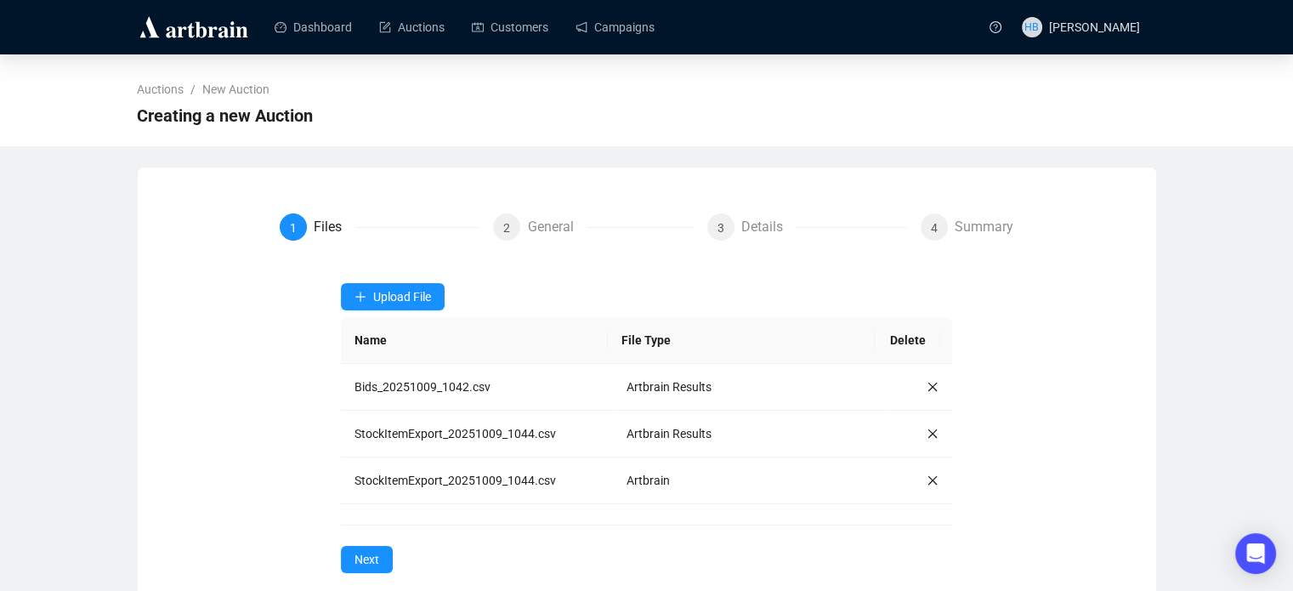
scroll to position [27, 0]
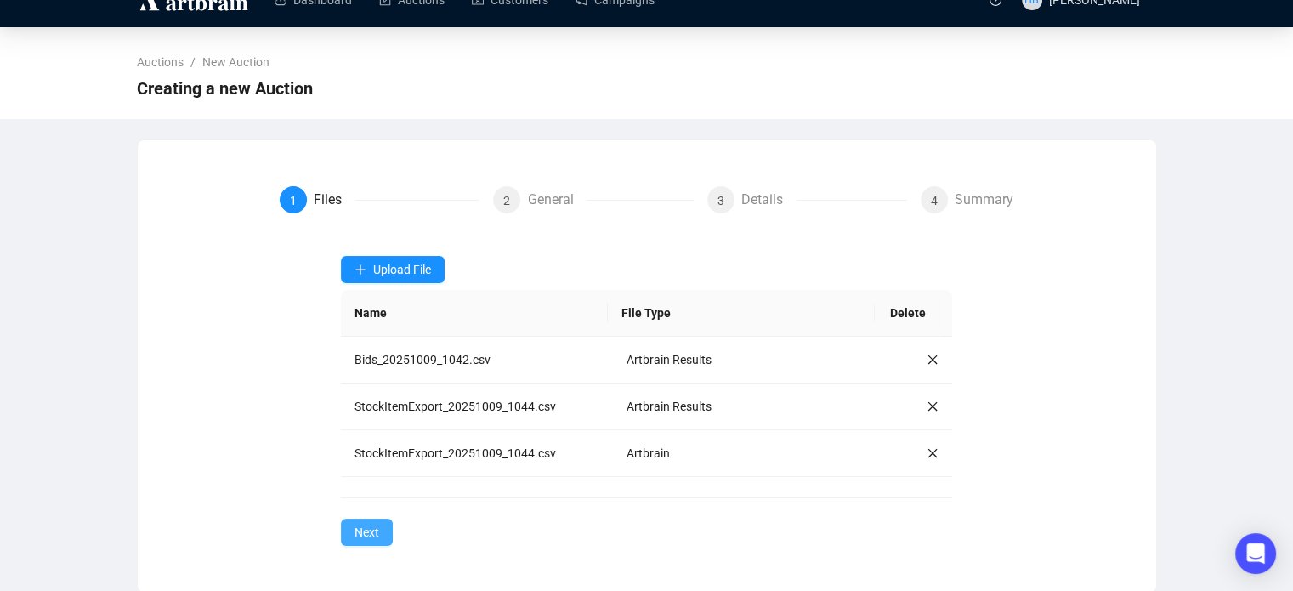
click at [347, 536] on button "Next" at bounding box center [367, 532] width 52 height 27
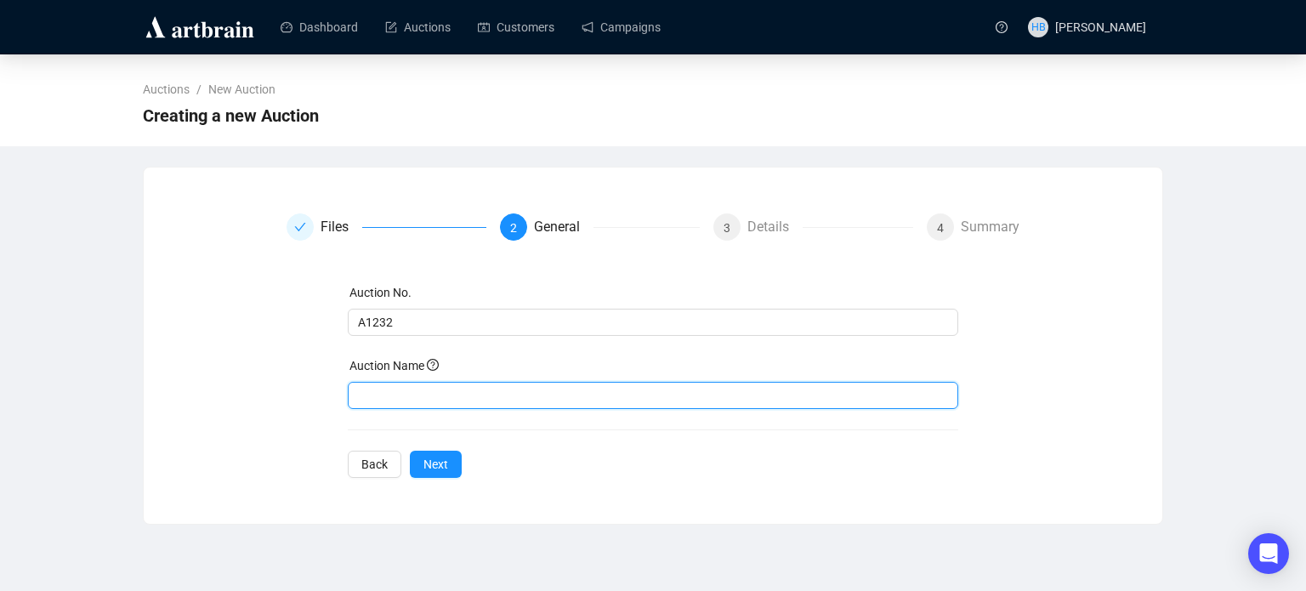
click at [400, 399] on input "text" at bounding box center [653, 395] width 611 height 27
type input "Open House"
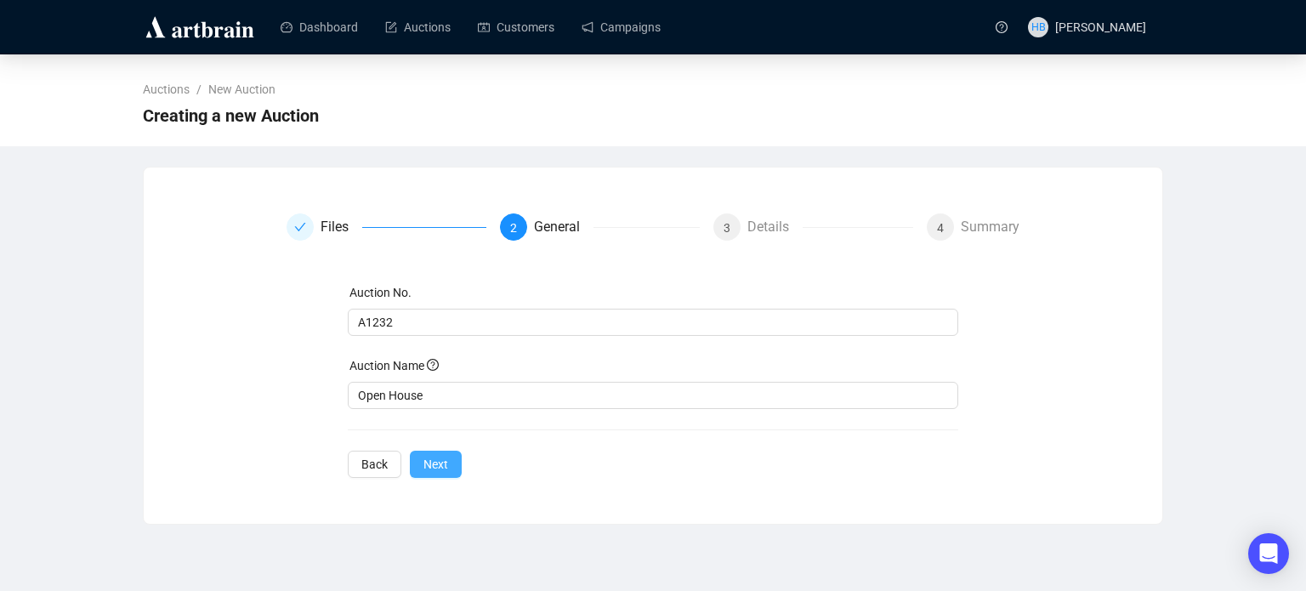
click at [442, 452] on button "Next" at bounding box center [436, 464] width 52 height 27
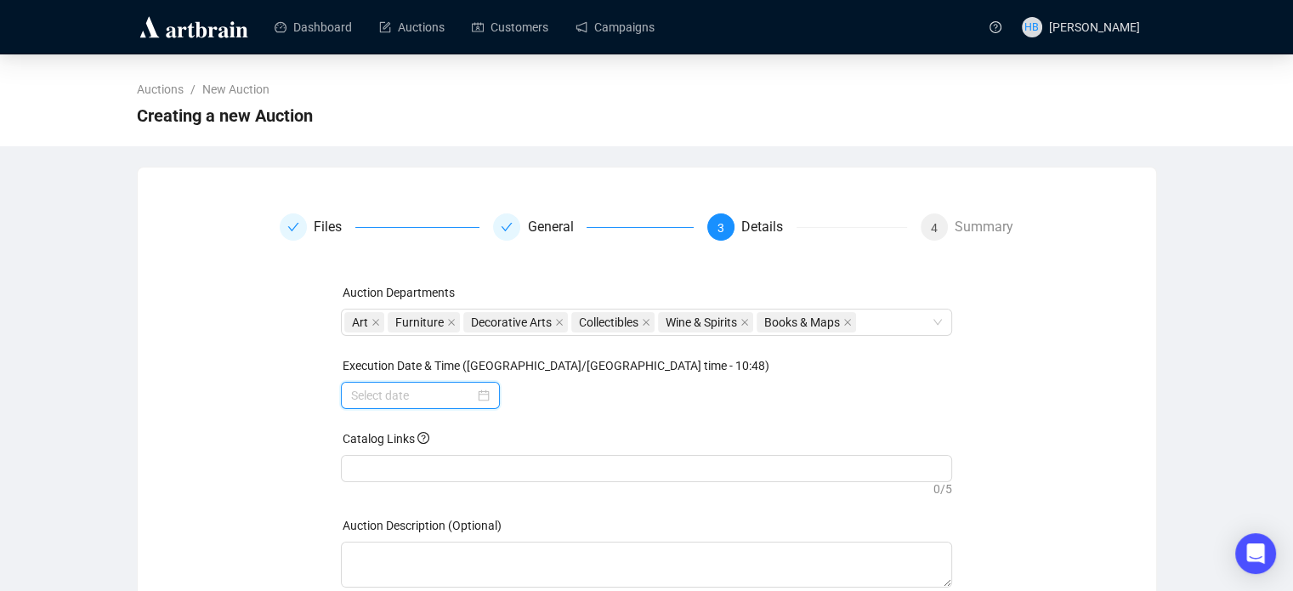
click at [399, 398] on input at bounding box center [412, 395] width 123 height 19
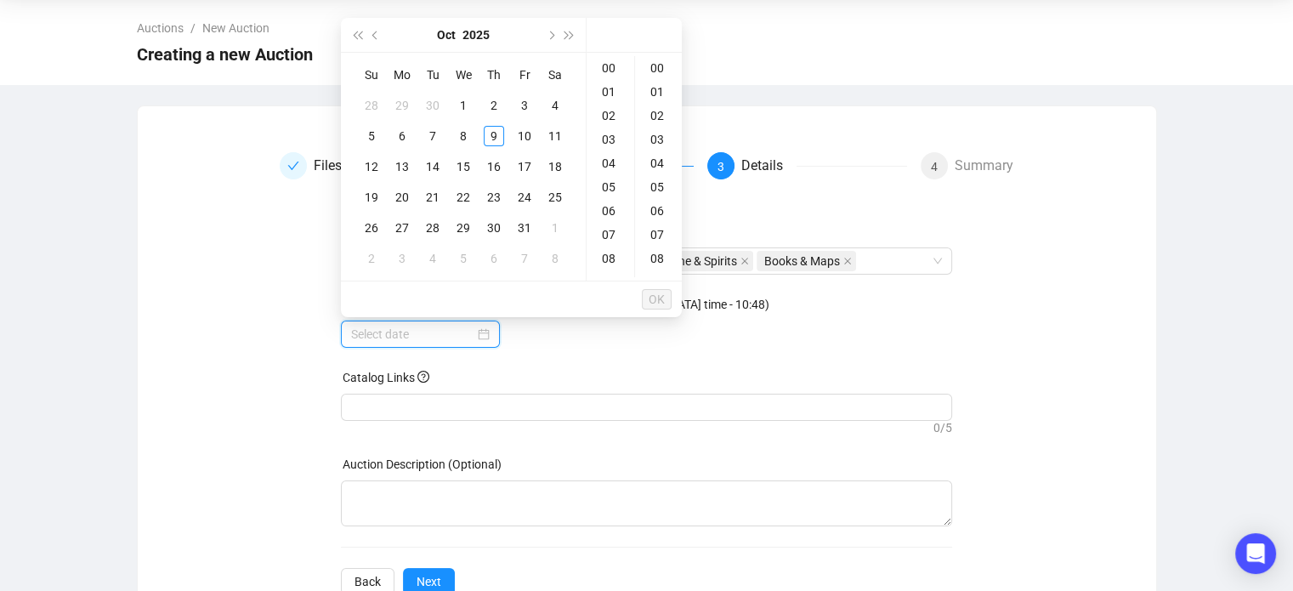
scroll to position [63, 0]
type input "[DATE] 00:00"
click at [376, 33] on span "Previous month (PageUp)" at bounding box center [376, 33] width 9 height 9
click at [433, 196] on div "23" at bounding box center [432, 195] width 20 height 20
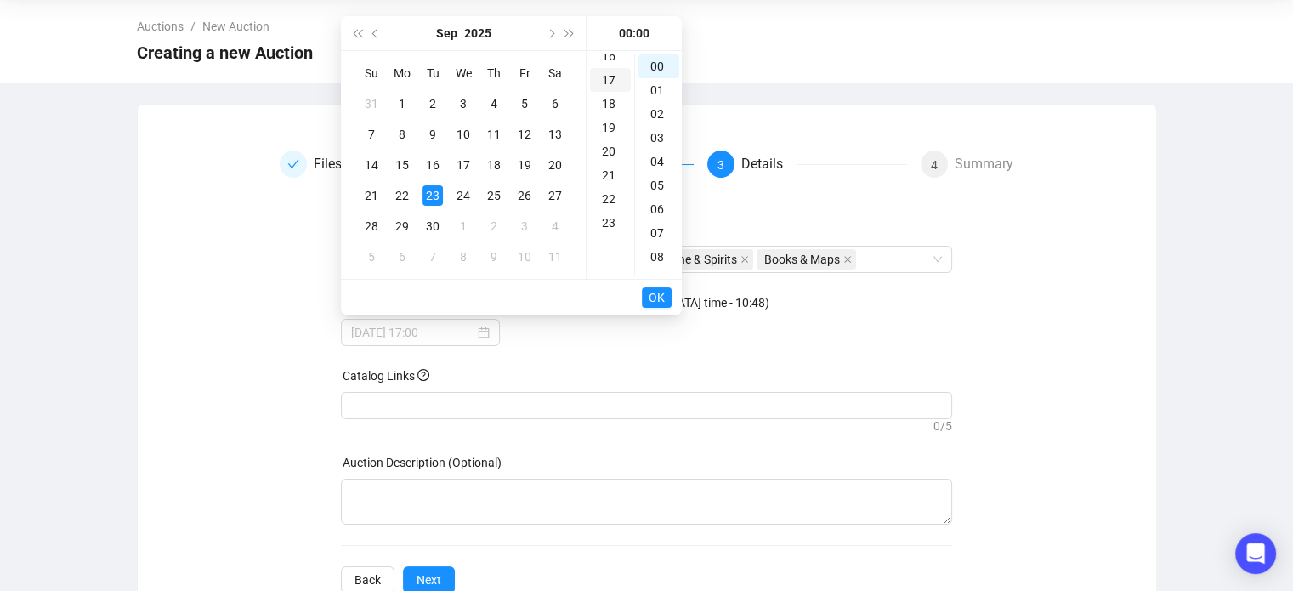
click at [610, 77] on div "17" at bounding box center [610, 80] width 41 height 24
type input "[DATE] 17:00"
click at [661, 292] on span "OK" at bounding box center [657, 297] width 16 height 32
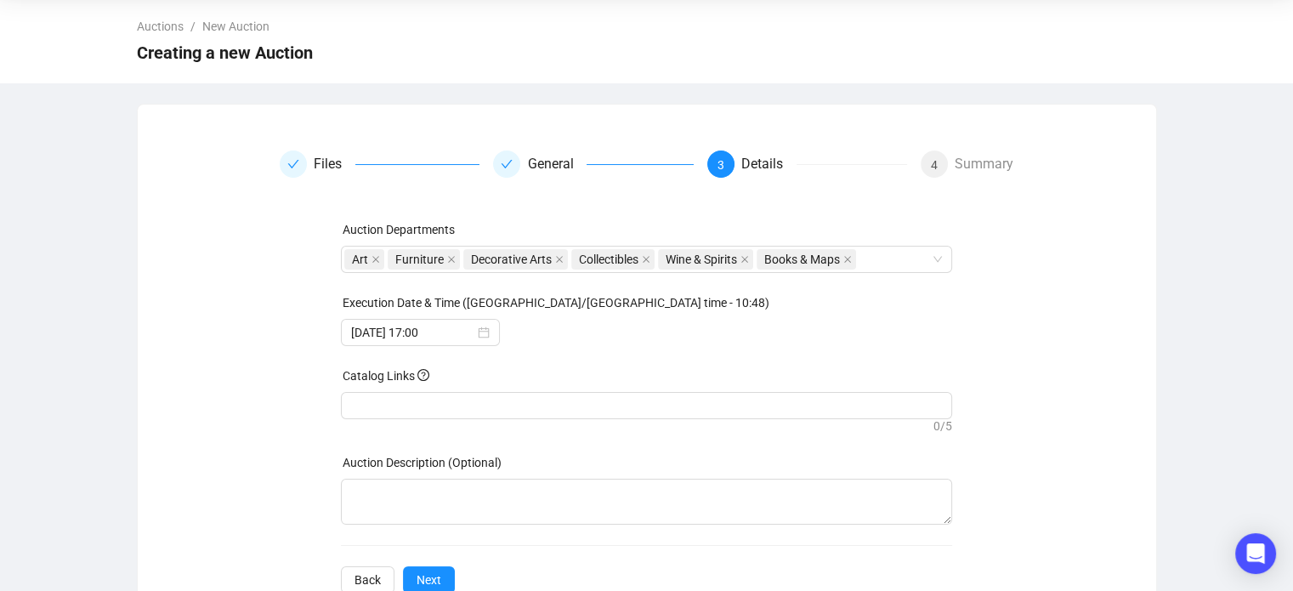
scroll to position [112, 0]
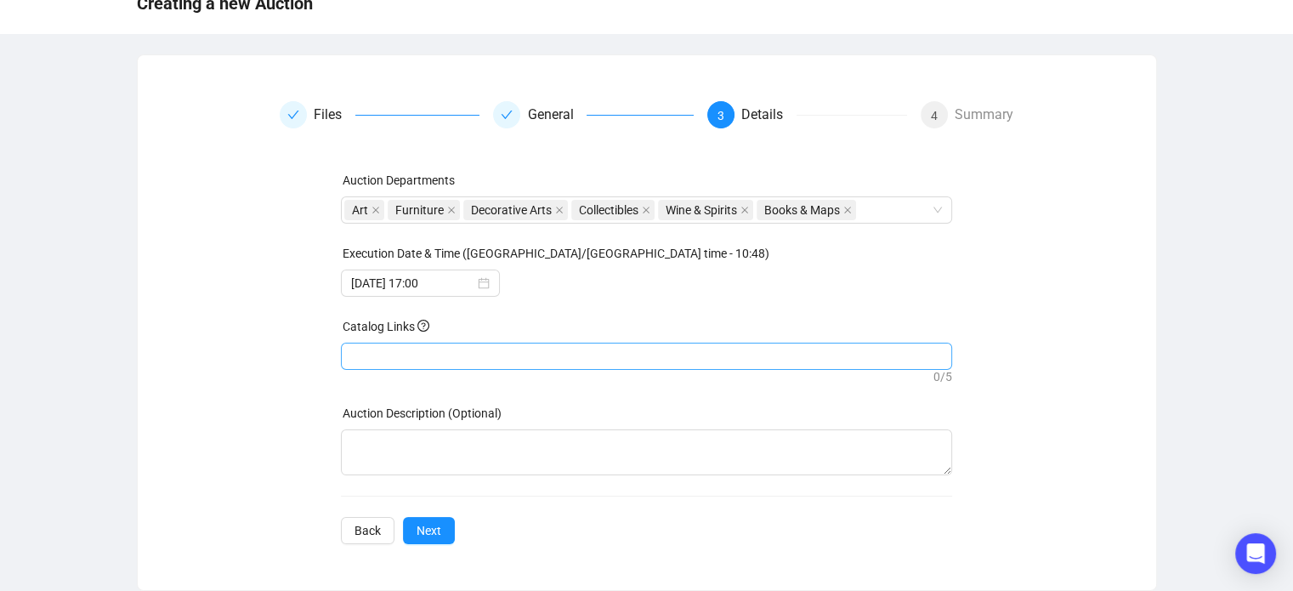
click at [422, 356] on div at bounding box center [646, 356] width 604 height 24
paste input "[URL][DOMAIN_NAME]"
type input "[URL][DOMAIN_NAME]"
click at [417, 534] on span "Next" at bounding box center [429, 530] width 25 height 19
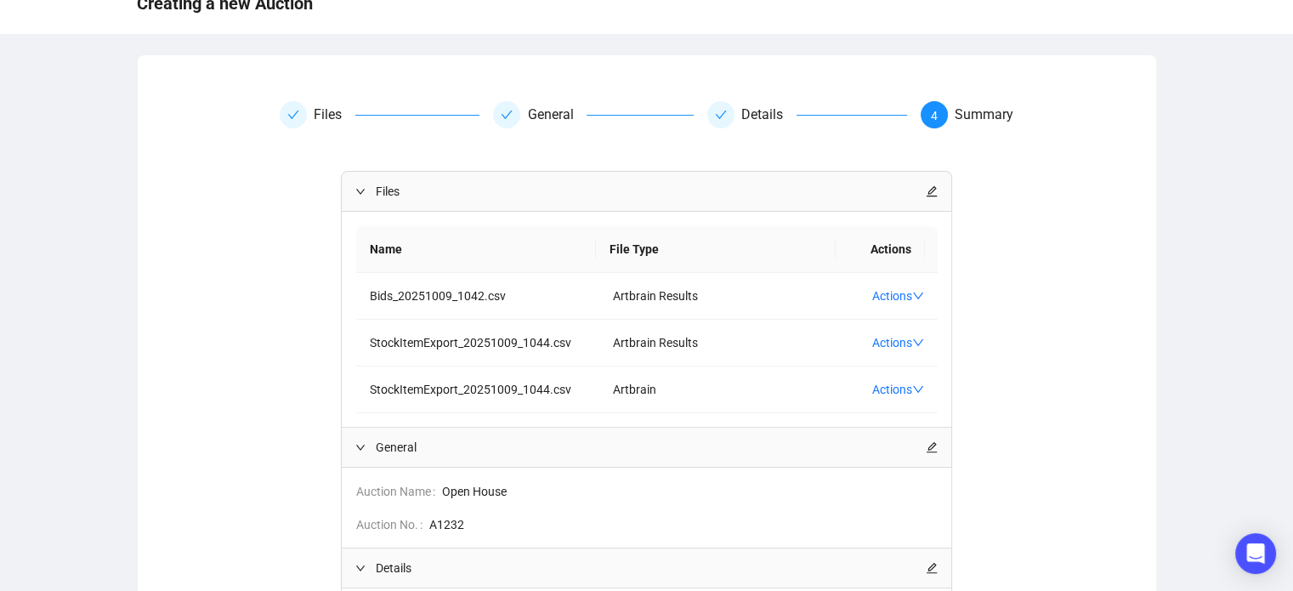
scroll to position [359, 0]
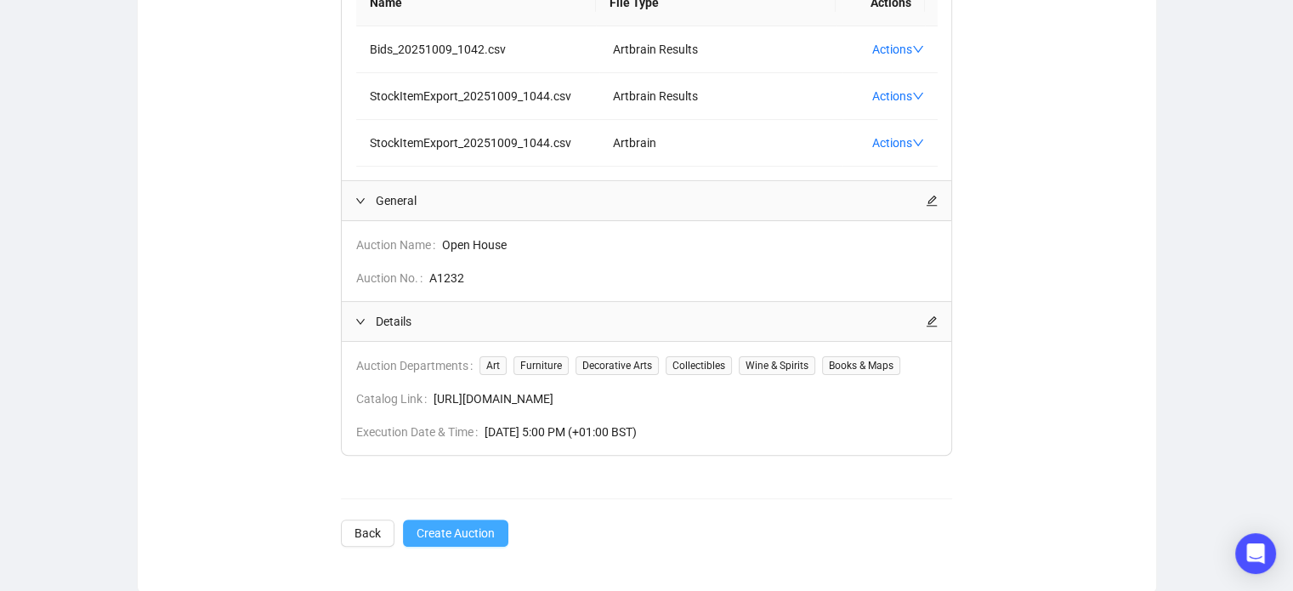
click at [438, 533] on span "Create Auction" at bounding box center [456, 533] width 78 height 19
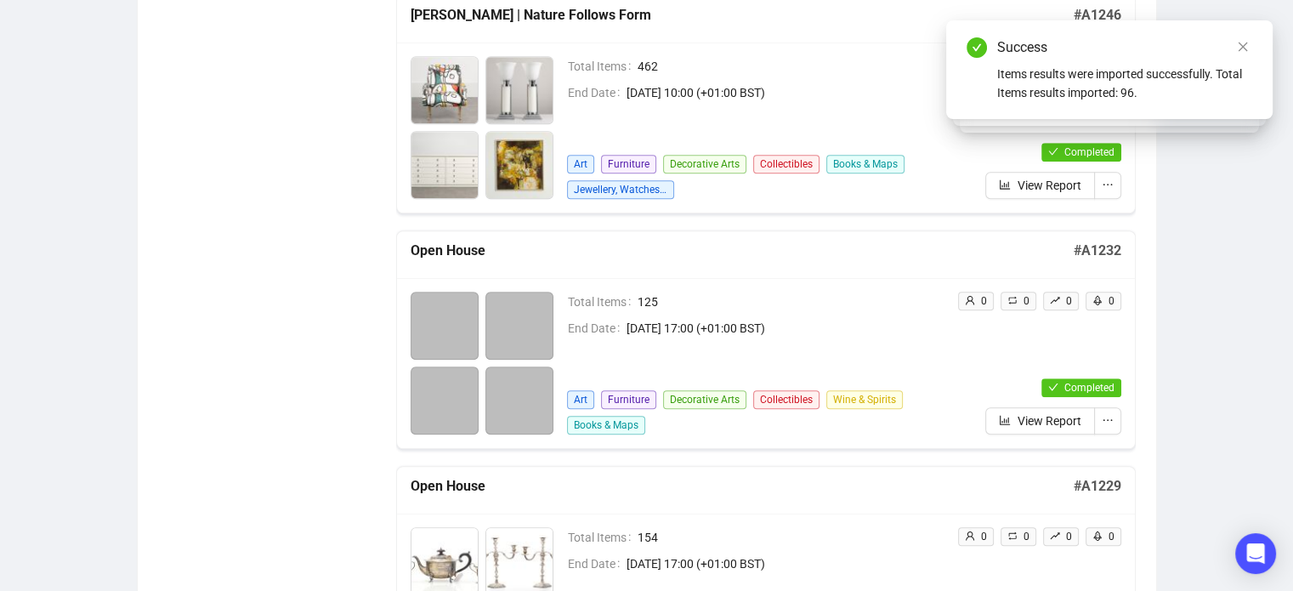
scroll to position [1263, 0]
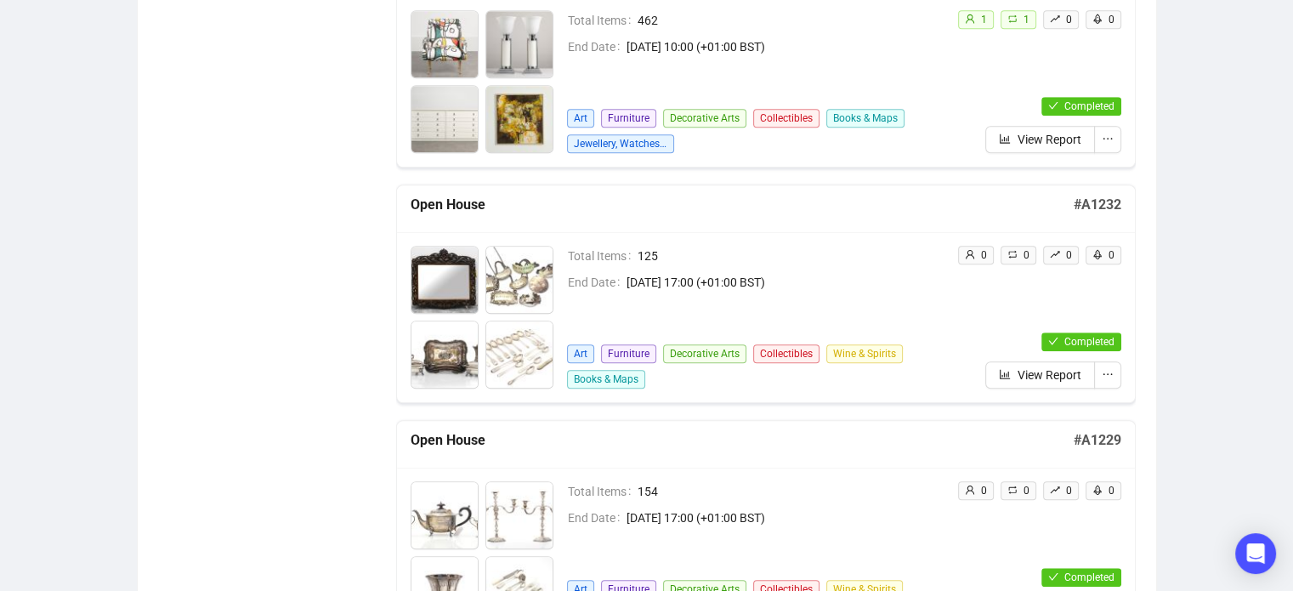
click at [1218, 339] on div "Auctions Total Auctions 885 Future Auctions 2 Sold Items 305,742 Available Item…" at bounding box center [646, 226] width 1293 height 2871
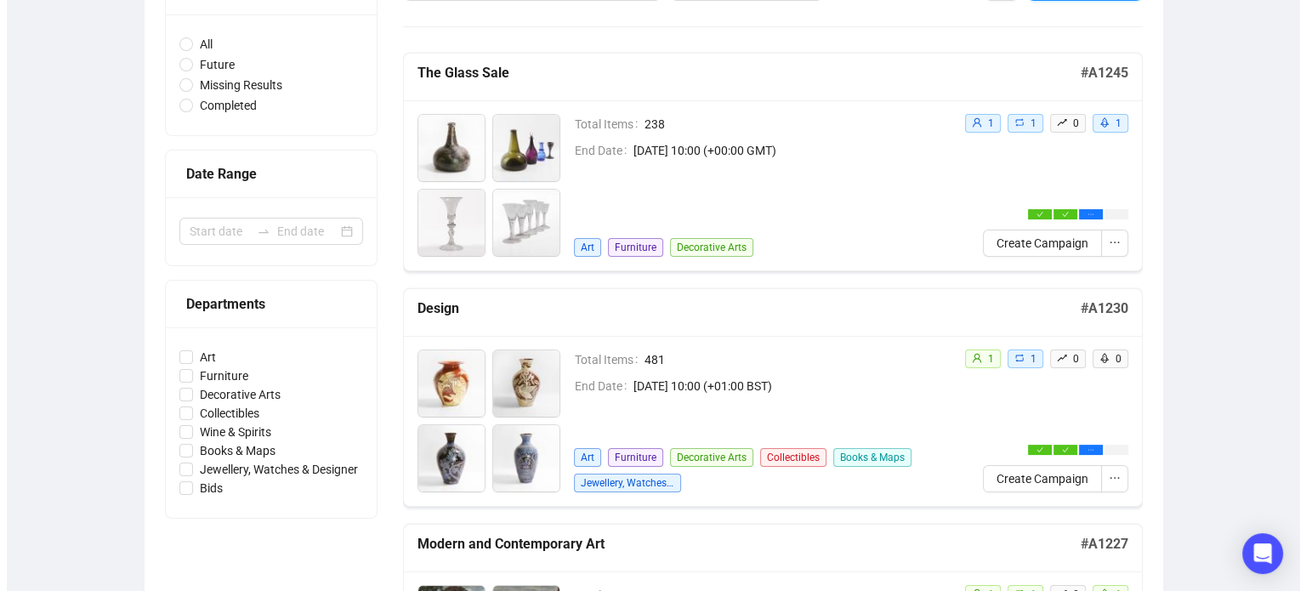
scroll to position [0, 0]
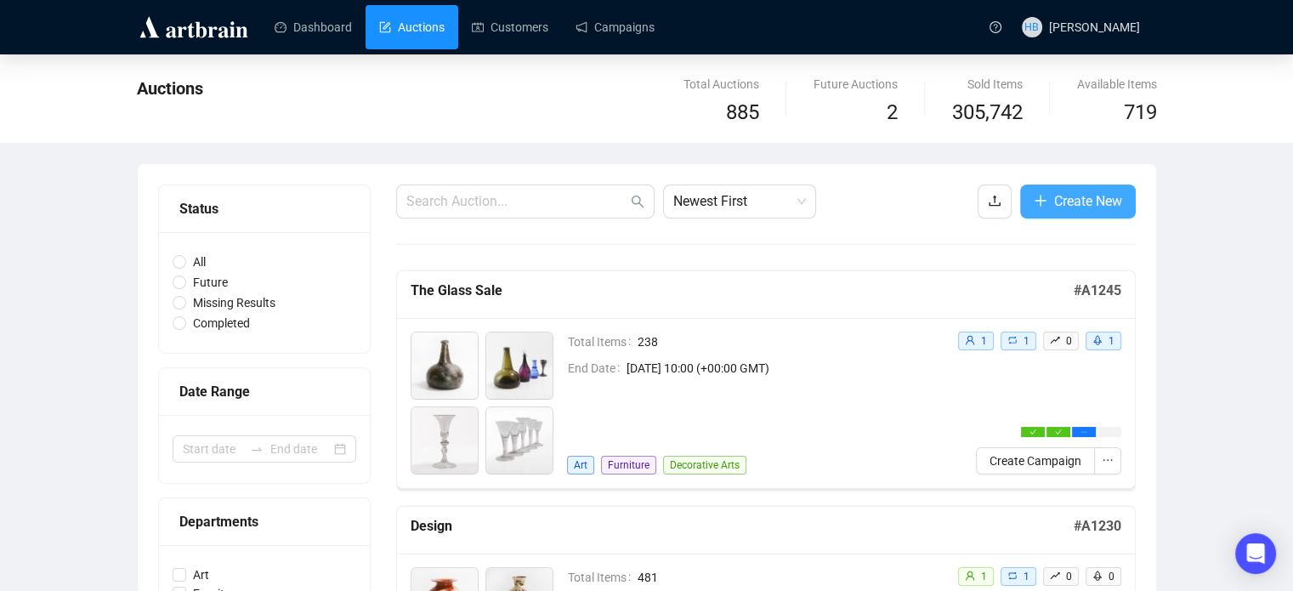
click at [1060, 207] on span "Create New" at bounding box center [1088, 200] width 68 height 21
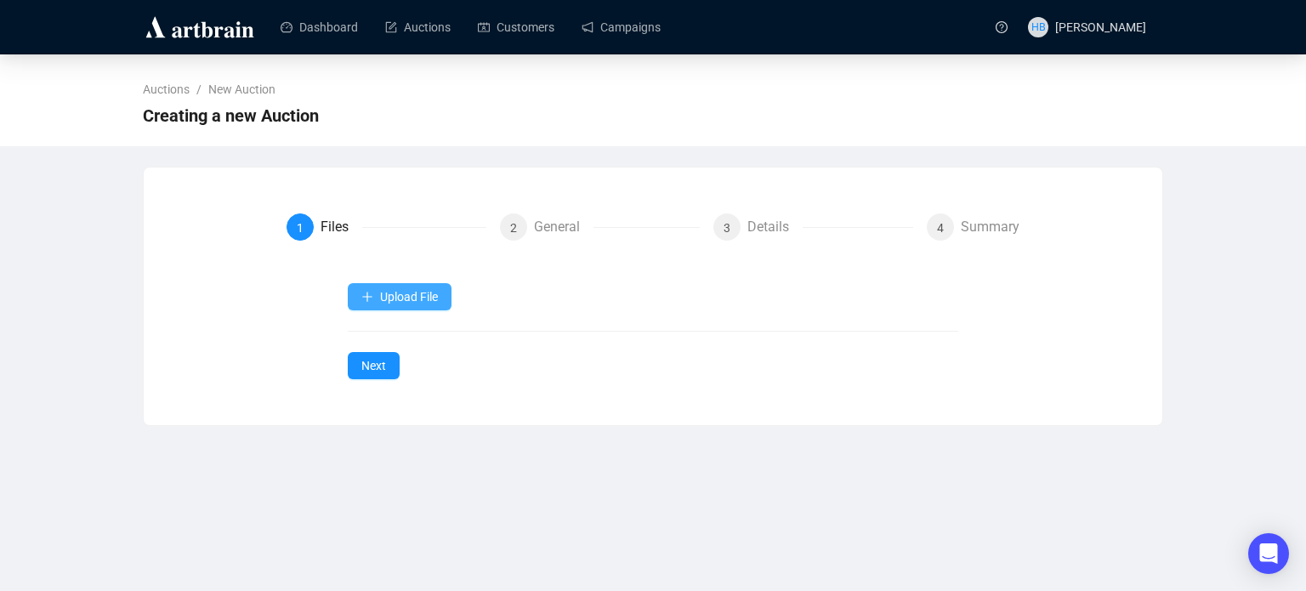
click at [416, 293] on span "Upload File" at bounding box center [409, 297] width 58 height 14
click at [388, 290] on span "Upload File" at bounding box center [409, 297] width 58 height 14
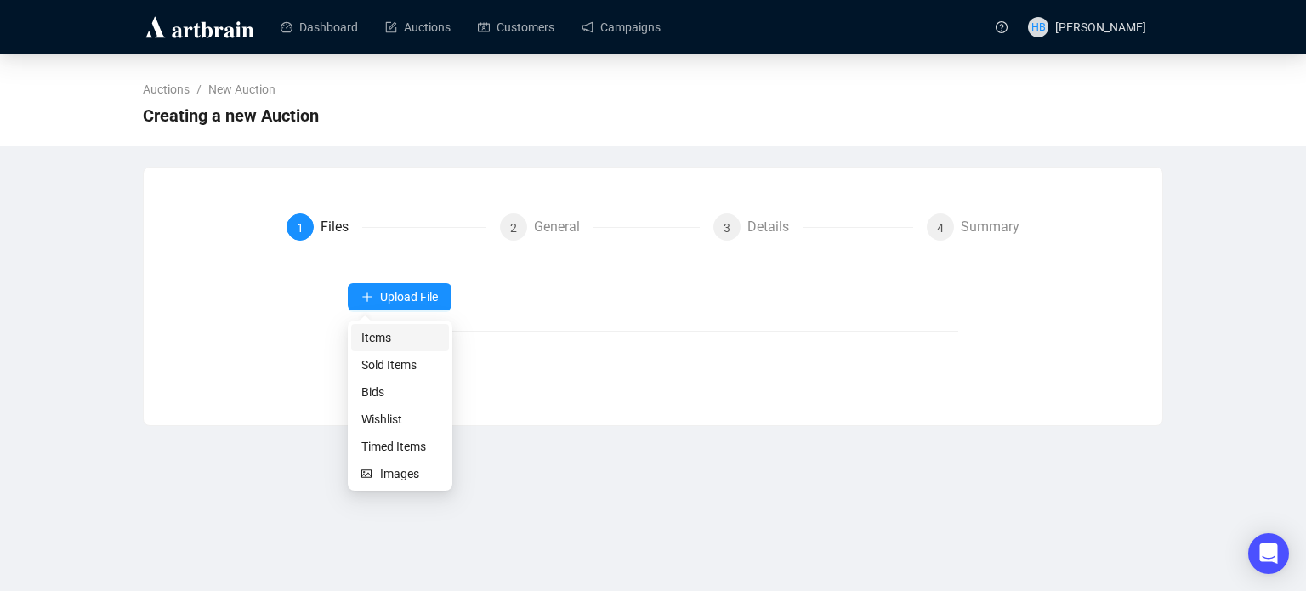
click at [390, 342] on span "Items" at bounding box center [399, 337] width 77 height 19
